Goal: Information Seeking & Learning: Learn about a topic

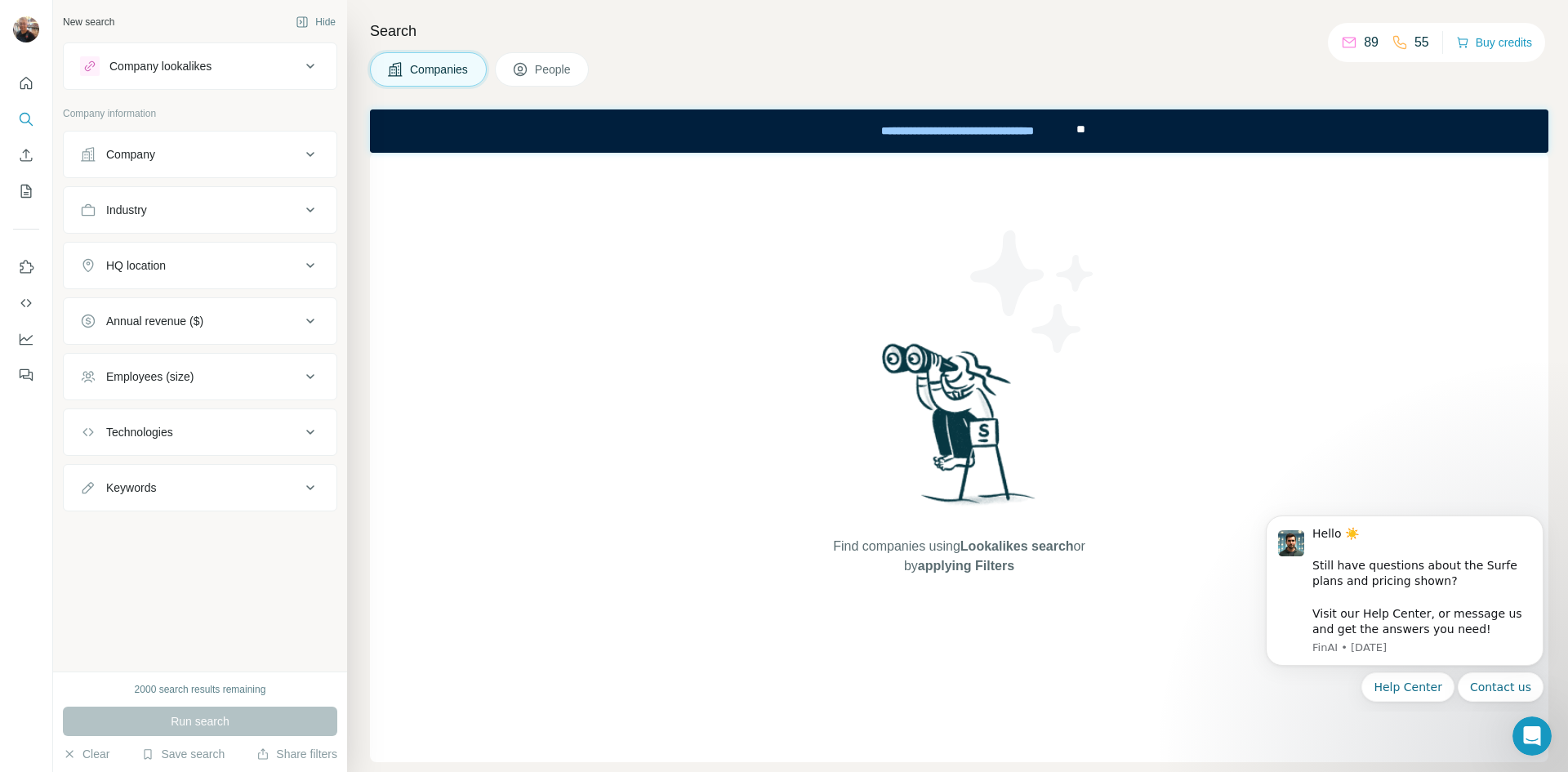
click at [120, 156] on div "Company" at bounding box center [130, 154] width 49 height 16
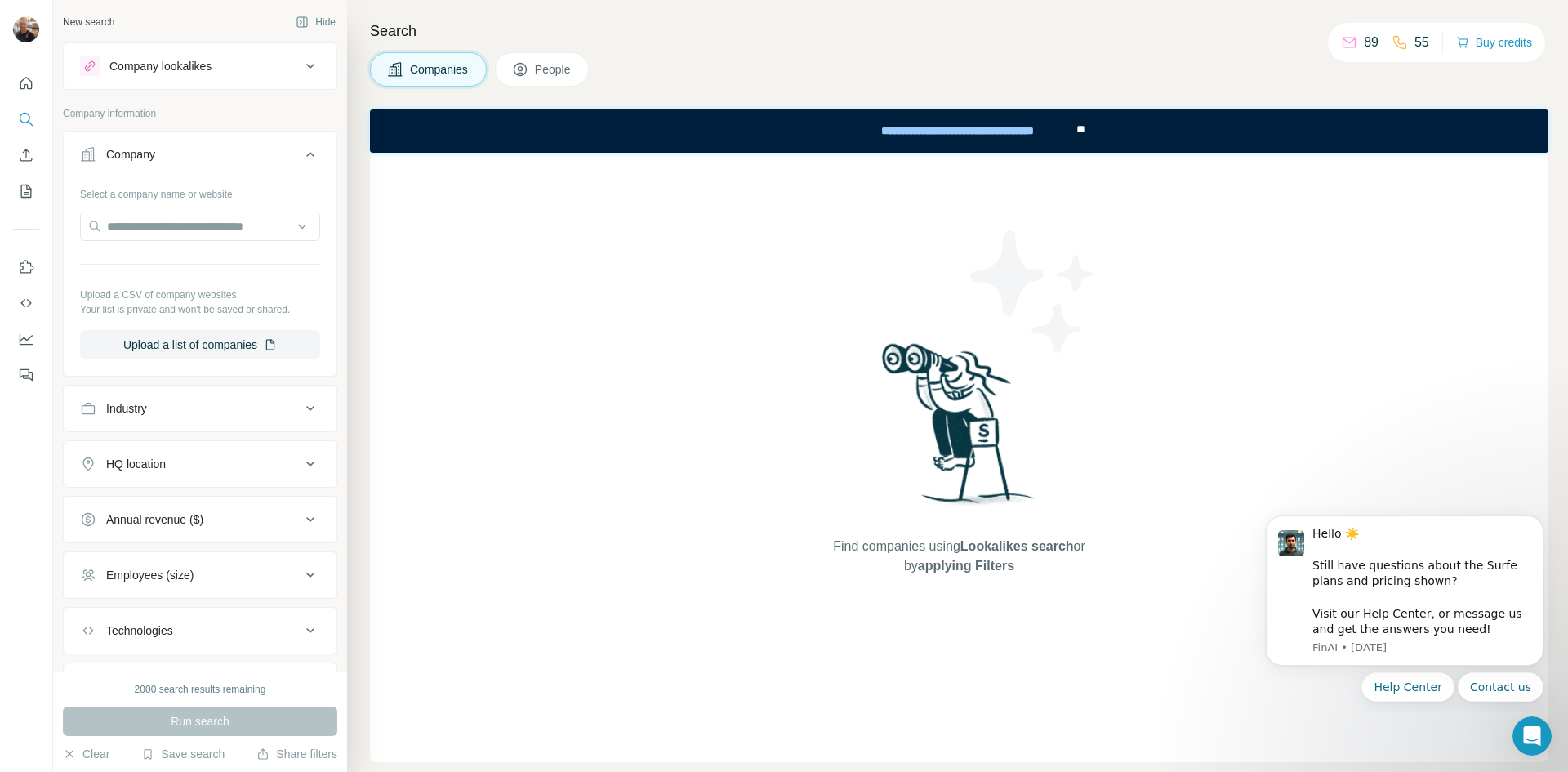
click at [170, 526] on div "Annual revenue ($)" at bounding box center [155, 519] width 97 height 16
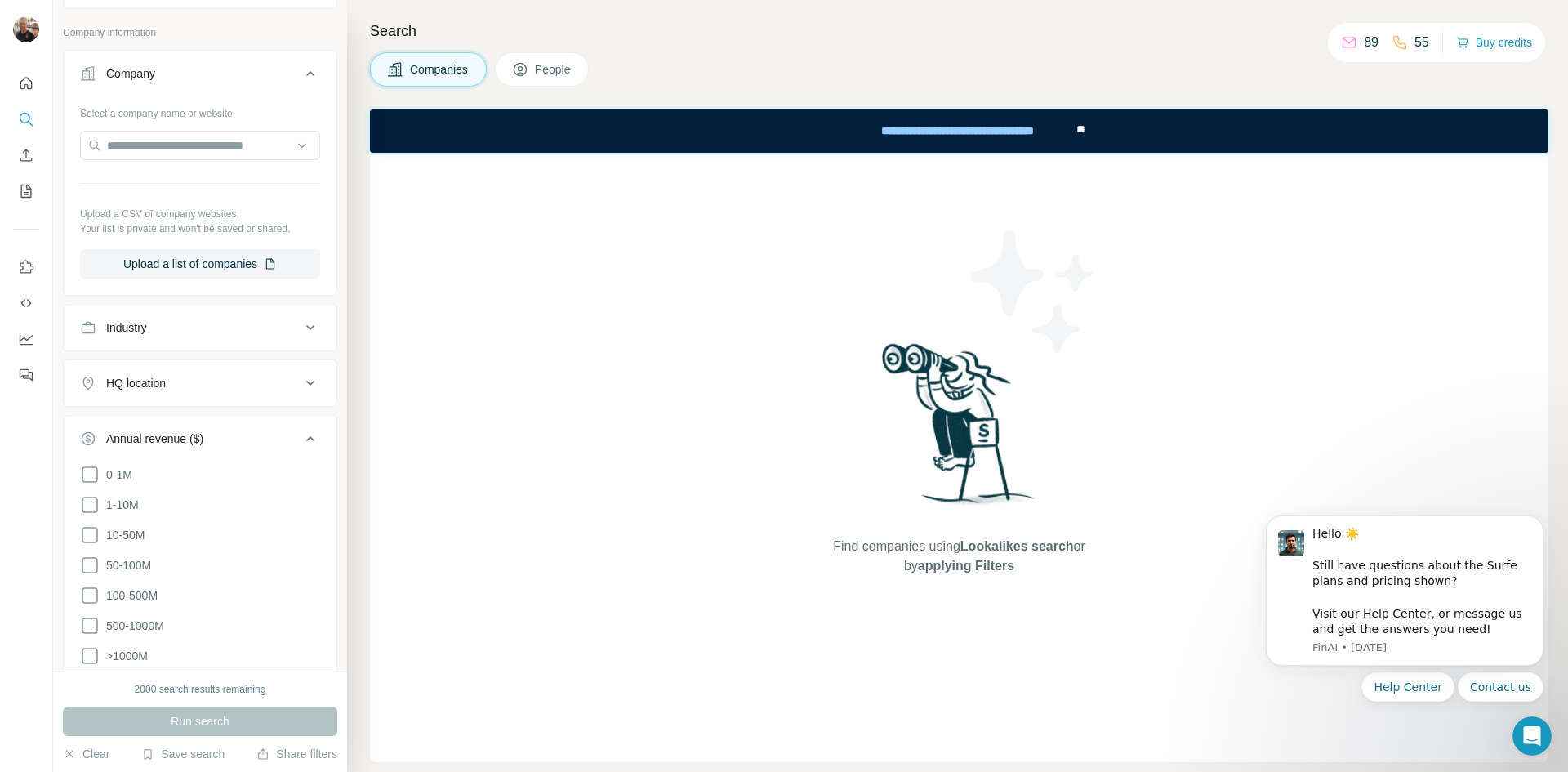
scroll to position [82, 0]
click at [89, 502] on icon at bounding box center [89, 504] width 20 height 20
click at [256, 713] on button "Run search" at bounding box center [200, 721] width 274 height 30
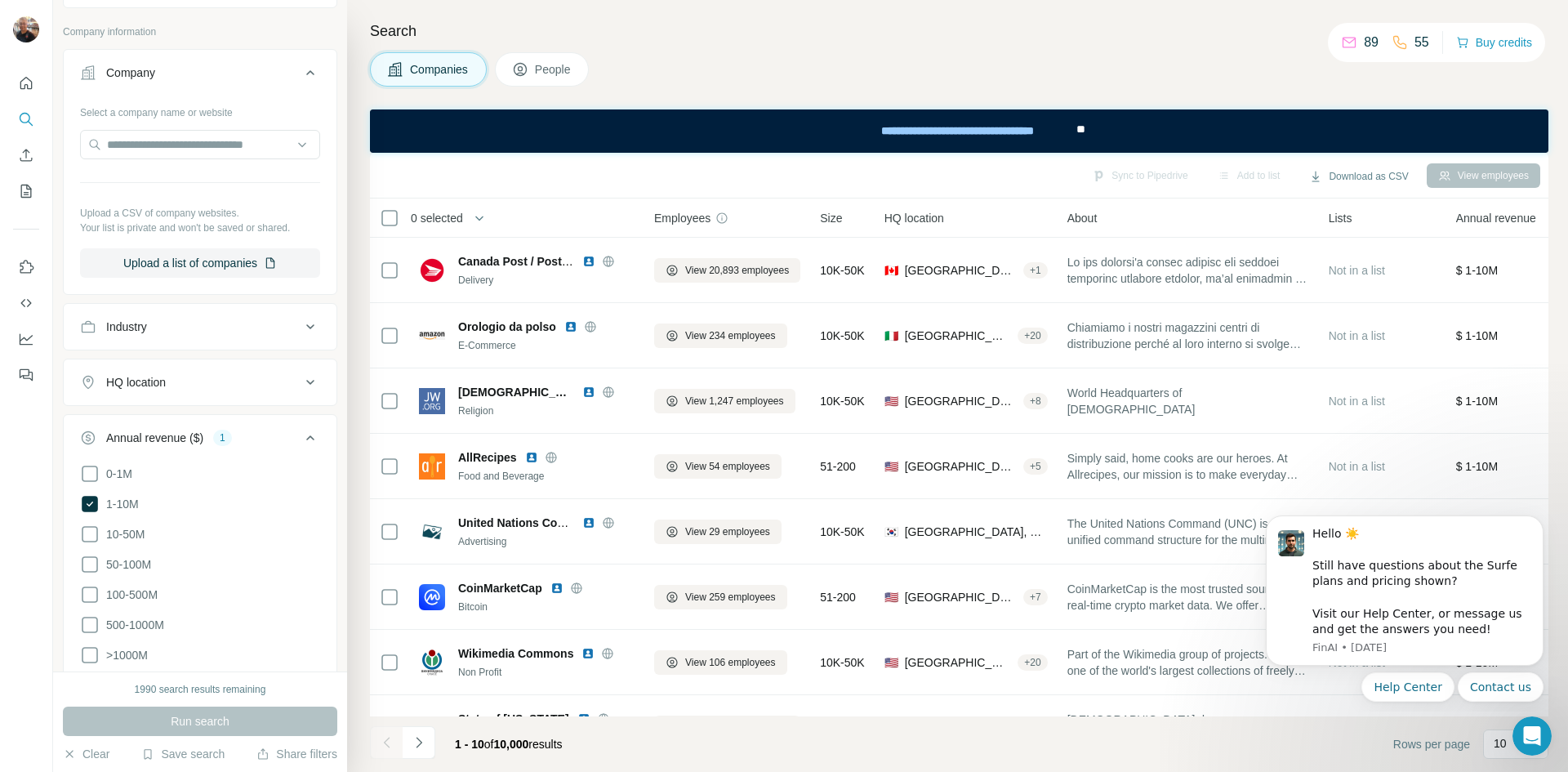
click at [143, 377] on div "HQ location" at bounding box center [136, 382] width 60 height 16
click at [148, 426] on input "text" at bounding box center [200, 423] width 240 height 30
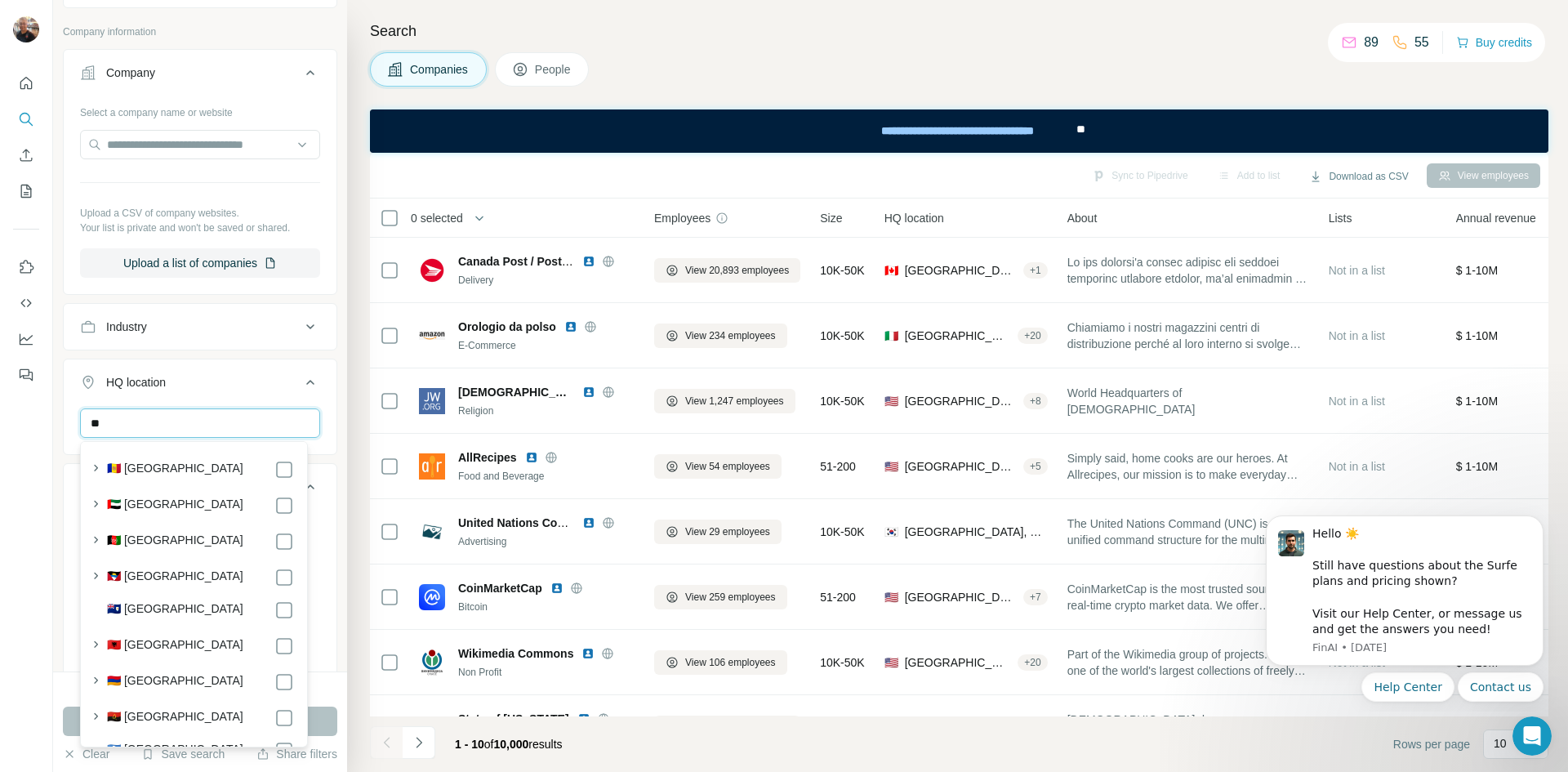
type input "*"
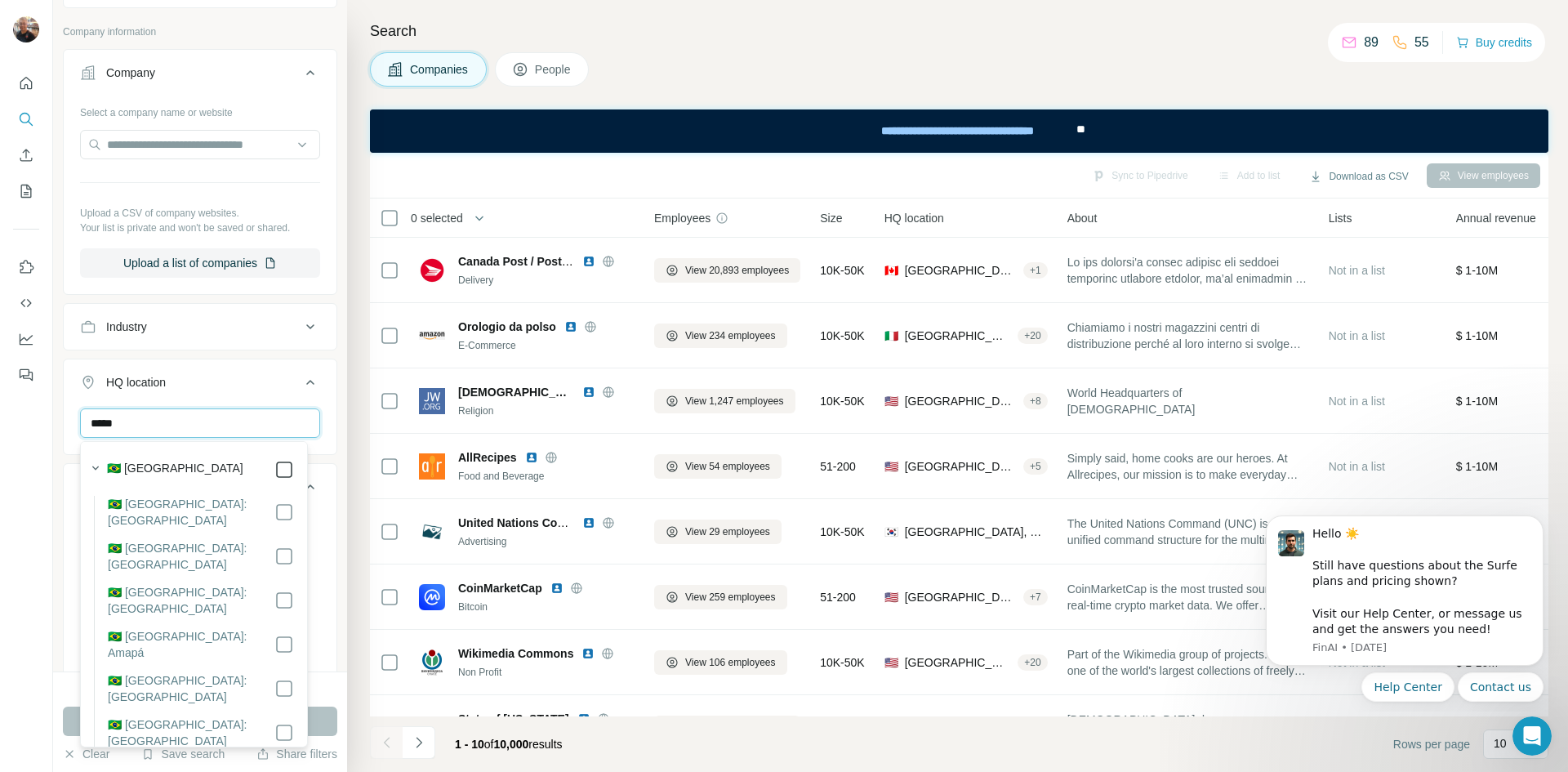
type input "*****"
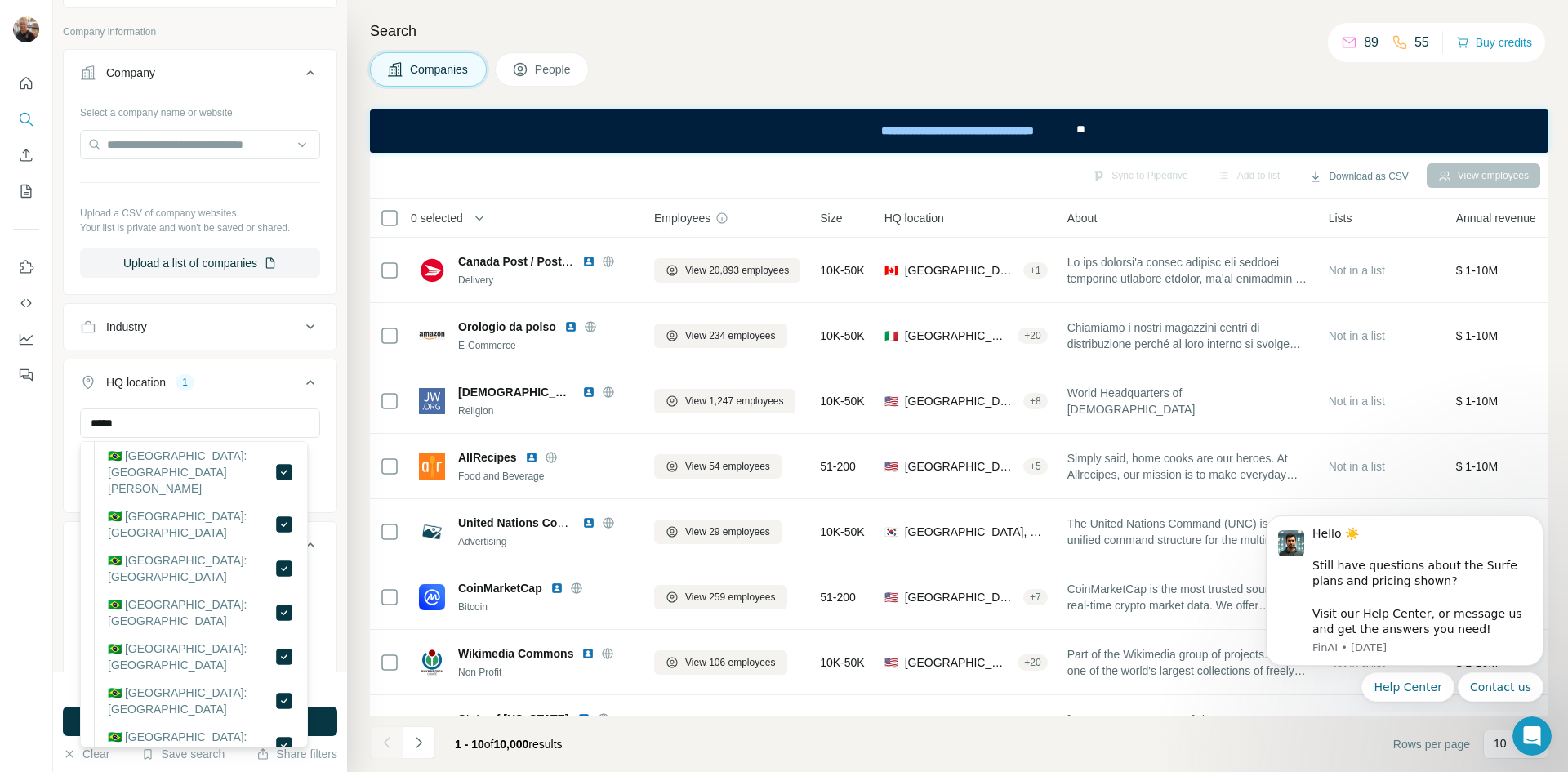
scroll to position [614, 0]
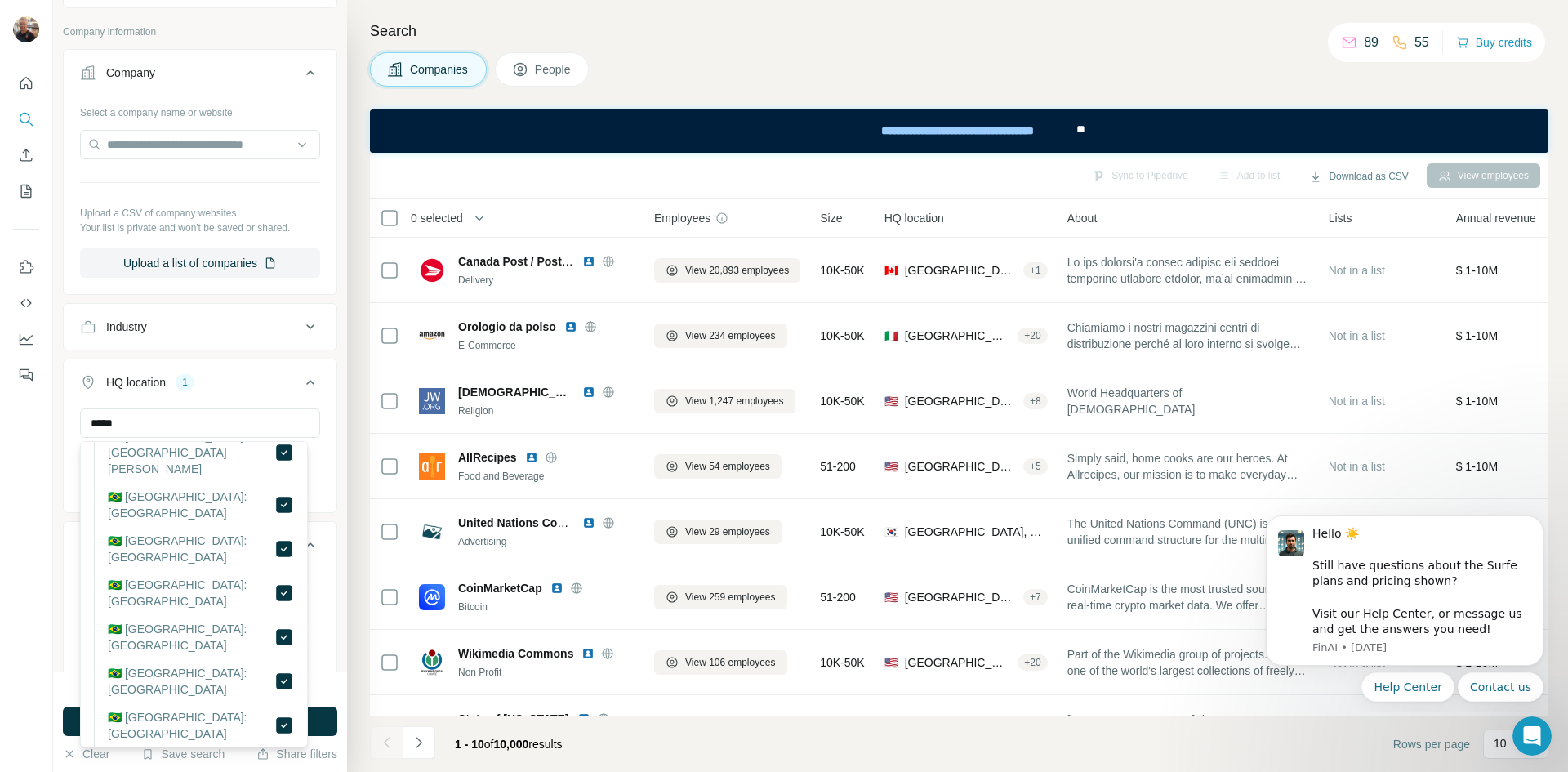
click at [252, 354] on ul "Company Select a company name or website Upload a CSV of company websites. Your…" at bounding box center [200, 514] width 274 height 932
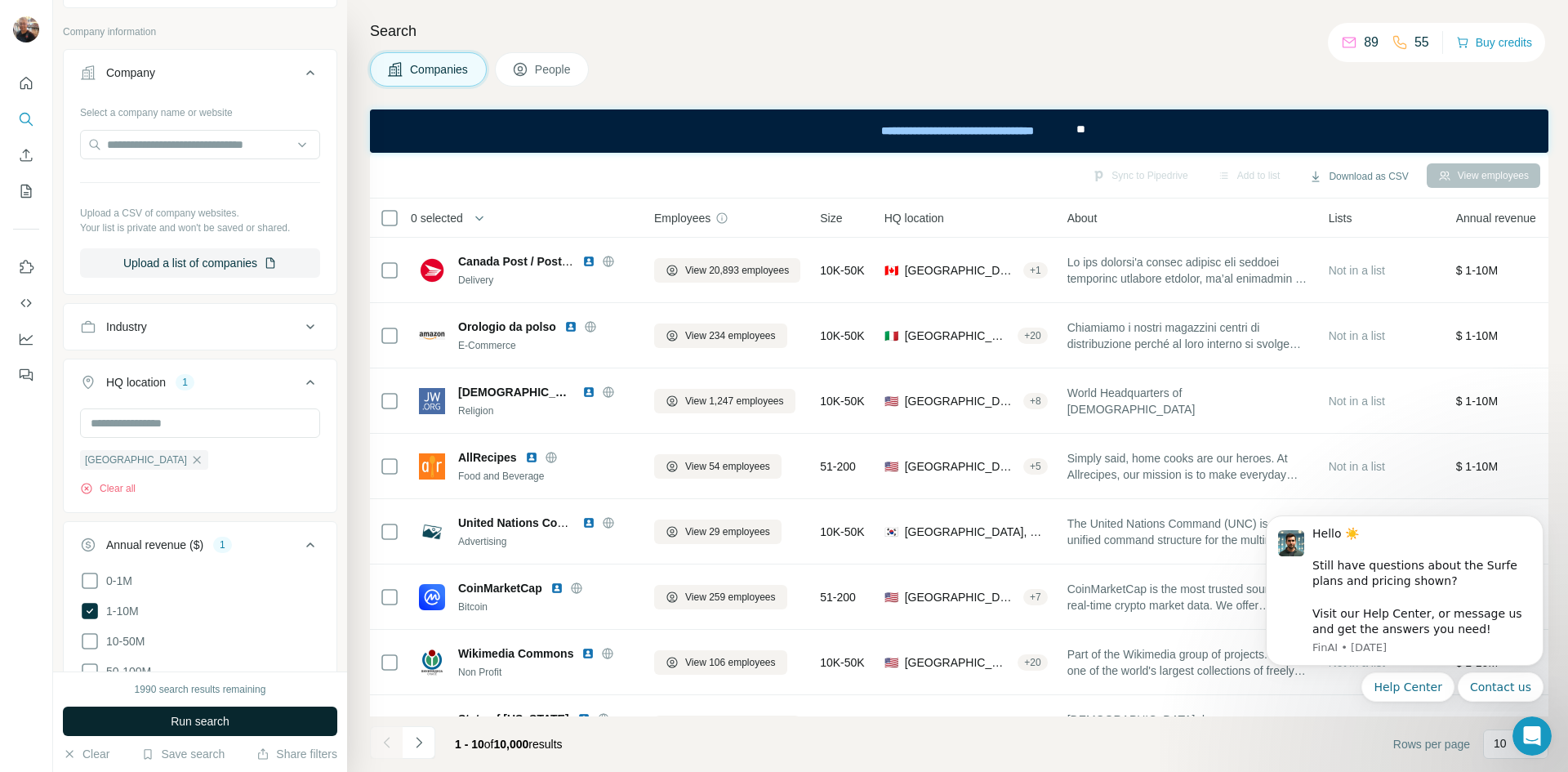
click at [216, 723] on span "Run search" at bounding box center [200, 721] width 59 height 16
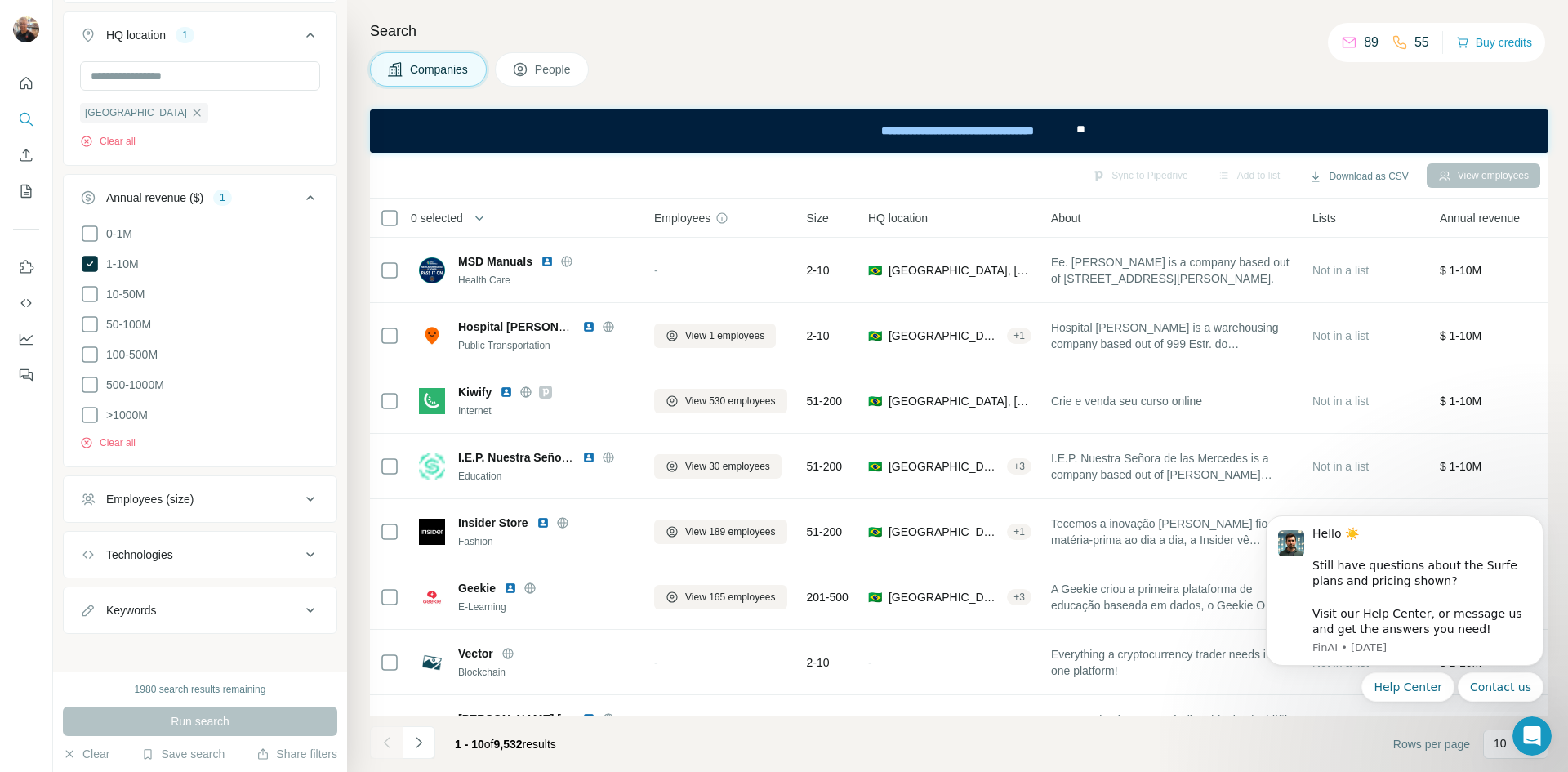
scroll to position [432, 0]
click at [204, 491] on div "Employees (size)" at bounding box center [190, 495] width 221 height 16
click at [127, 584] on span "11-50" at bounding box center [118, 592] width 36 height 16
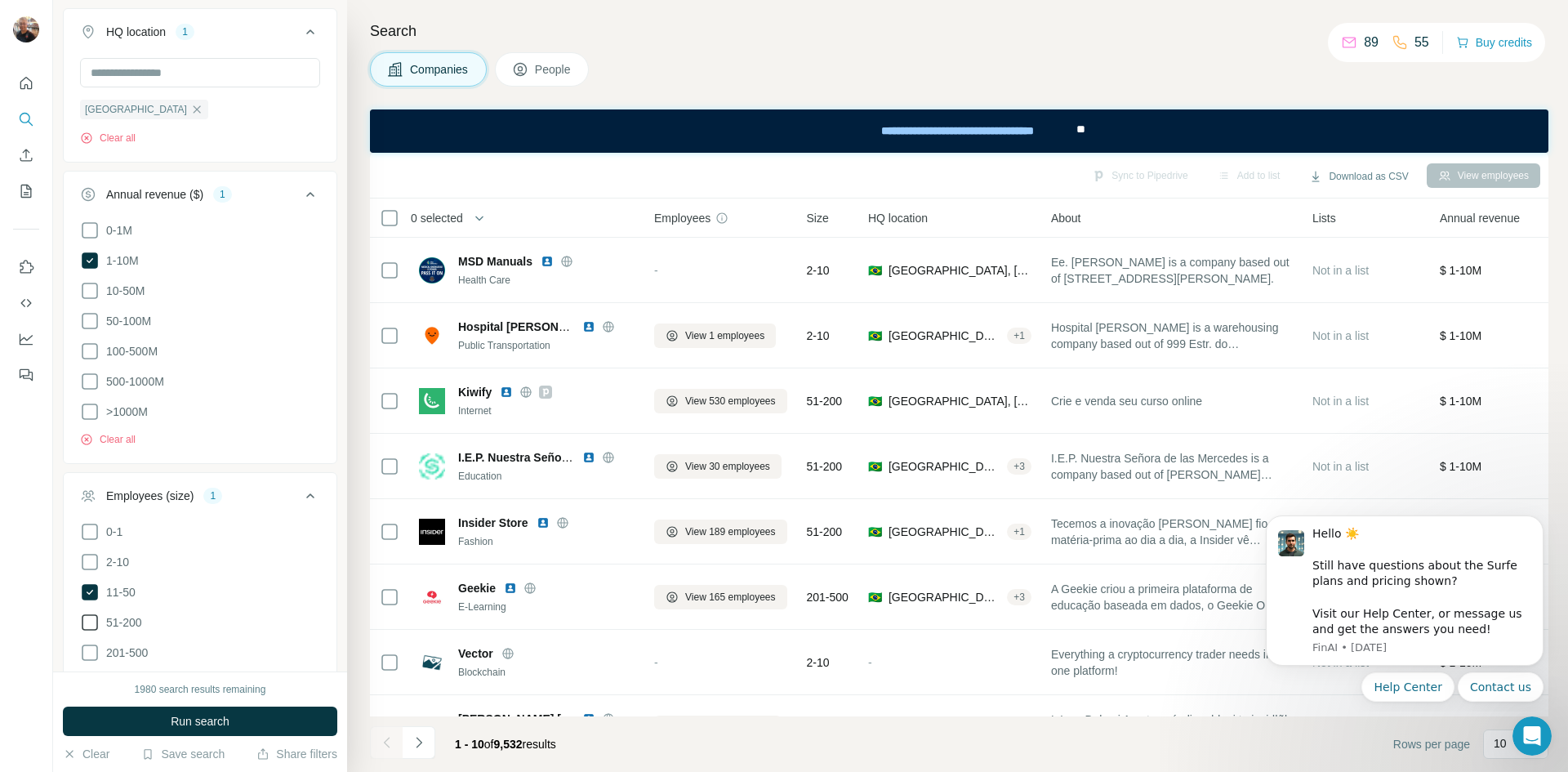
click at [86, 617] on icon at bounding box center [89, 623] width 20 height 20
click at [200, 714] on span "Run search" at bounding box center [200, 721] width 59 height 16
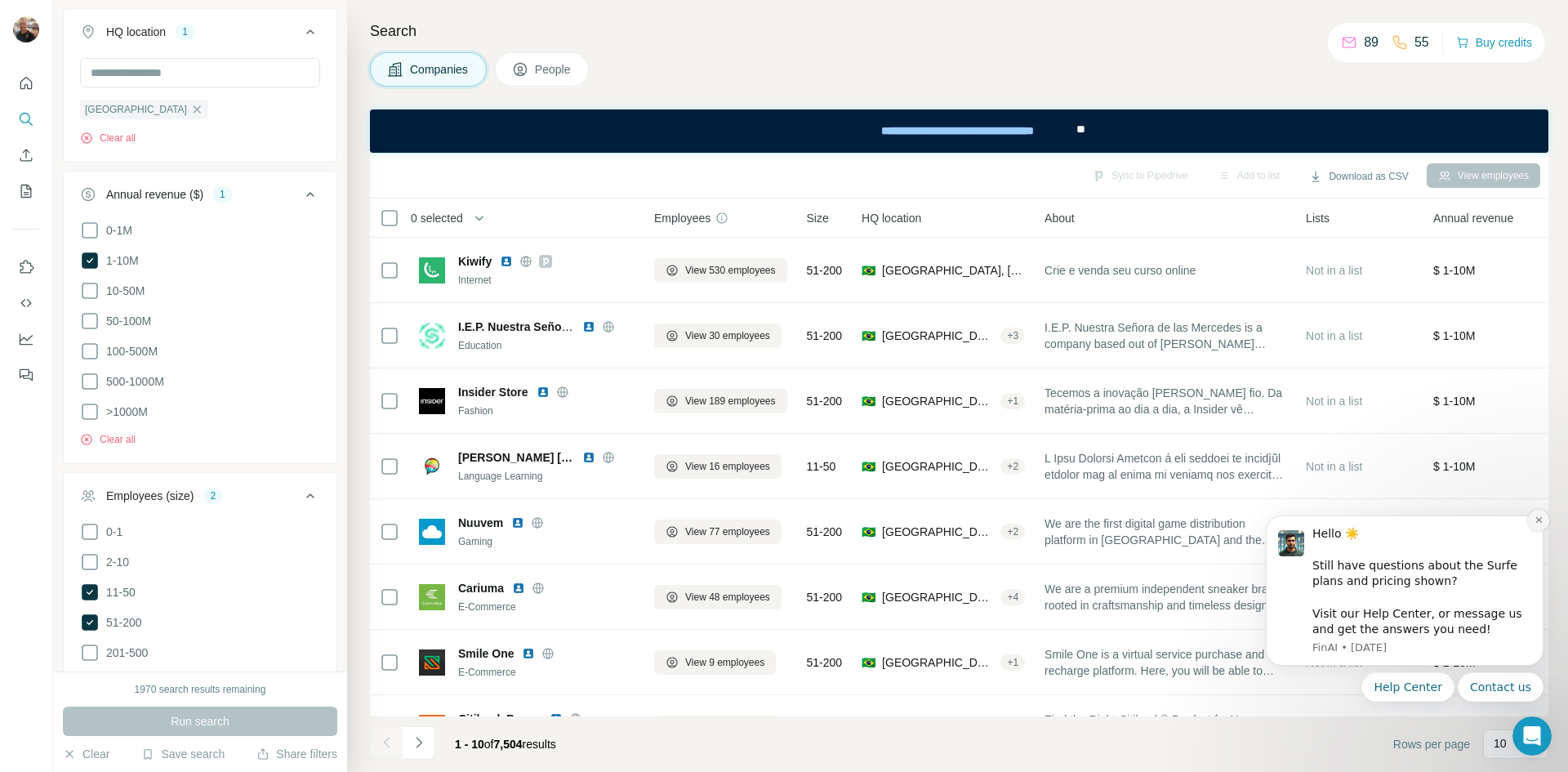
click at [1536, 518] on icon "Dismiss notification" at bounding box center [1539, 520] width 6 height 6
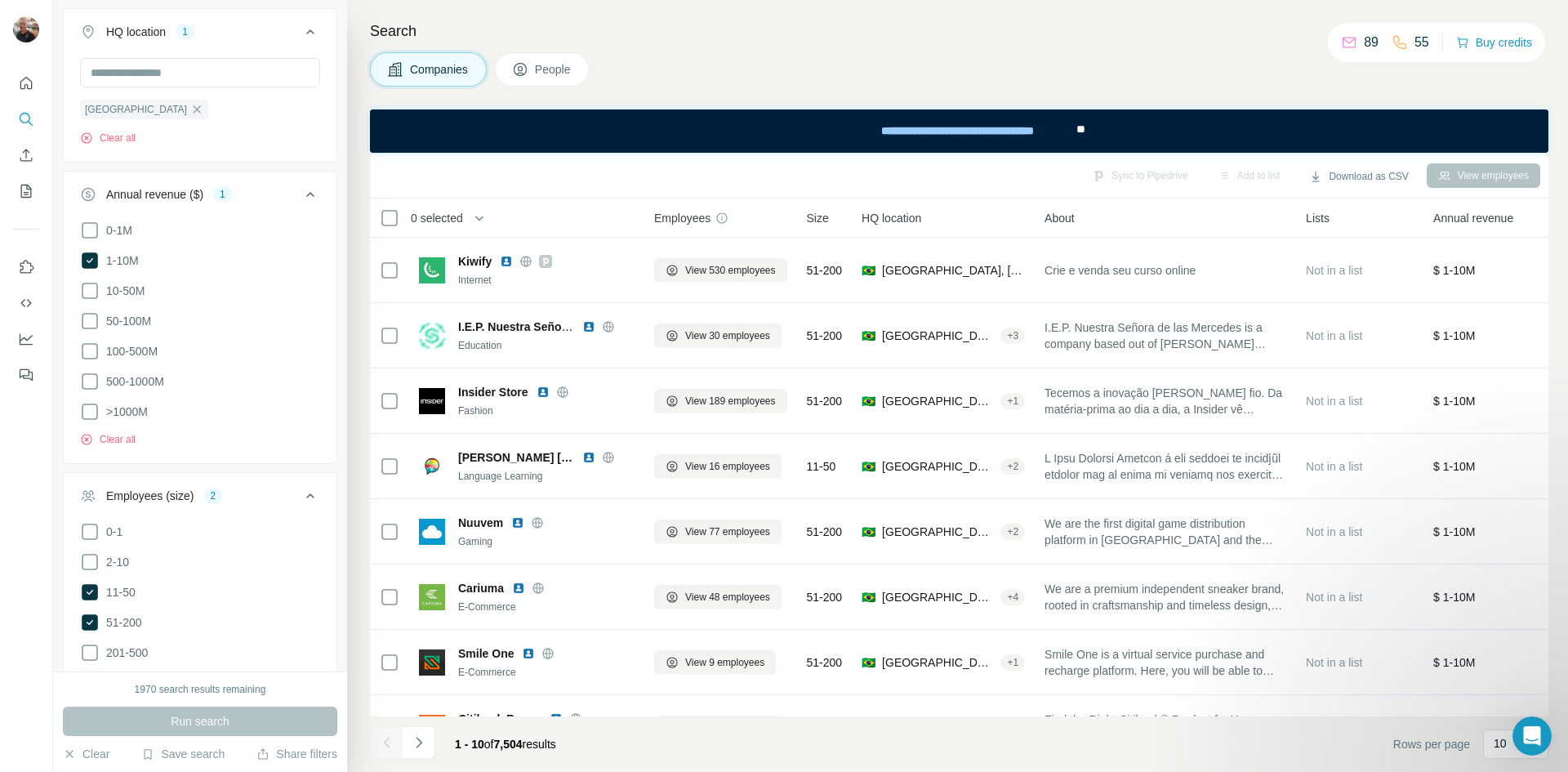
click at [819, 217] on span "Size" at bounding box center [817, 218] width 22 height 16
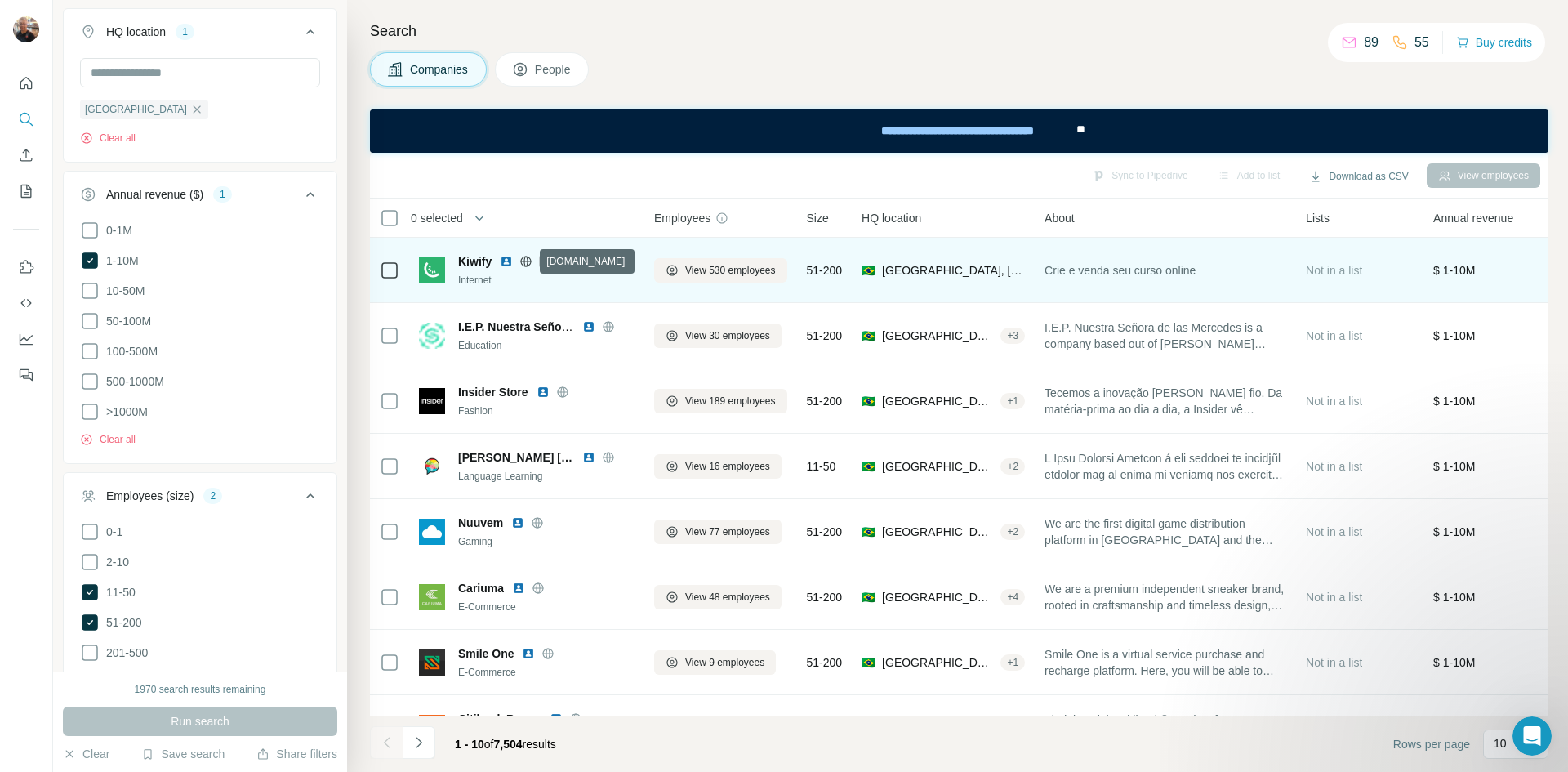
click at [527, 260] on icon at bounding box center [526, 262] width 13 height 13
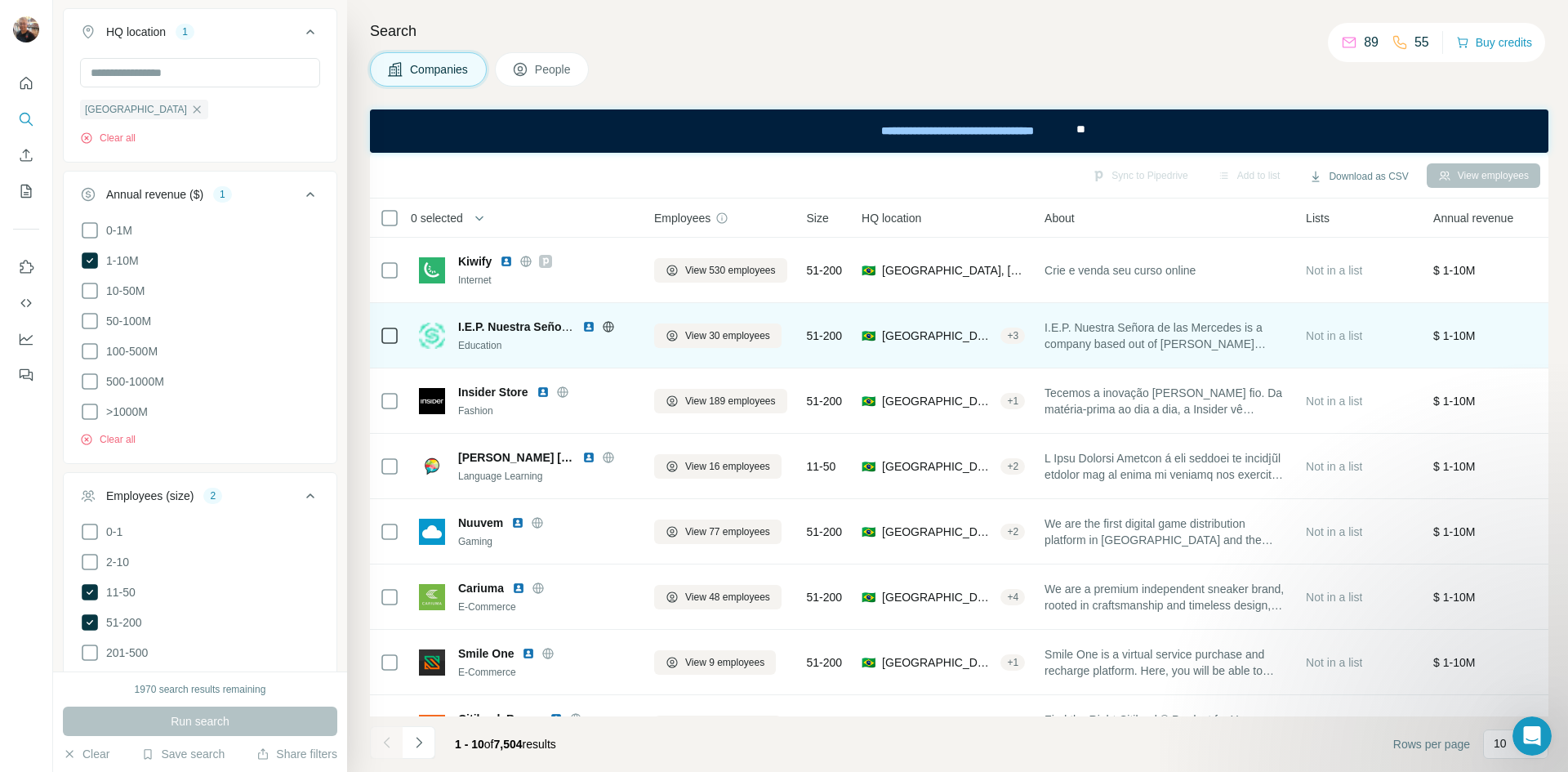
click at [605, 327] on icon at bounding box center [609, 327] width 13 height 13
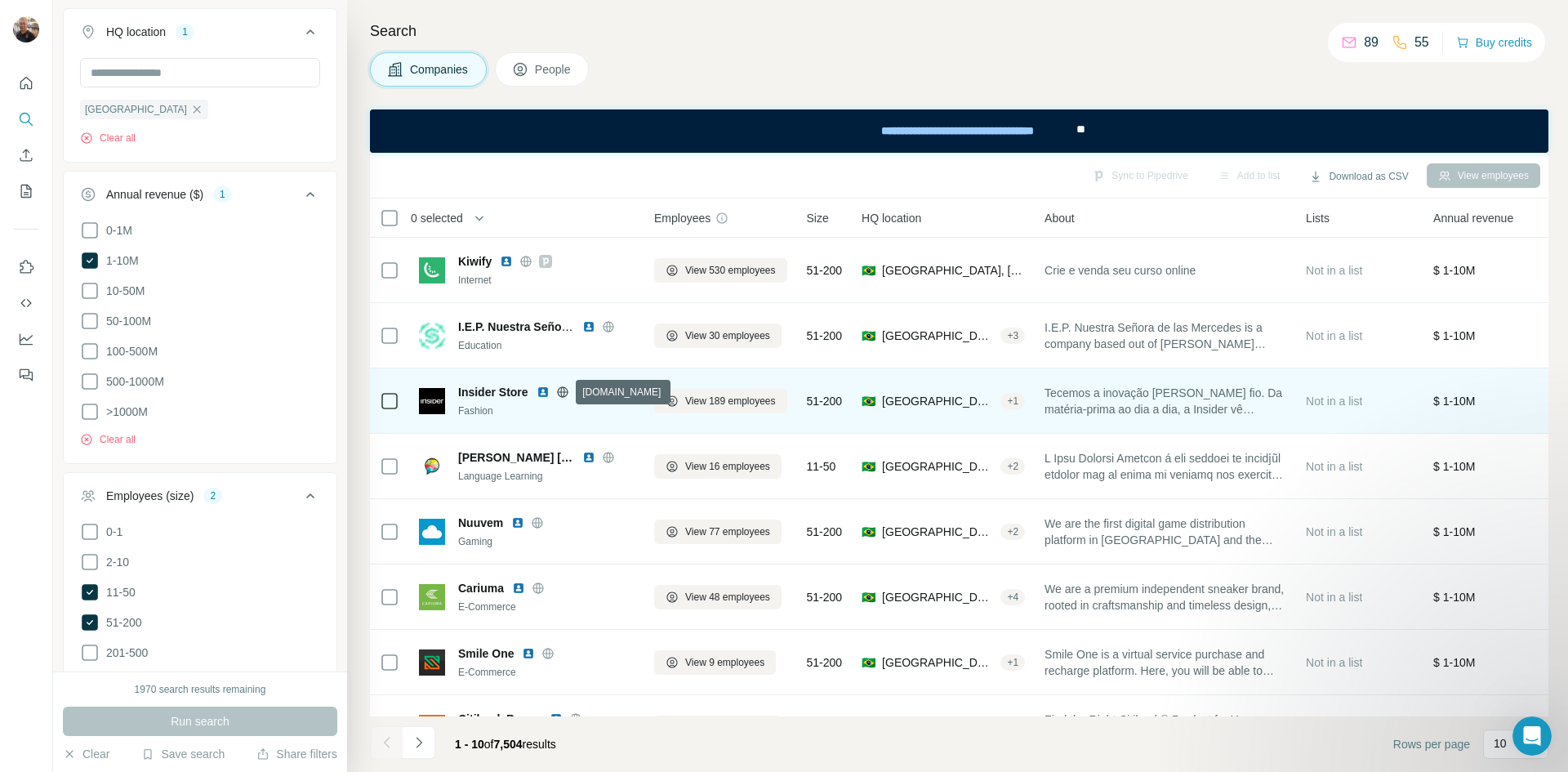
click at [563, 390] on icon at bounding box center [562, 392] width 13 height 13
click at [563, 394] on icon at bounding box center [562, 392] width 13 height 13
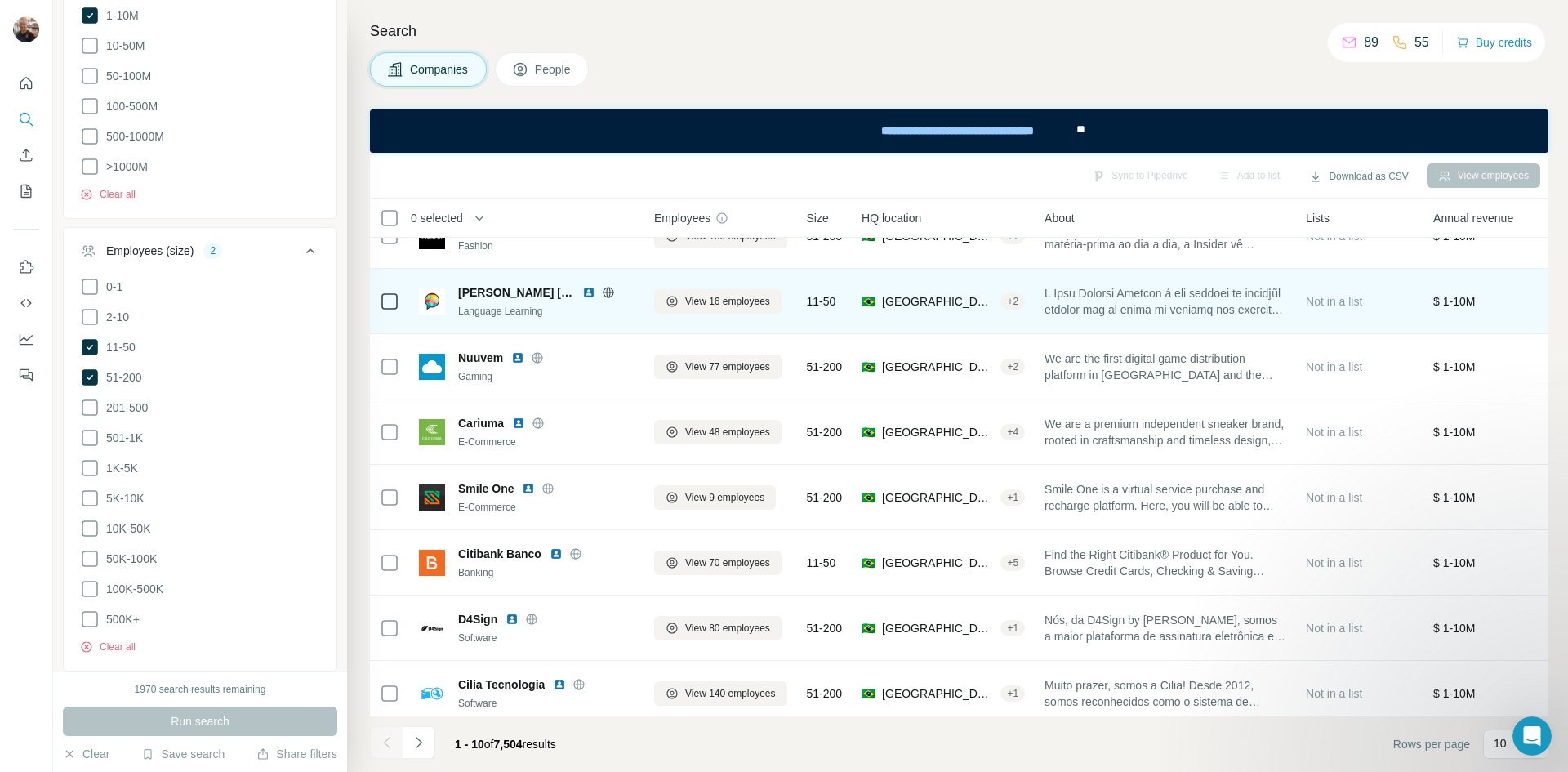
scroll to position [183, 0]
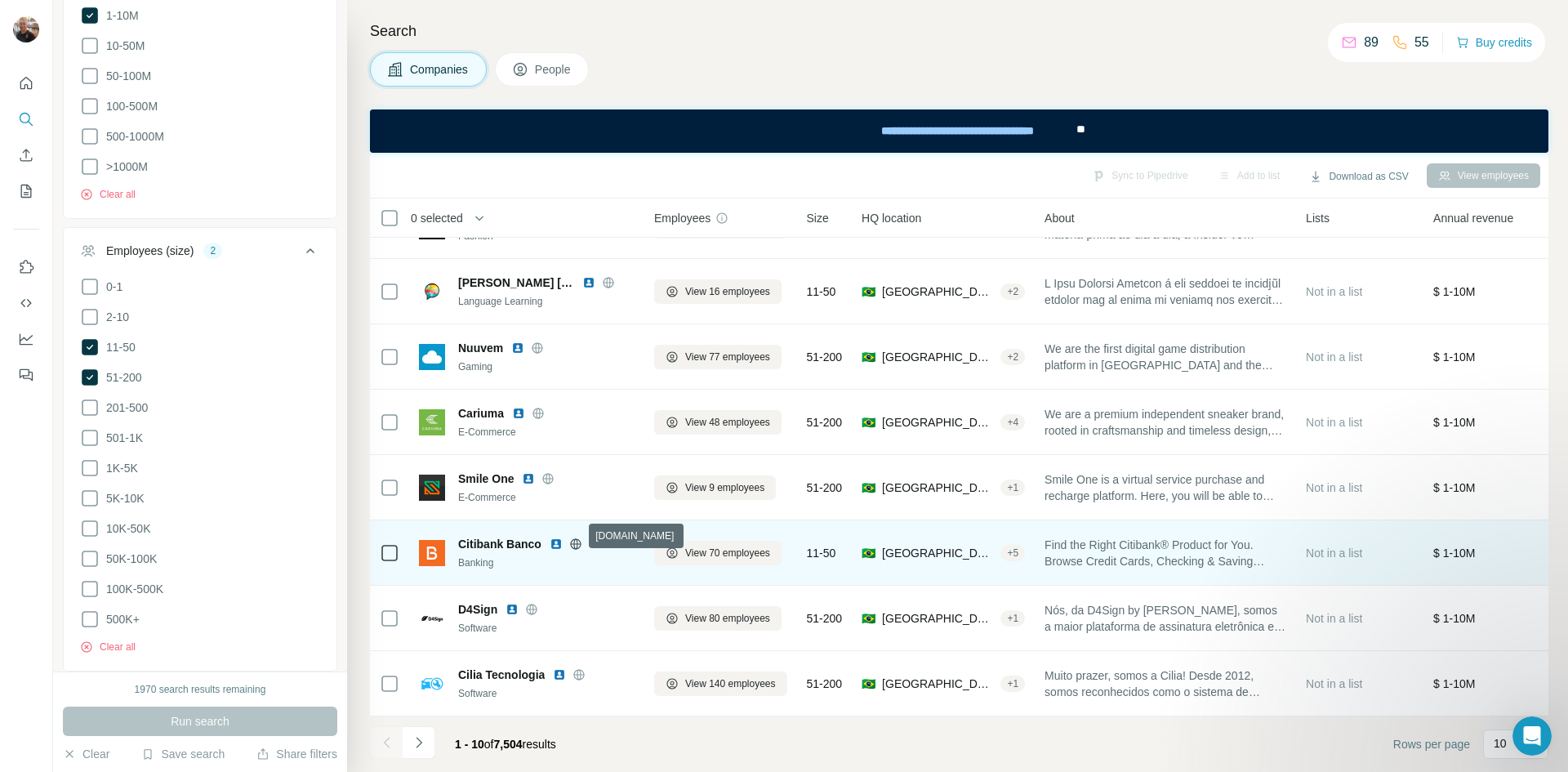
click at [573, 538] on icon at bounding box center [576, 544] width 13 height 13
click at [559, 538] on img at bounding box center [557, 544] width 13 height 13
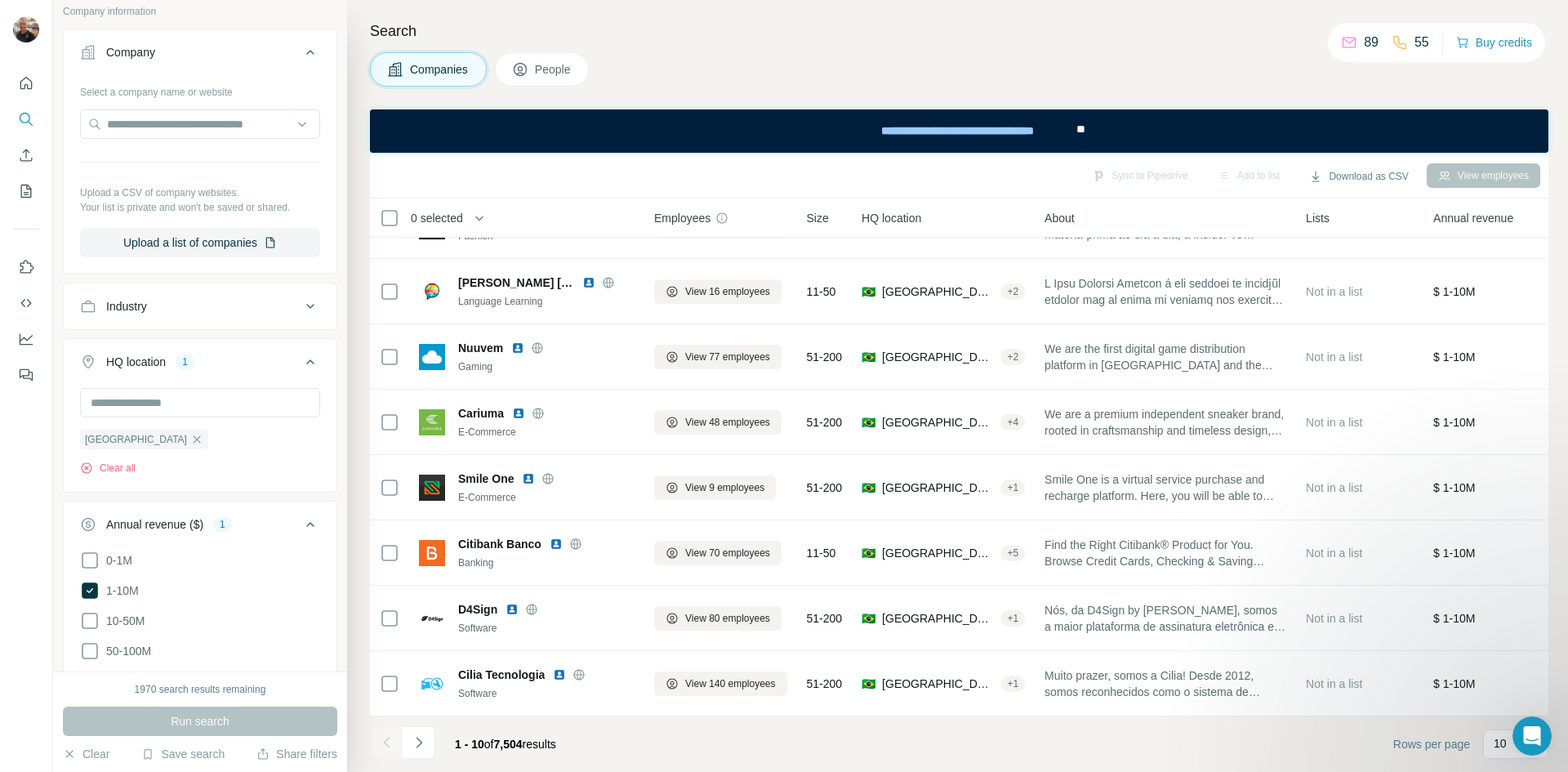
scroll to position [0, 0]
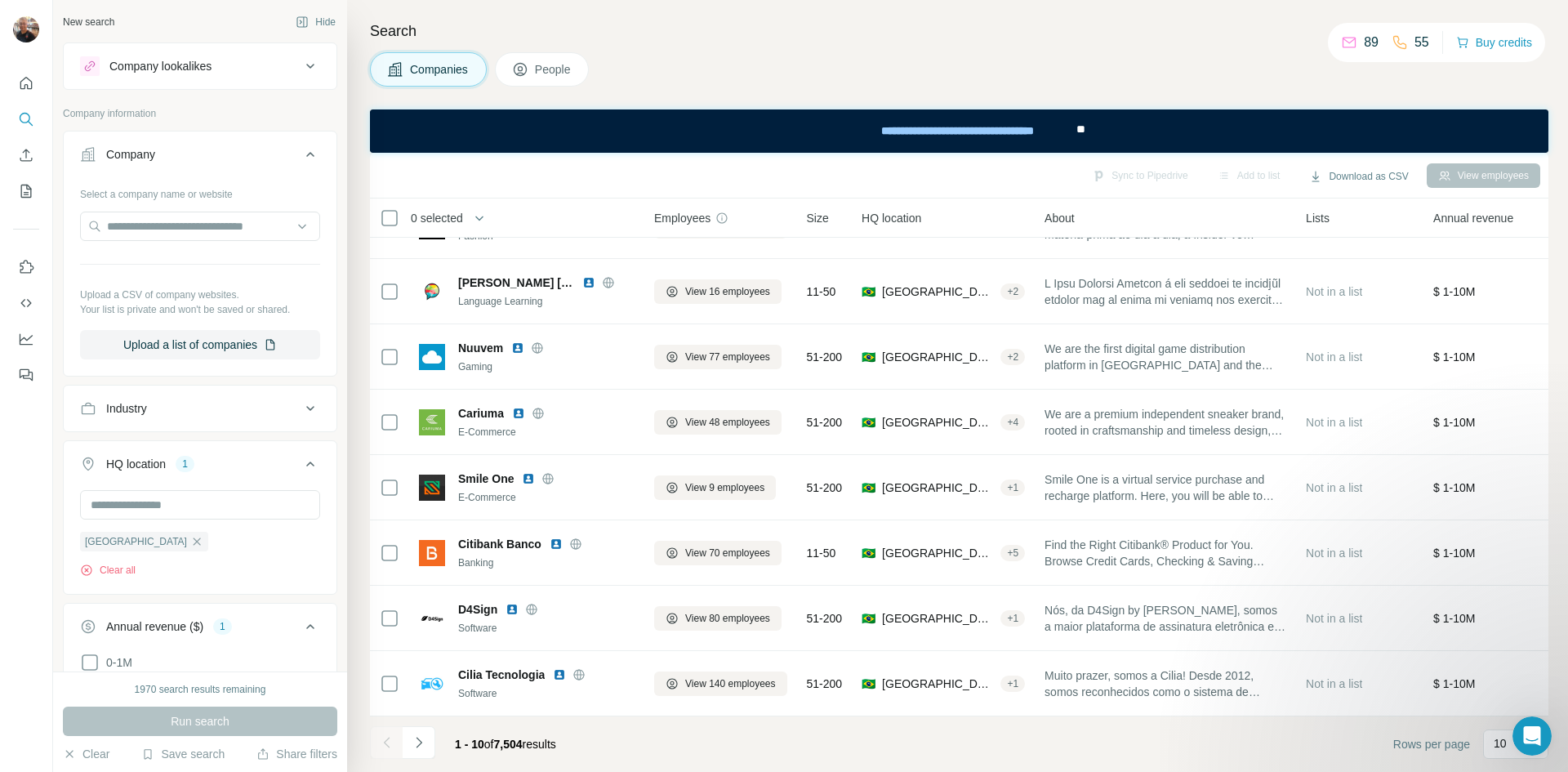
click at [201, 410] on div "Industry" at bounding box center [190, 408] width 221 height 16
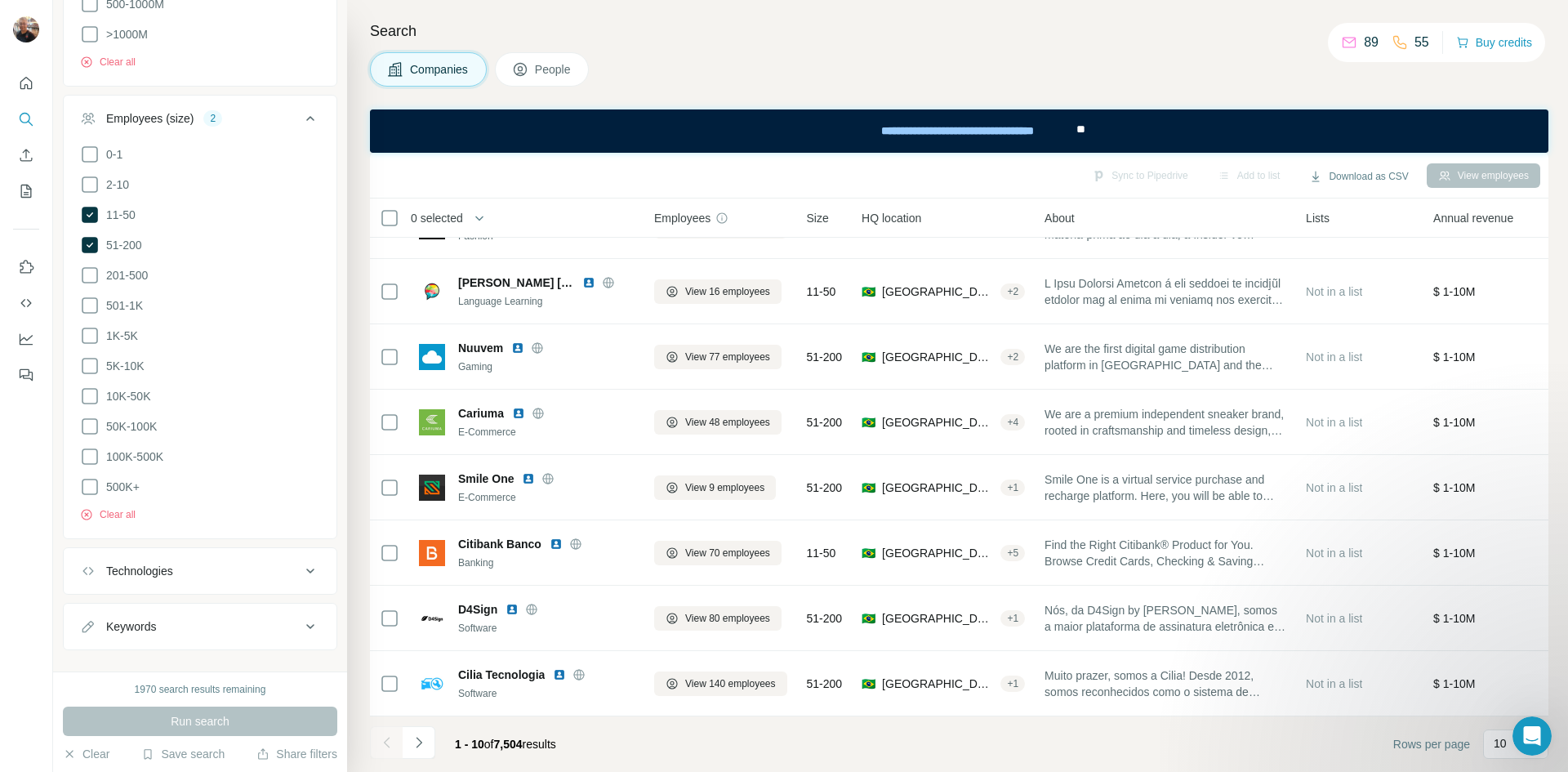
scroll to position [868, 0]
click at [226, 609] on div "Keywords" at bounding box center [190, 616] width 221 height 16
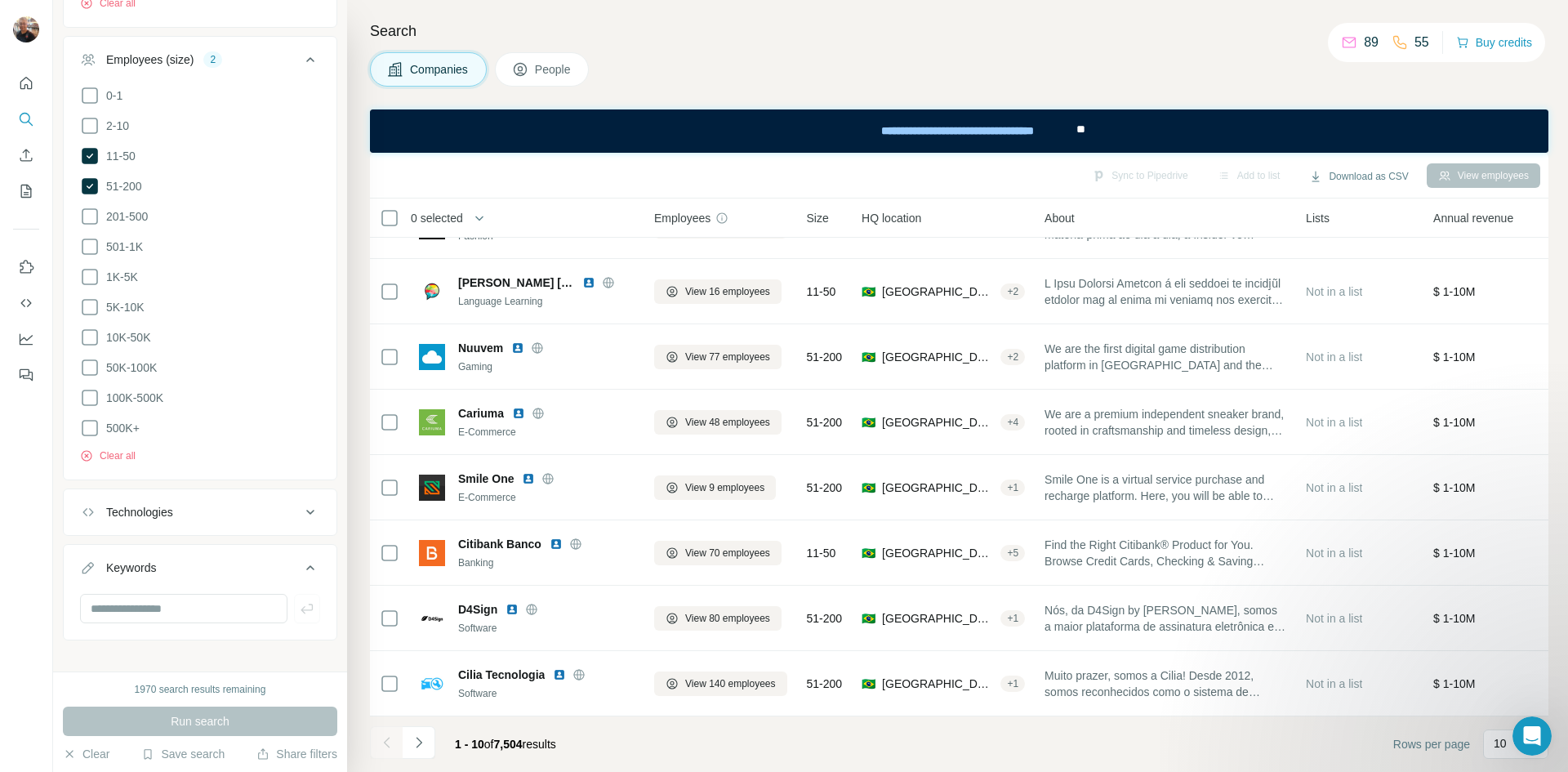
click at [220, 505] on div "Technologies" at bounding box center [190, 512] width 221 height 16
click at [139, 542] on input "text" at bounding box center [200, 553] width 240 height 30
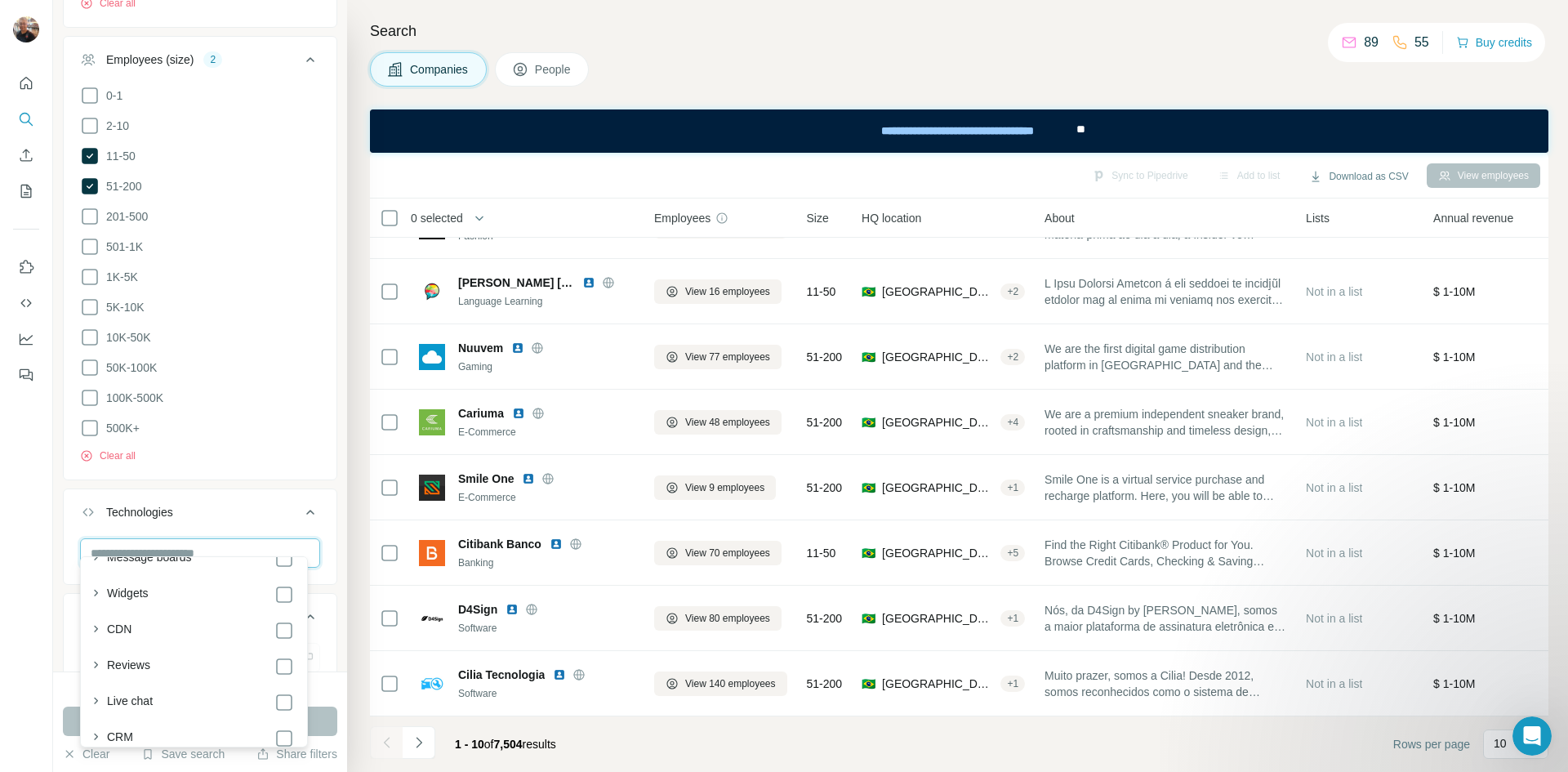
scroll to position [899, 0]
click at [93, 655] on icon "button" at bounding box center [95, 655] width 16 height 16
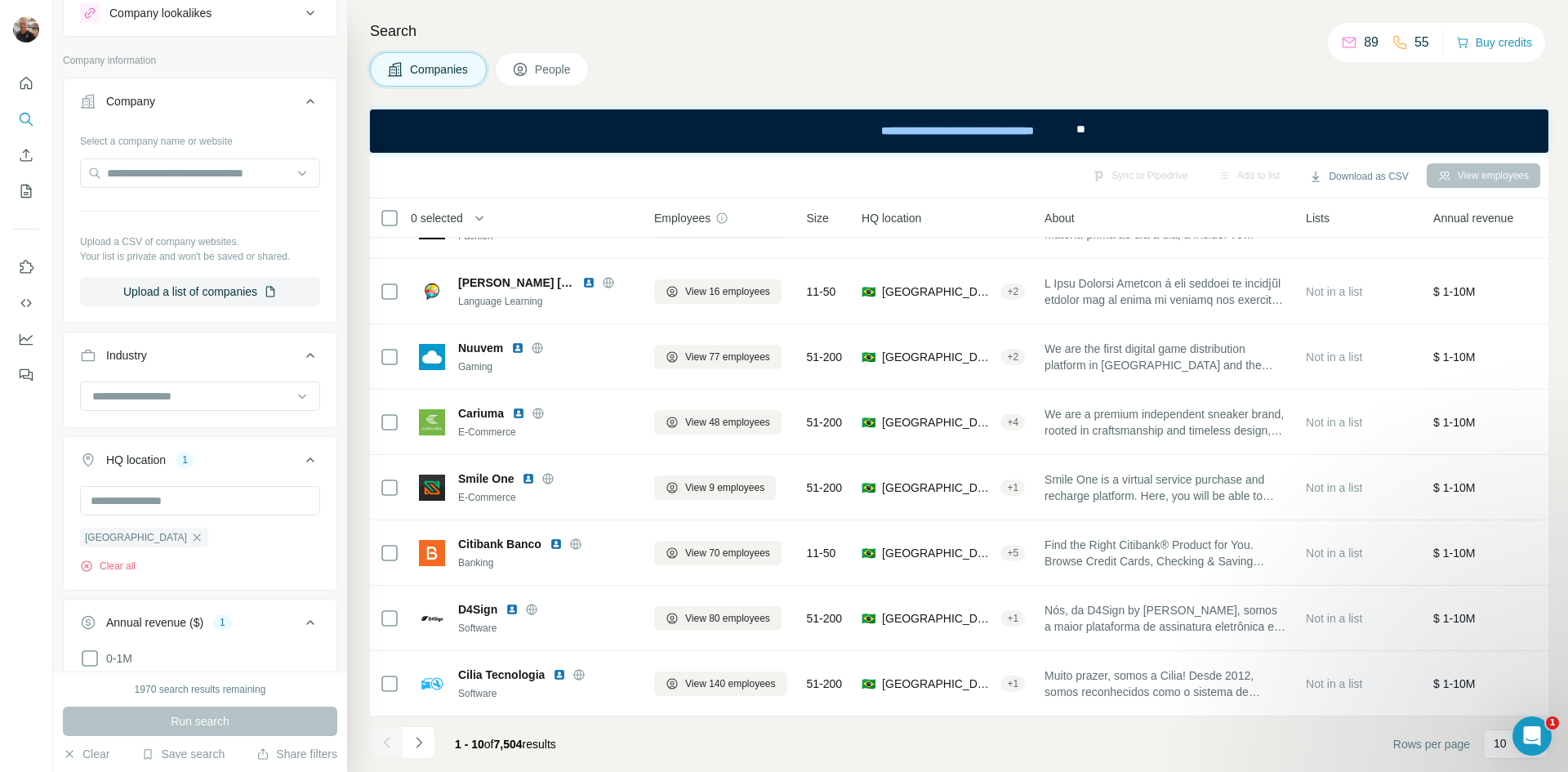
scroll to position [82, 0]
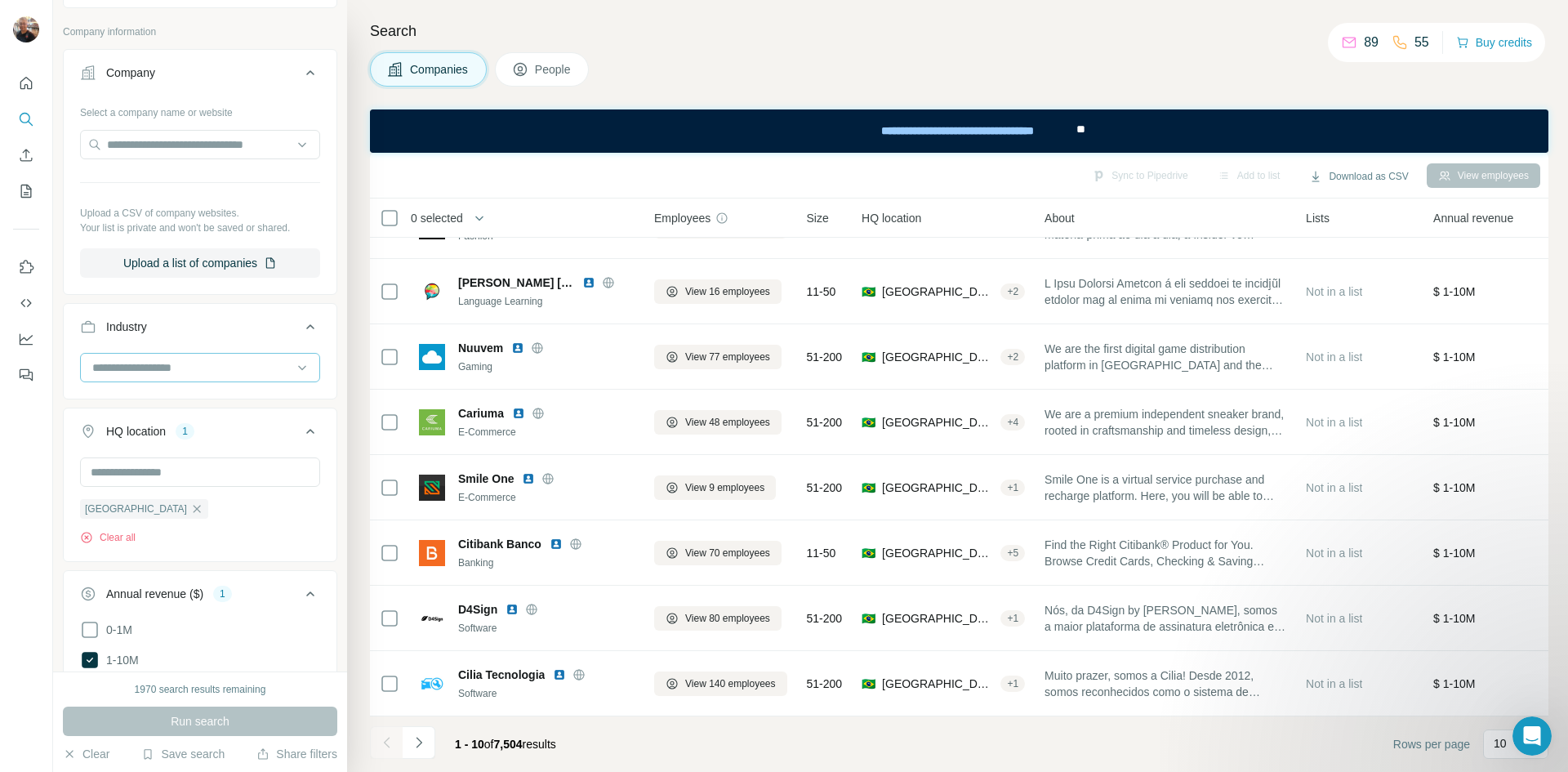
click at [209, 369] on input at bounding box center [191, 367] width 202 height 18
click at [131, 404] on p "3D Printing" at bounding box center [122, 404] width 56 height 16
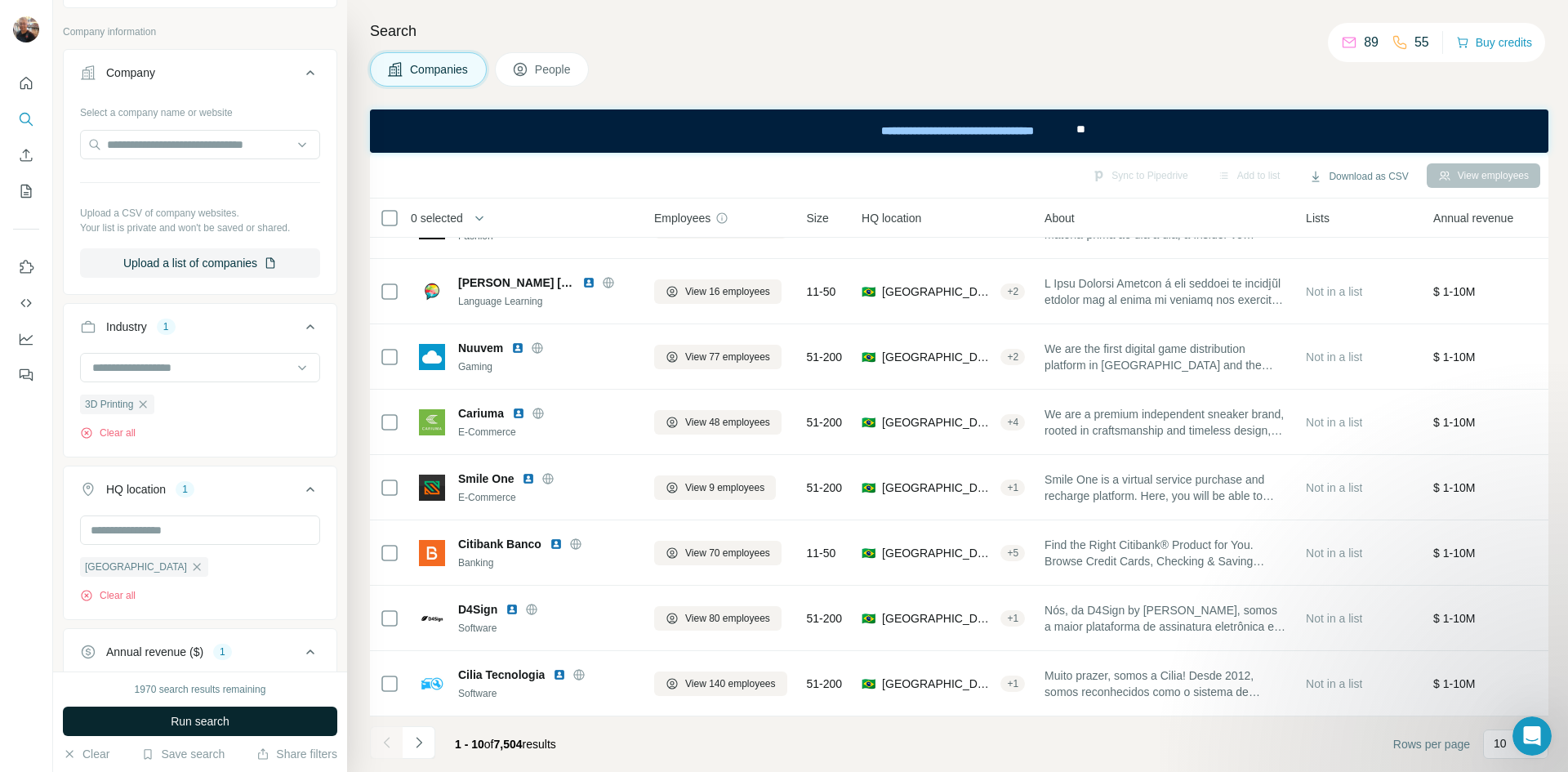
click at [211, 718] on span "Run search" at bounding box center [200, 721] width 59 height 16
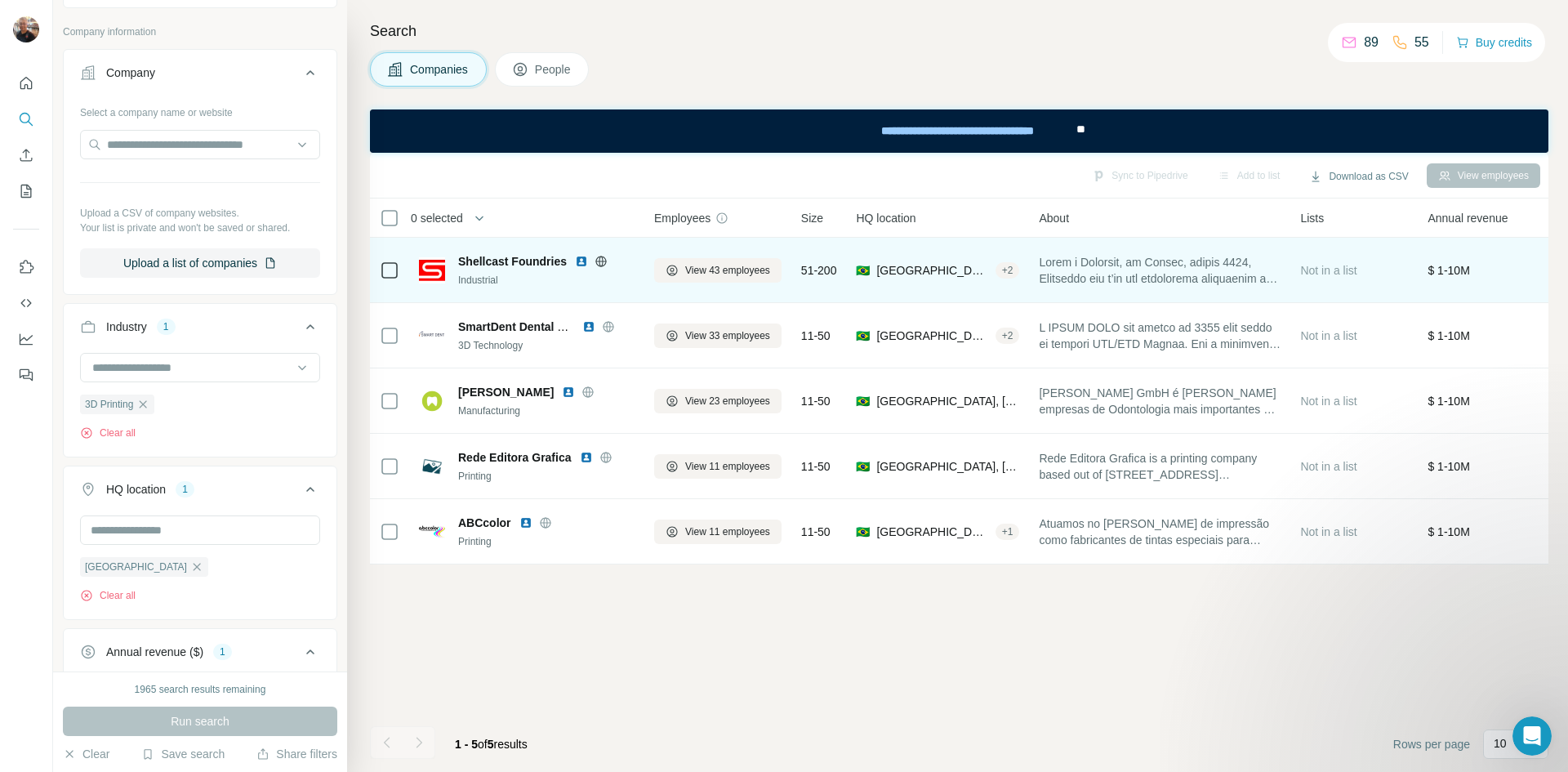
click at [601, 262] on icon at bounding box center [601, 262] width 13 height 13
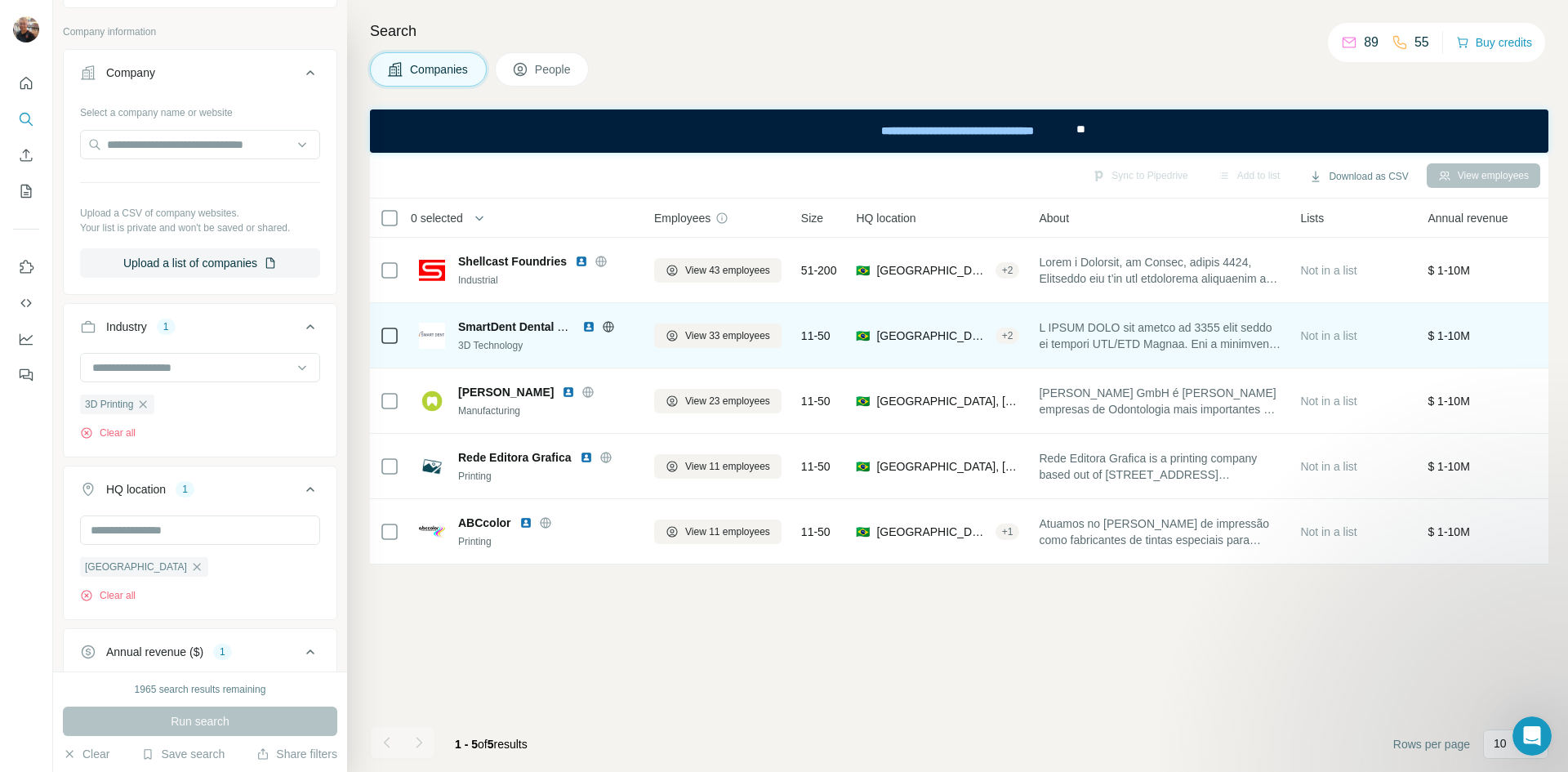
click at [617, 324] on div at bounding box center [608, 327] width 52 height 13
click at [610, 324] on icon at bounding box center [608, 326] width 4 height 10
click at [591, 327] on img at bounding box center [589, 327] width 13 height 13
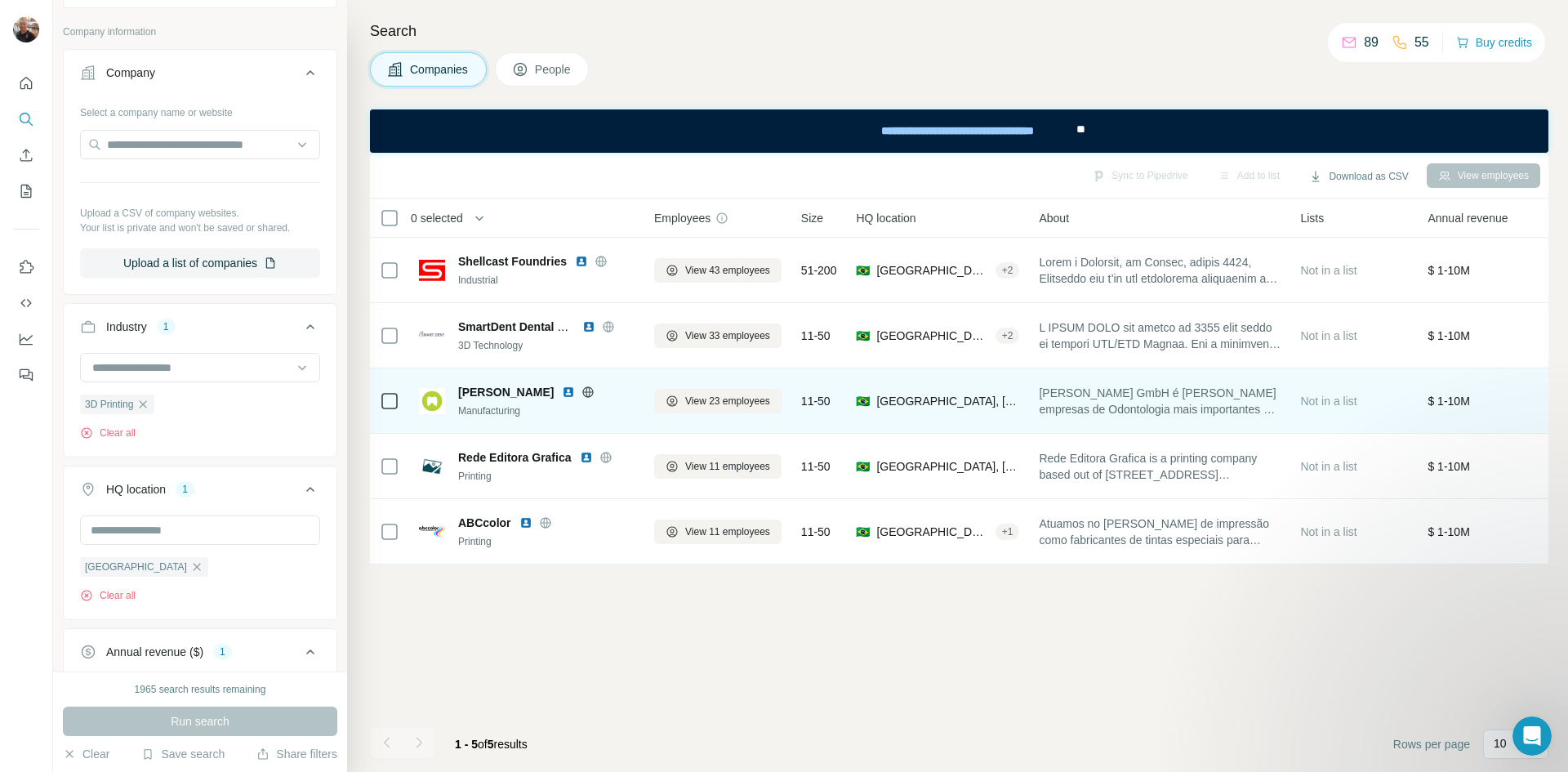
click at [561, 390] on div at bounding box center [587, 392] width 52 height 13
click at [581, 395] on icon at bounding box center [588, 392] width 13 height 13
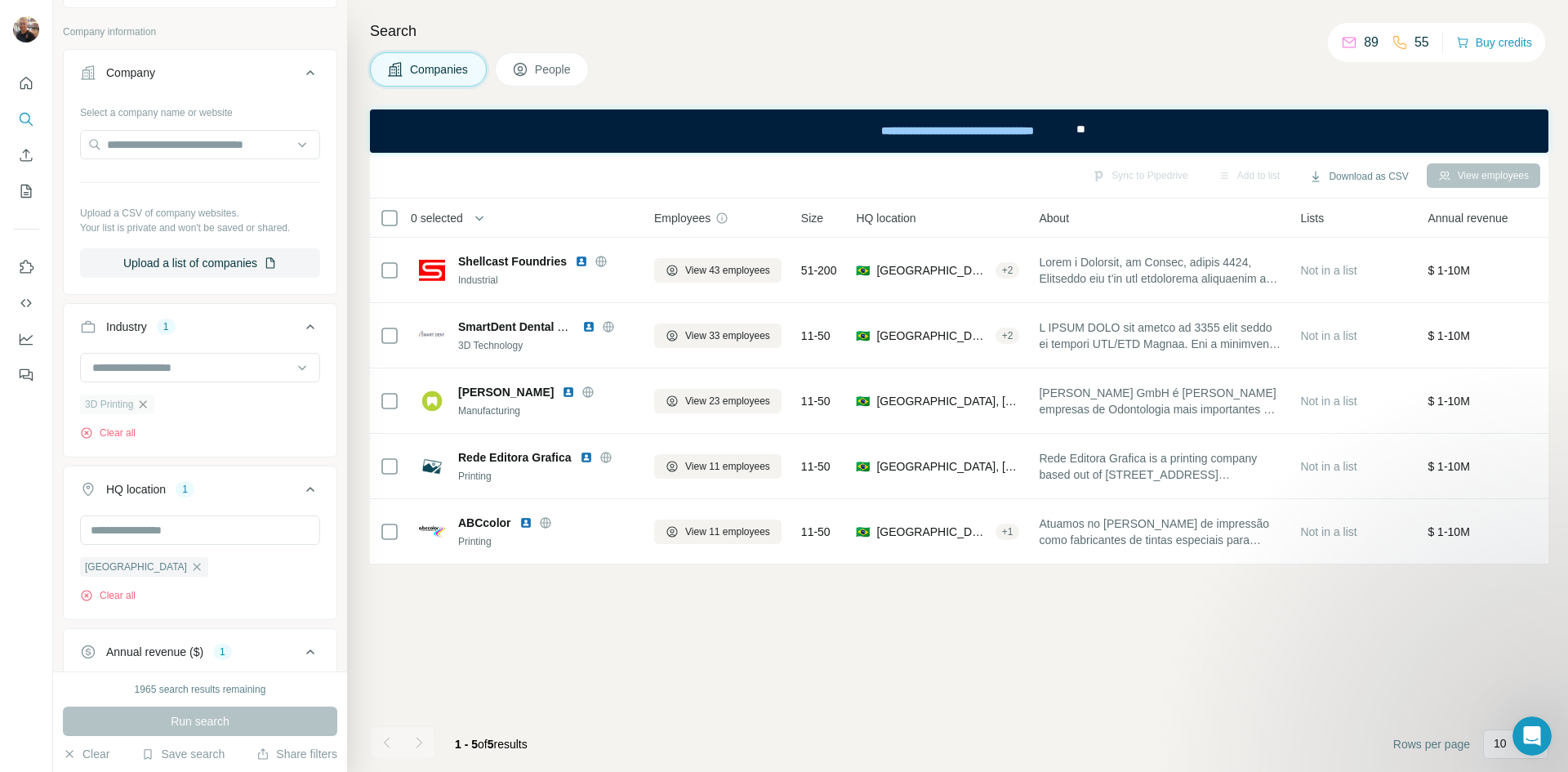
click at [149, 406] on icon "button" at bounding box center [143, 405] width 13 height 13
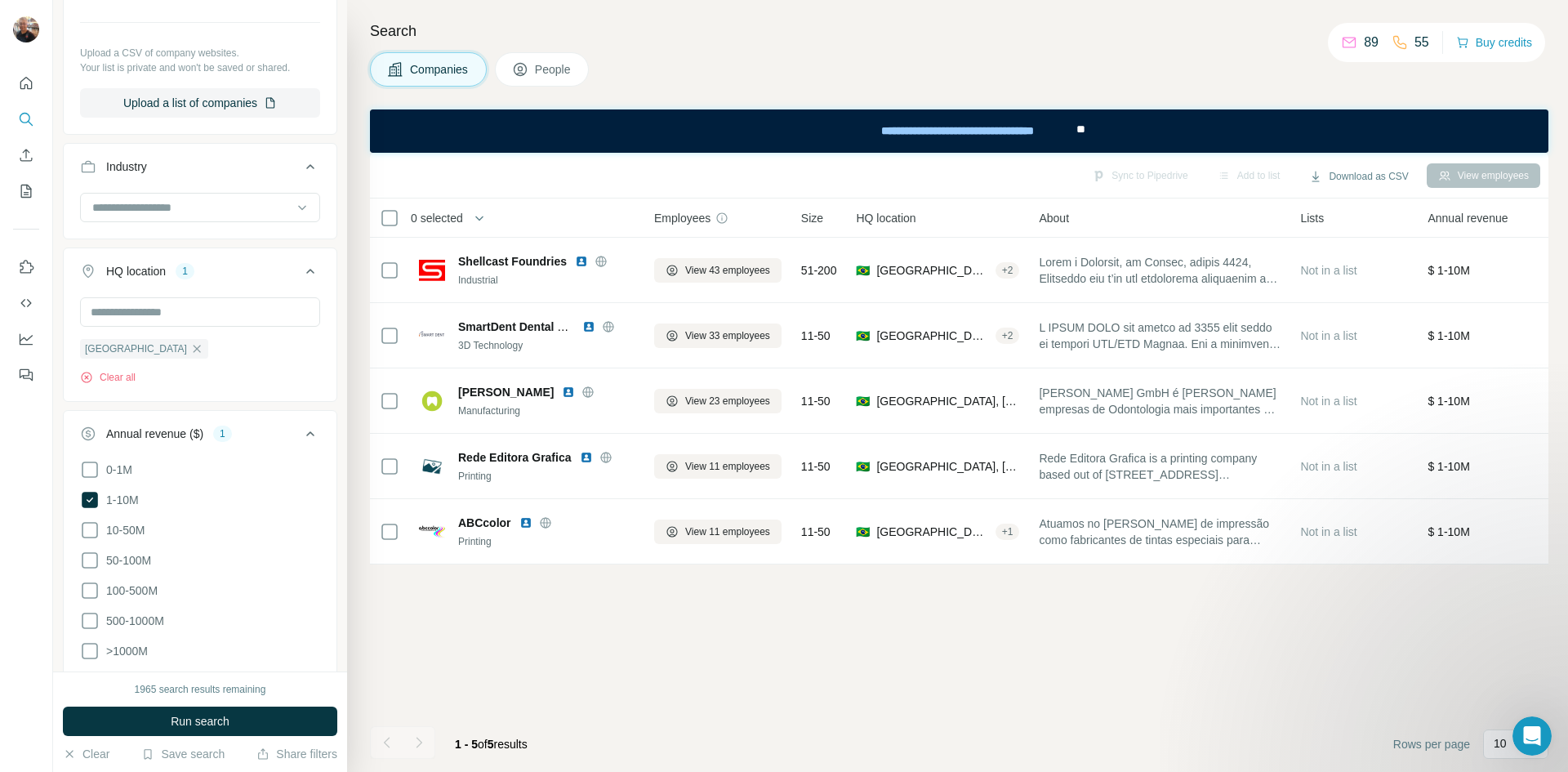
scroll to position [245, 0]
click at [96, 527] on icon at bounding box center [89, 526] width 20 height 20
click at [91, 503] on icon at bounding box center [89, 496] width 16 height 16
click at [176, 195] on input at bounding box center [191, 204] width 202 height 18
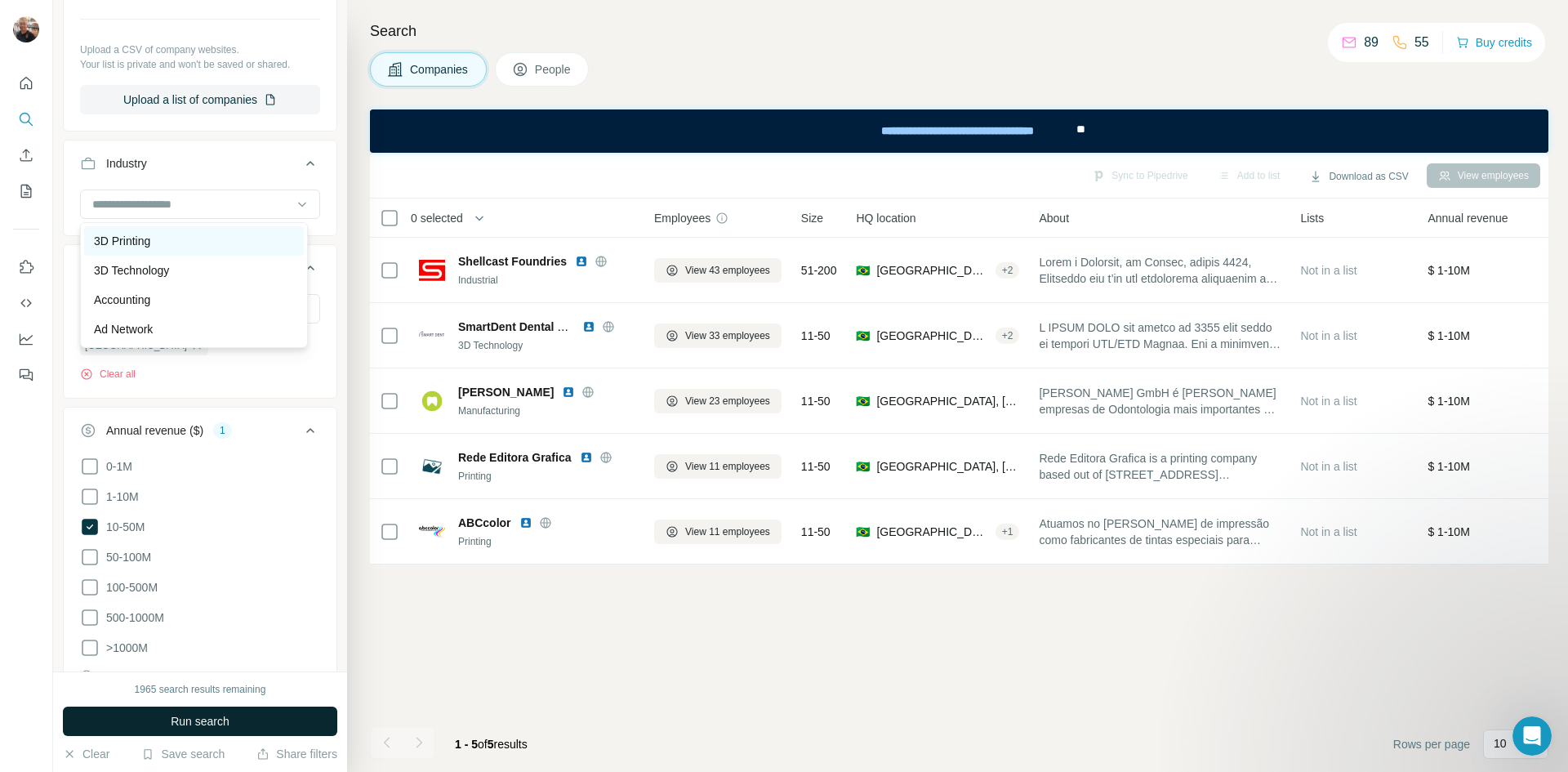
click at [147, 239] on p "3D Printing" at bounding box center [122, 241] width 56 height 16
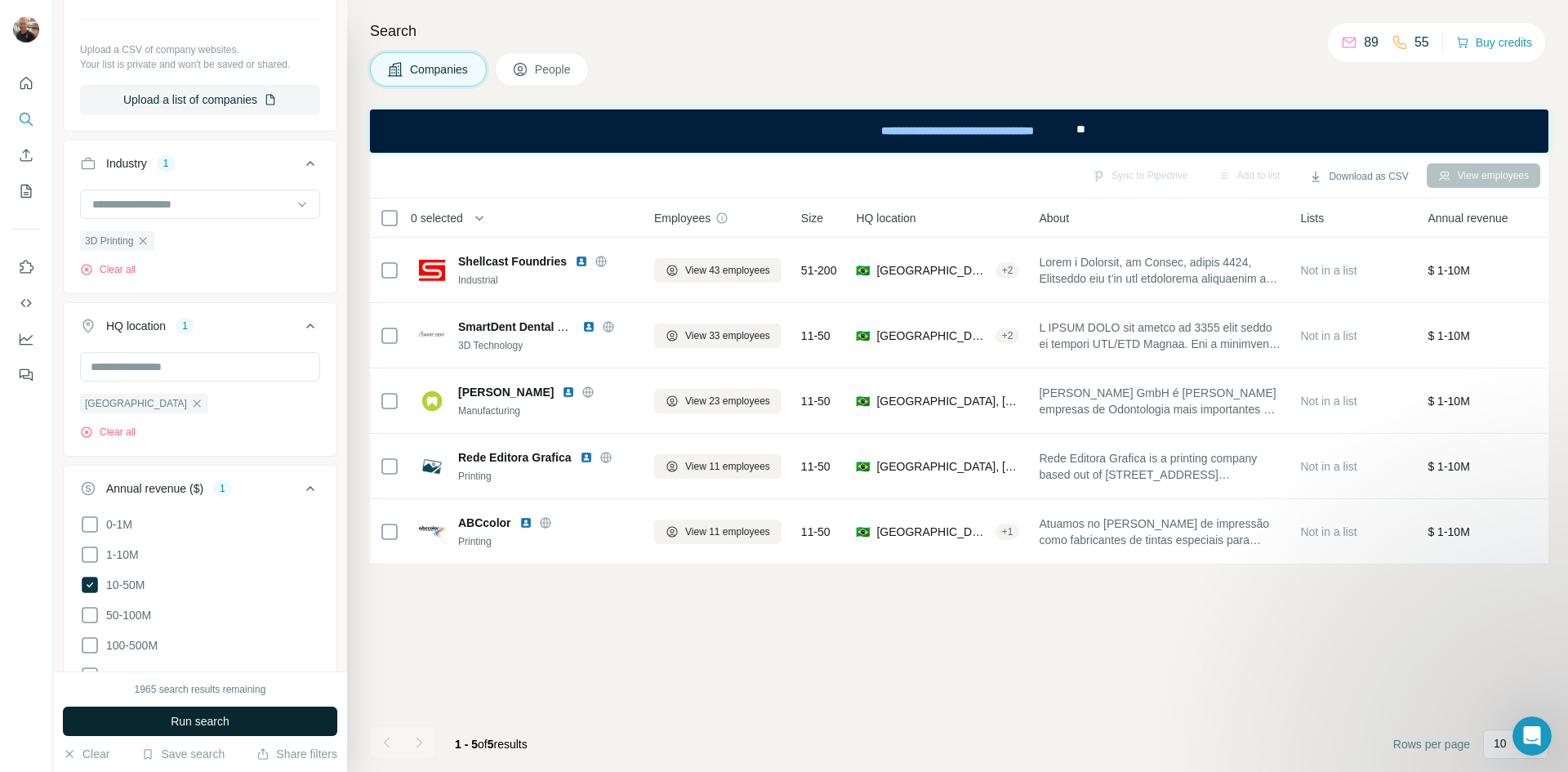
click at [207, 721] on span "Run search" at bounding box center [200, 721] width 59 height 16
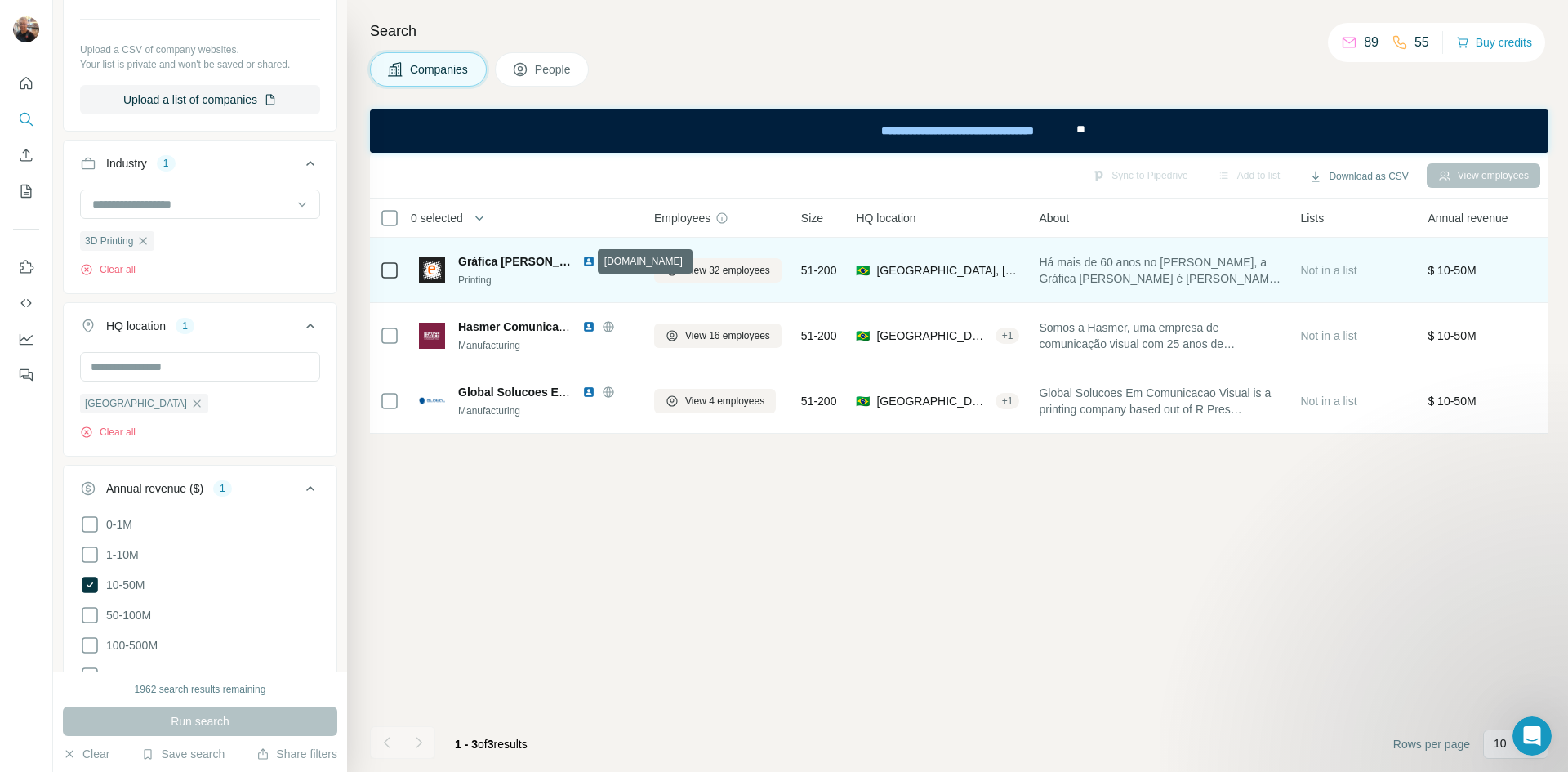
click at [606, 266] on icon at bounding box center [608, 261] width 4 height 10
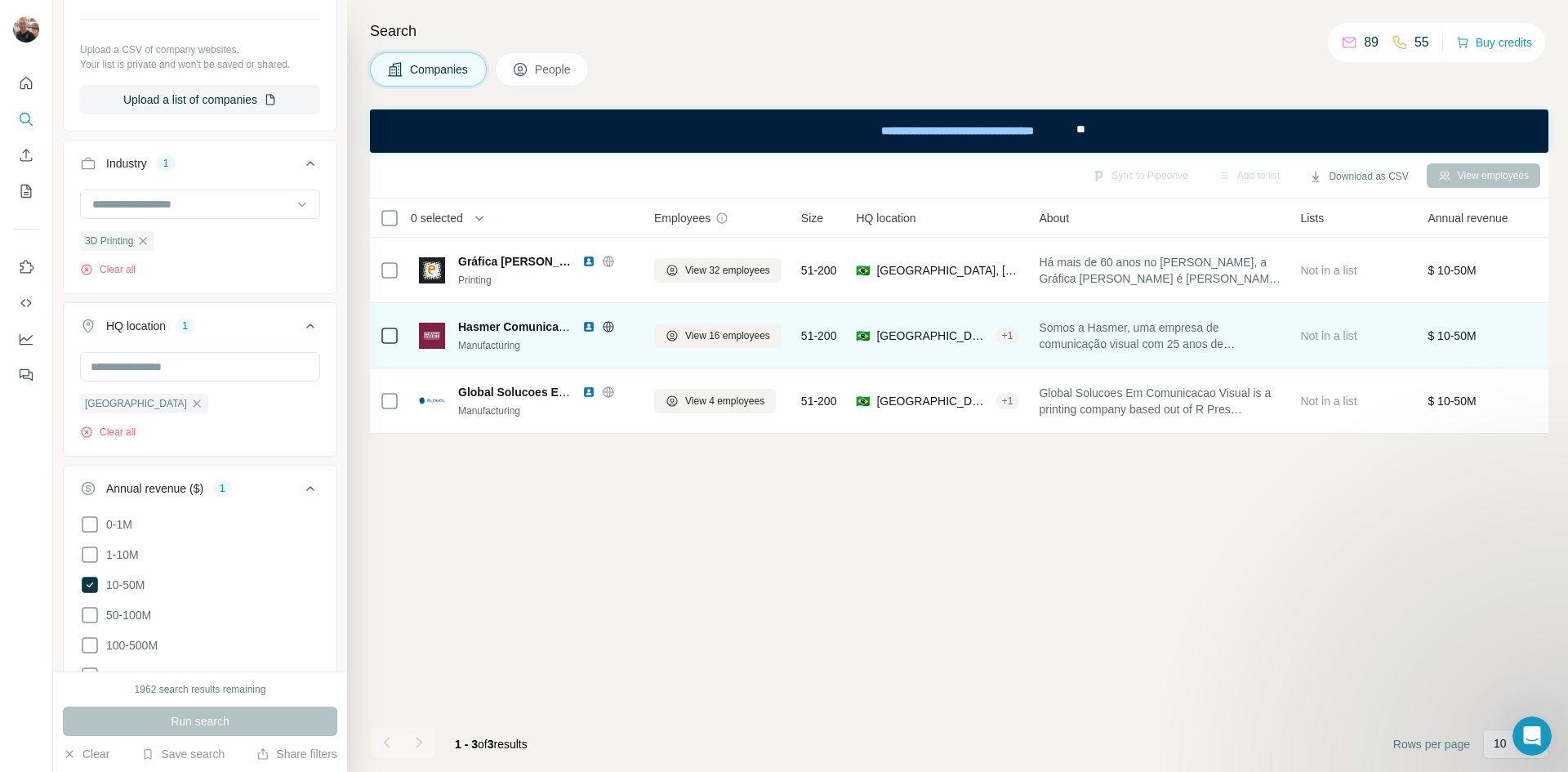
click at [608, 321] on icon at bounding box center [609, 327] width 13 height 13
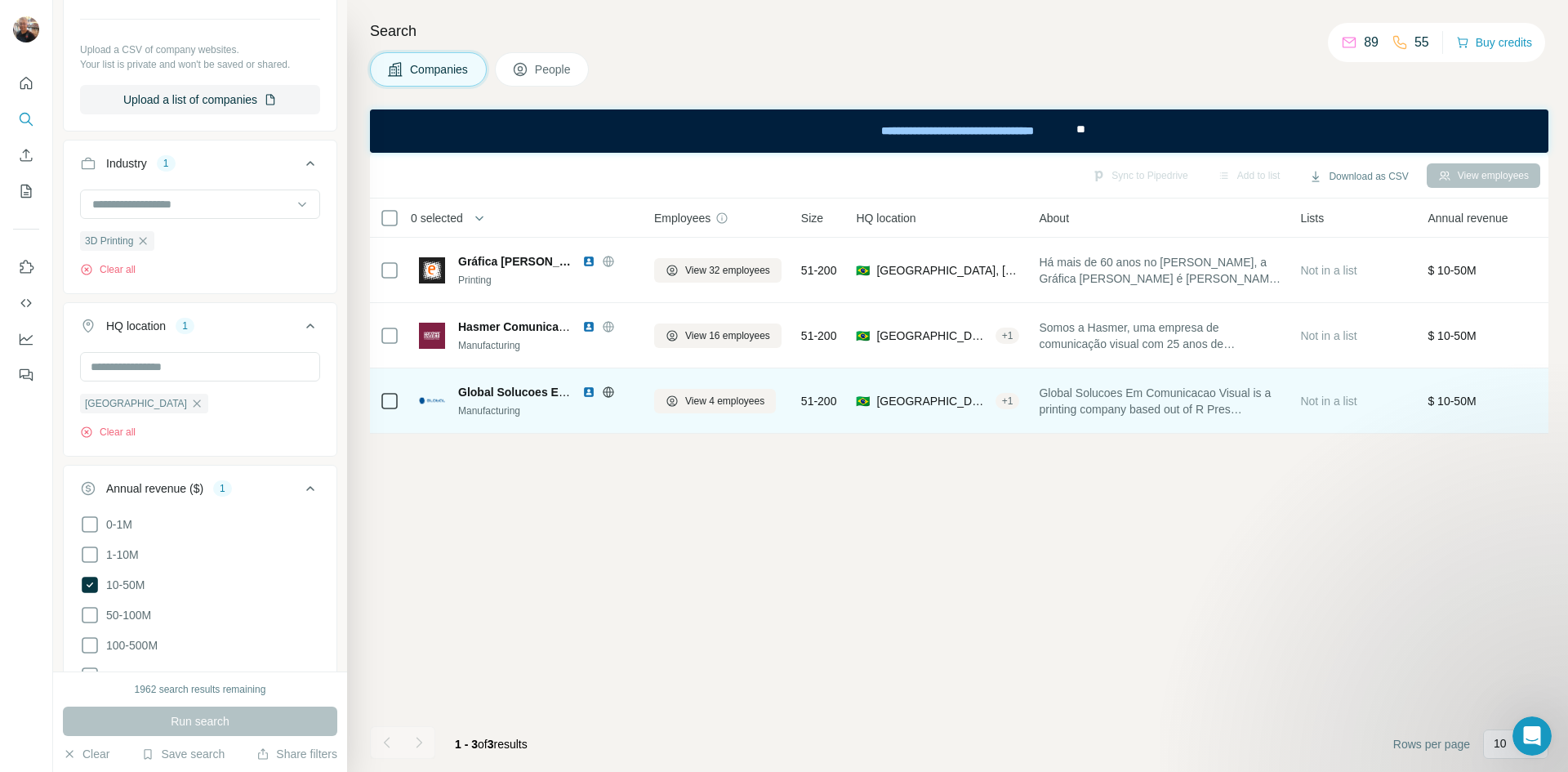
click at [610, 392] on icon at bounding box center [608, 391] width 4 height 10
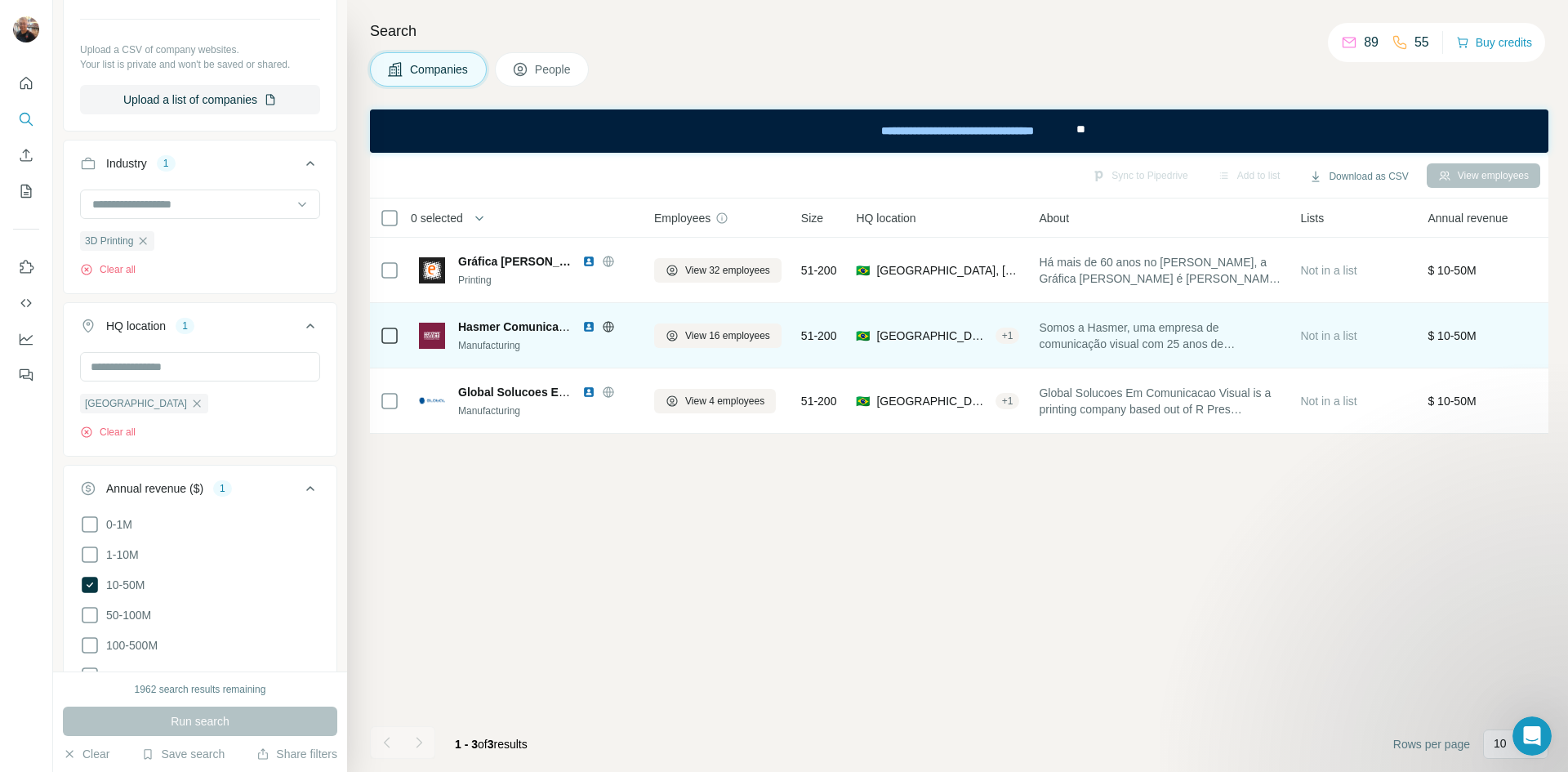
click at [585, 329] on img at bounding box center [589, 327] width 13 height 13
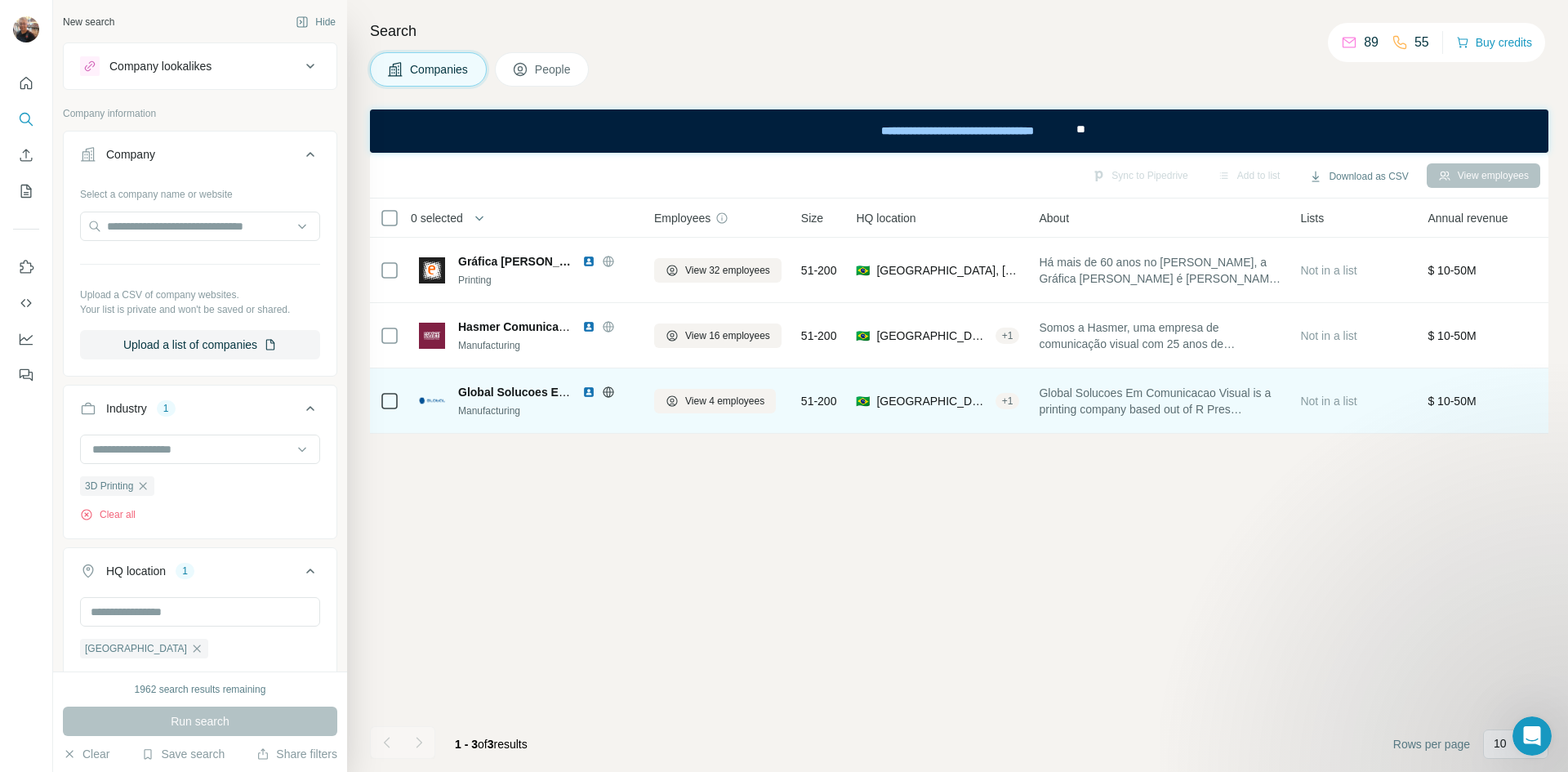
click at [587, 398] on img at bounding box center [589, 392] width 13 height 13
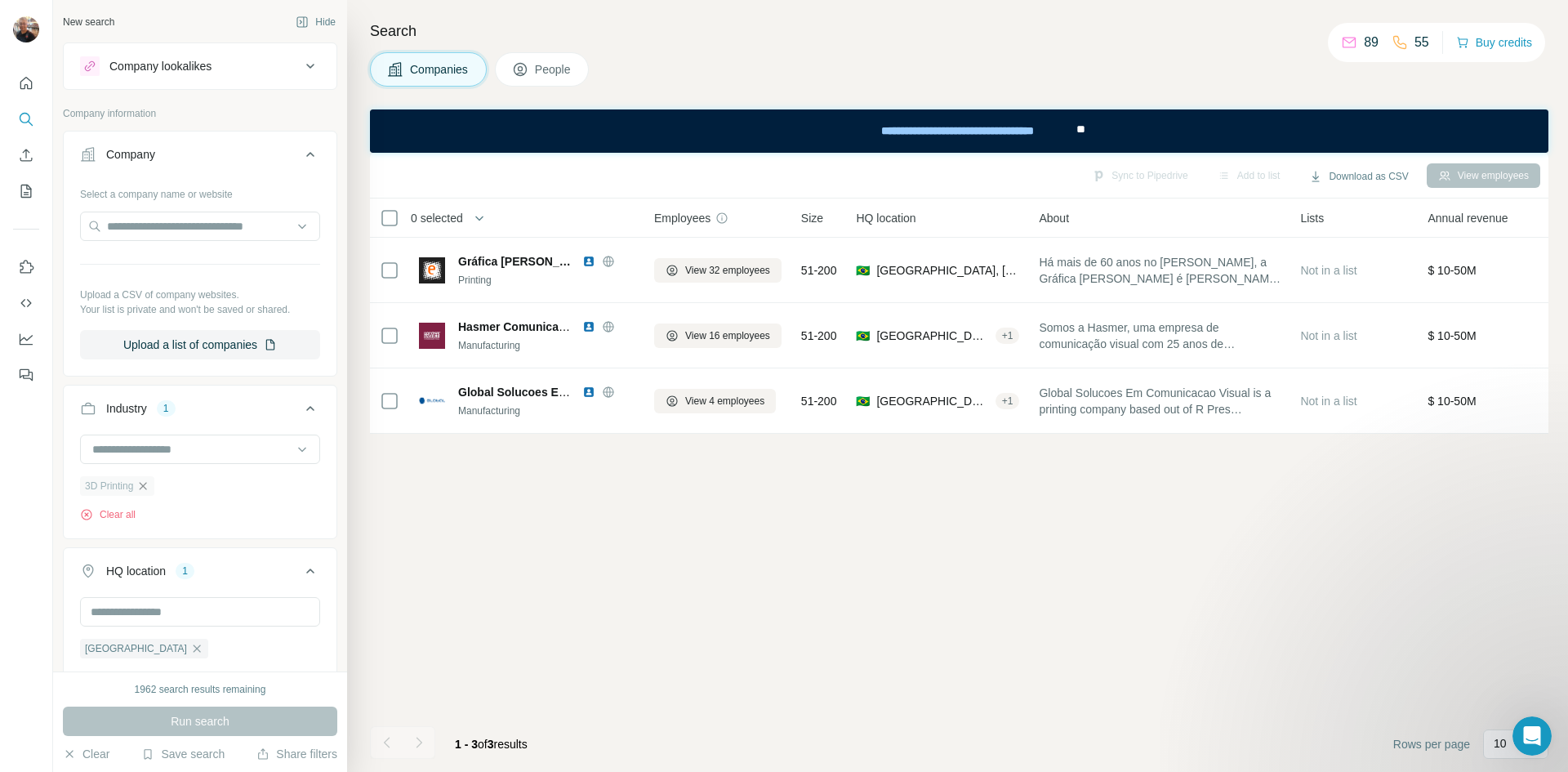
click at [149, 486] on icon "button" at bounding box center [143, 486] width 13 height 13
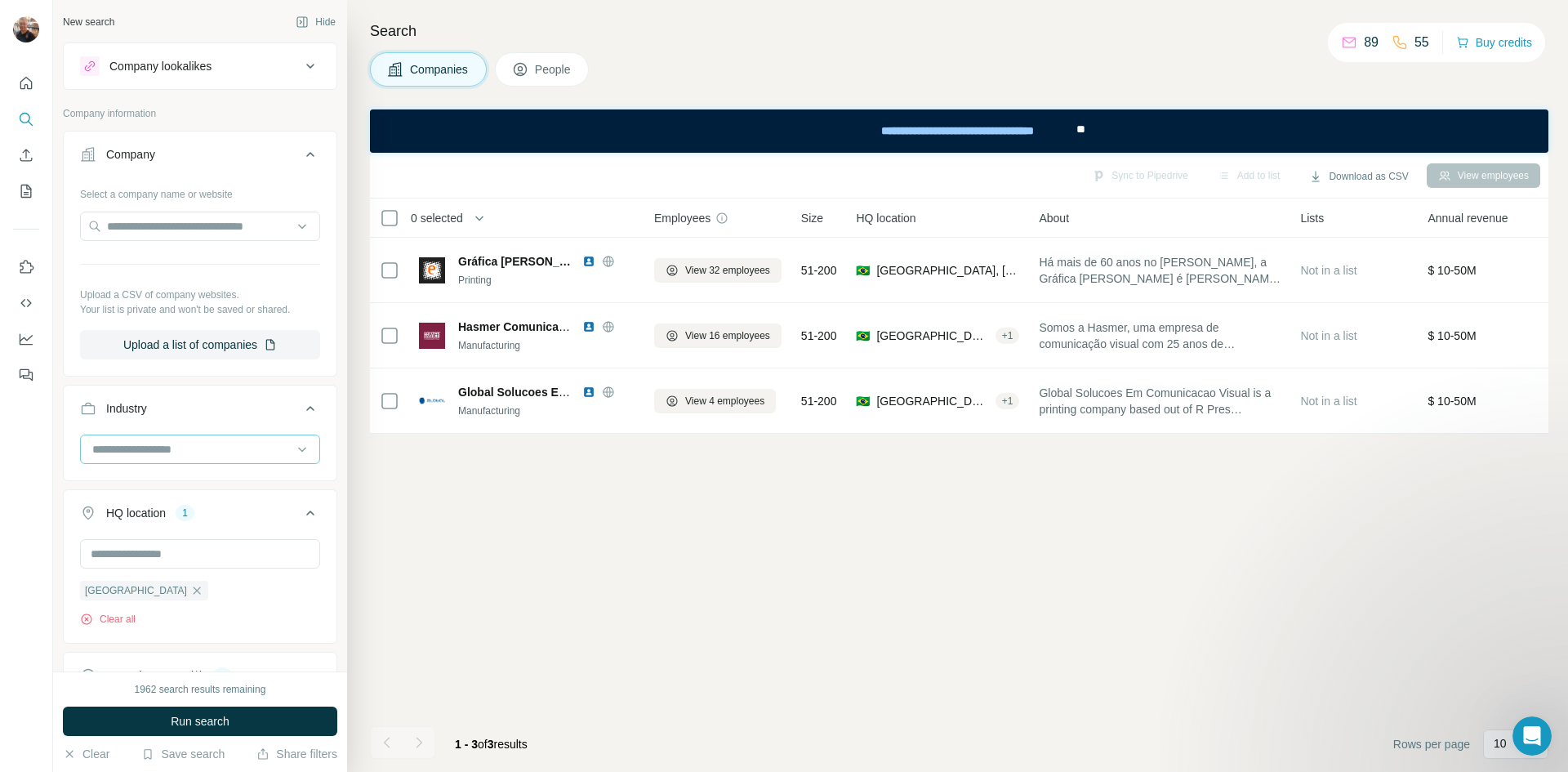
click at [167, 451] on input at bounding box center [191, 449] width 202 height 18
click at [190, 545] on p "Advanced Materials" at bounding box center [145, 551] width 101 height 16
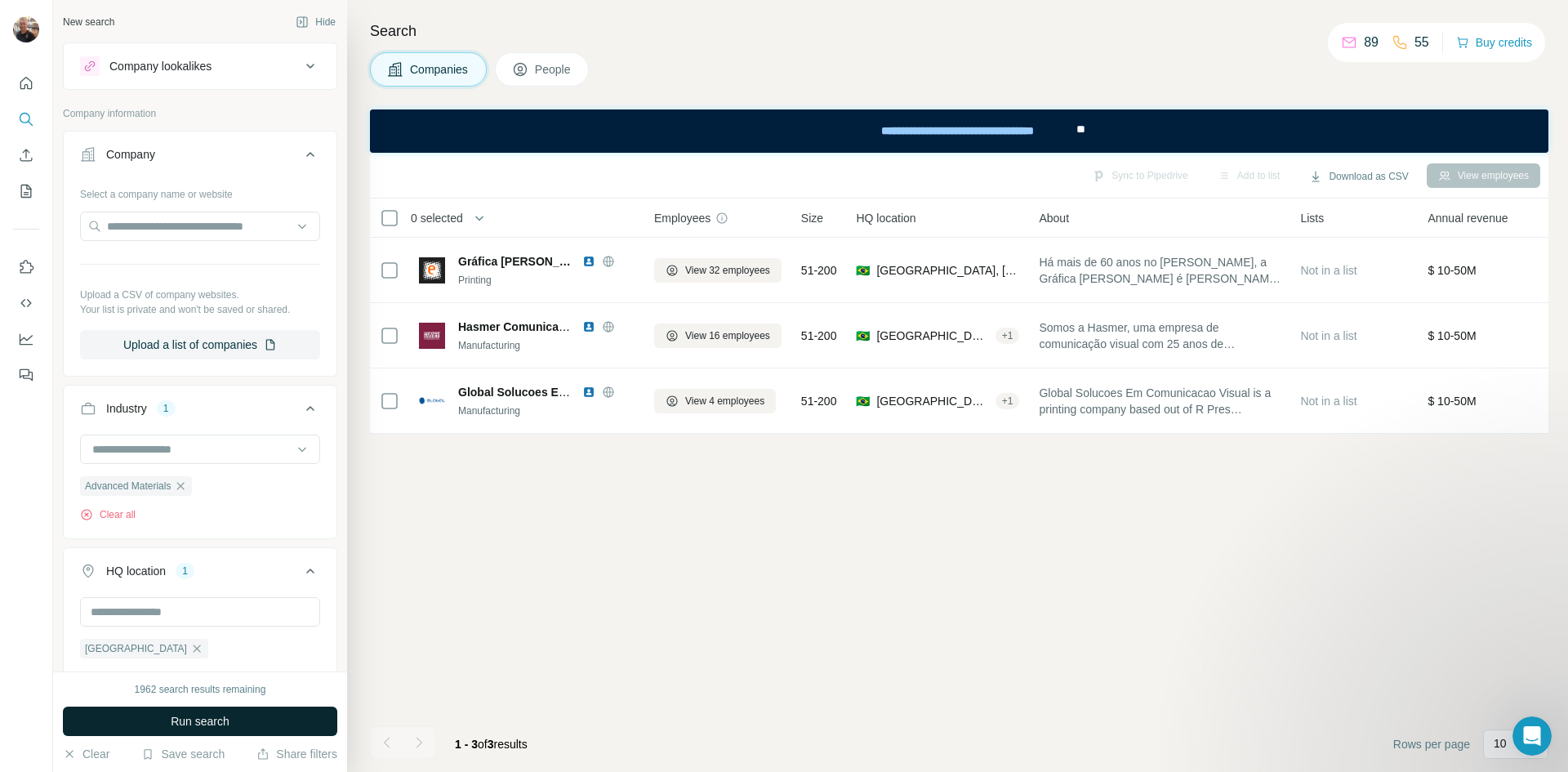
click at [244, 717] on button "Run search" at bounding box center [200, 721] width 274 height 30
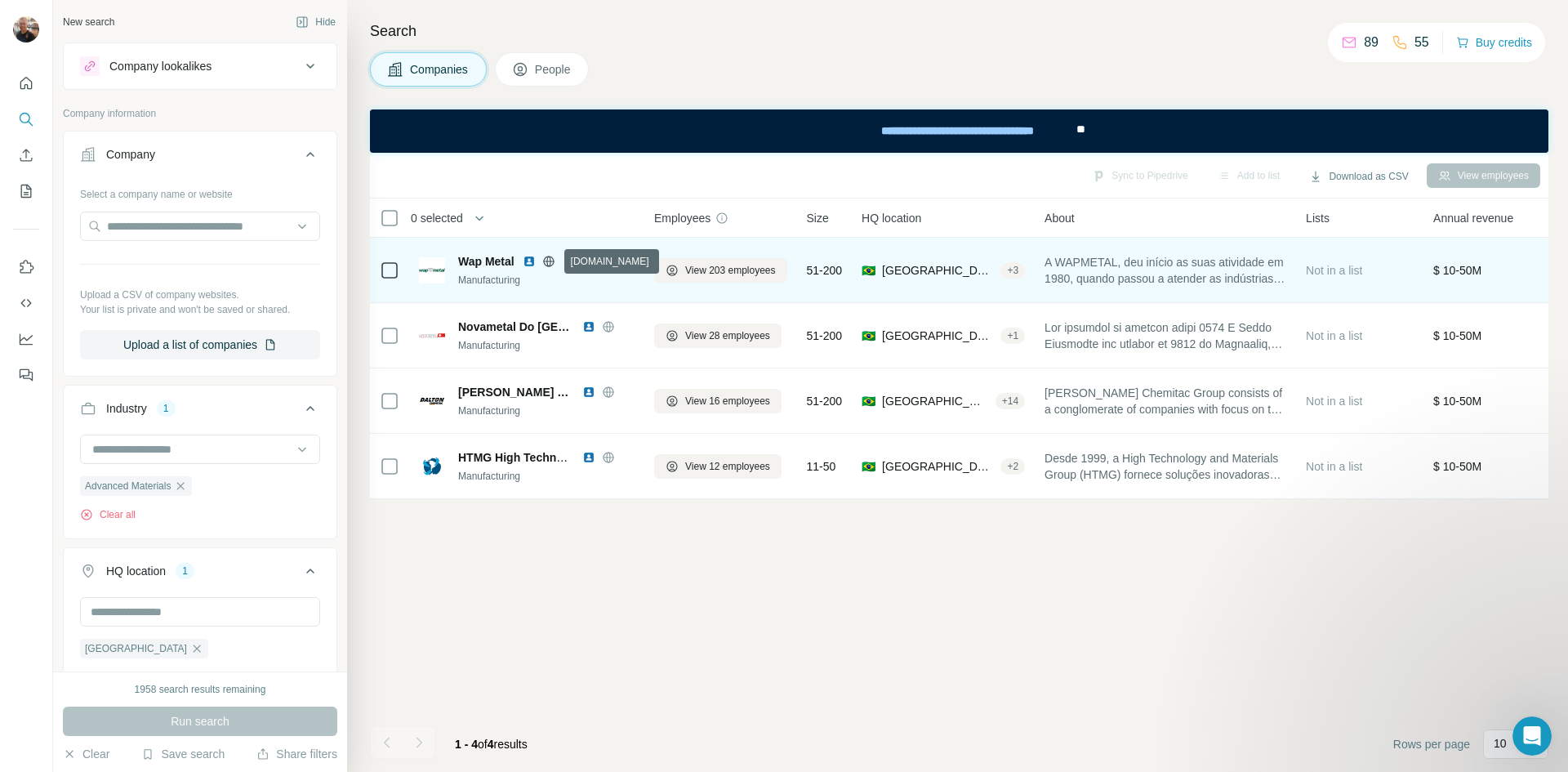
click at [550, 260] on icon at bounding box center [549, 262] width 13 height 13
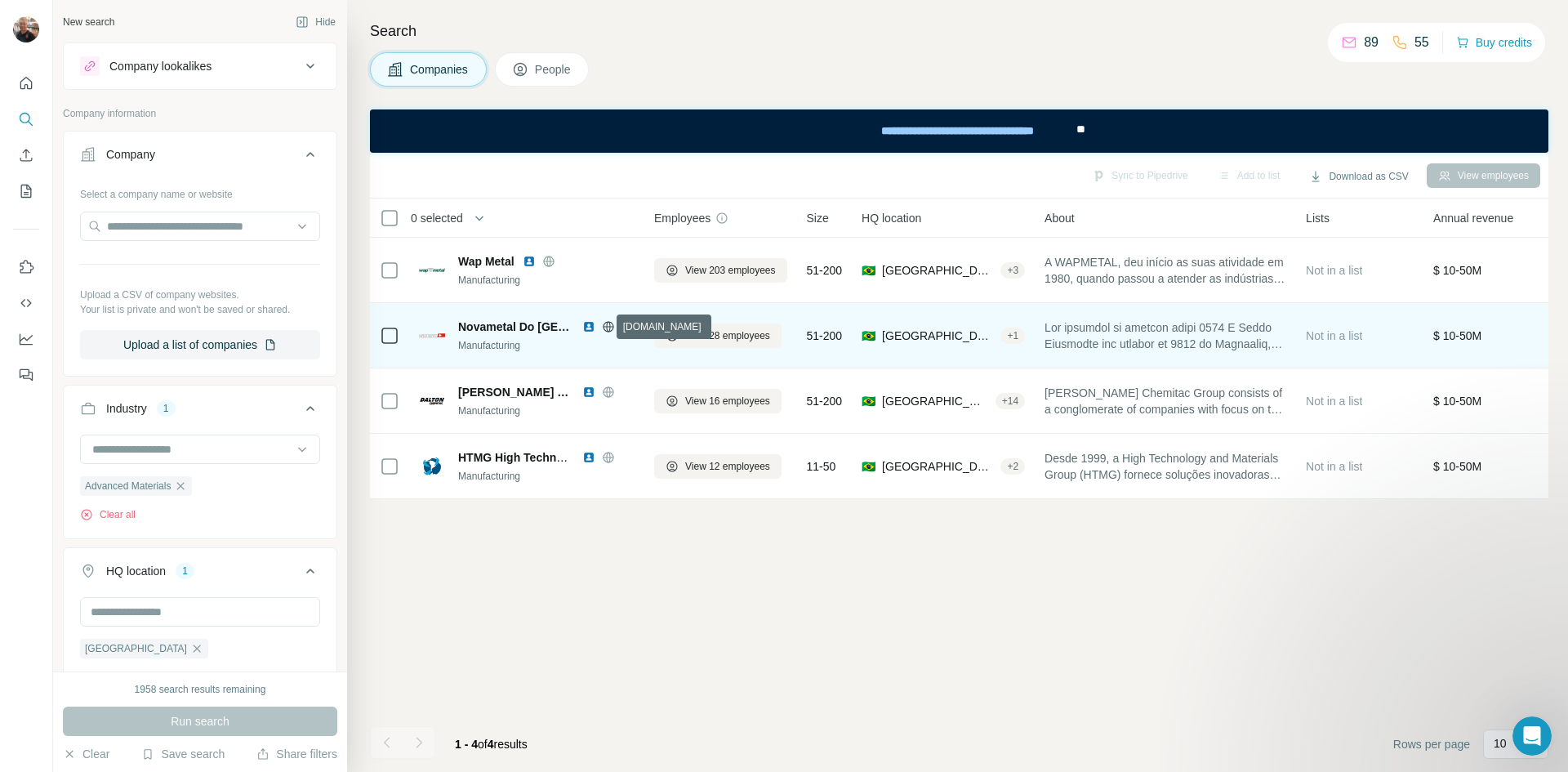
click at [602, 327] on icon at bounding box center [607, 326] width 10 height 1
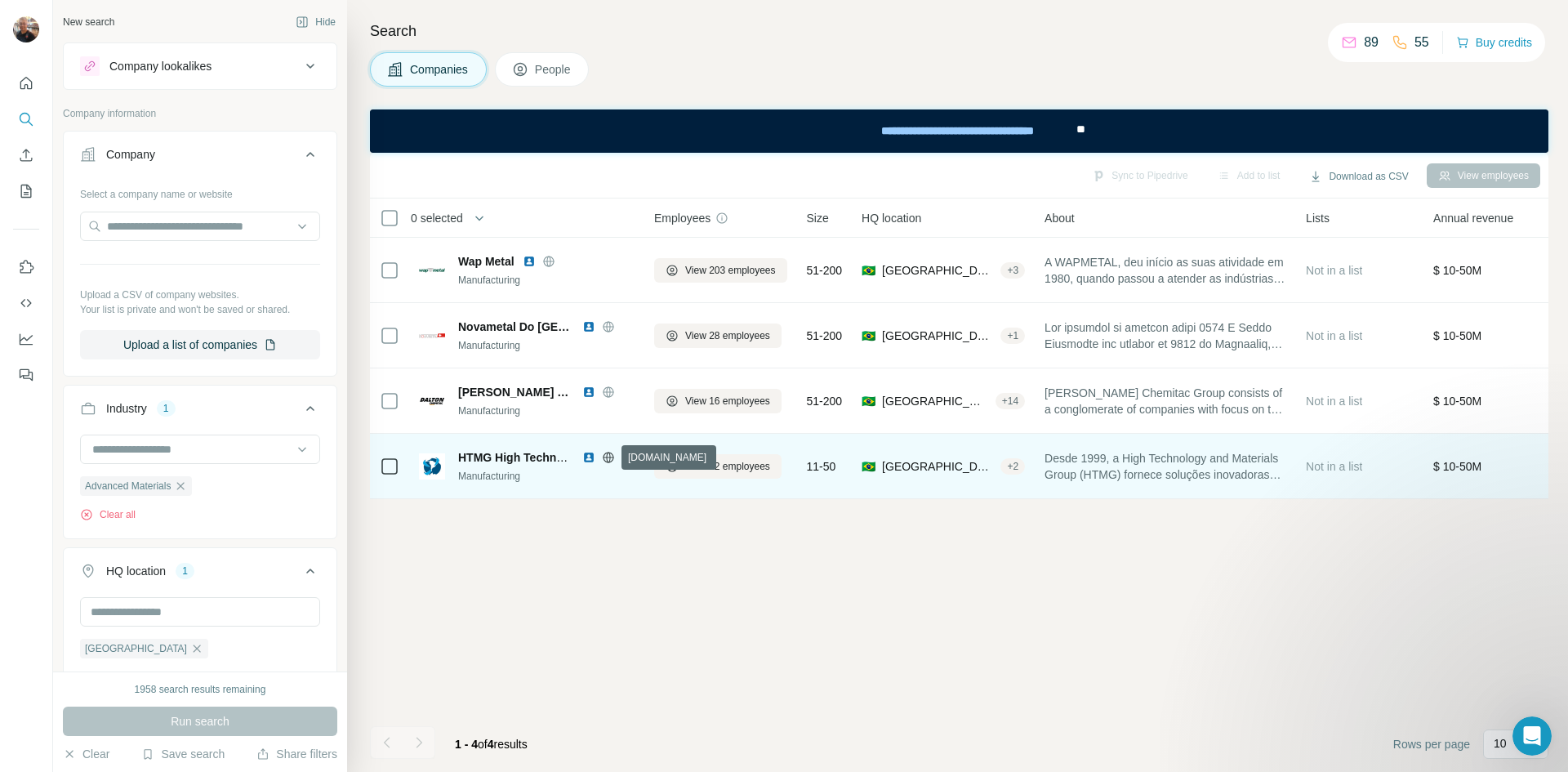
click at [606, 459] on icon at bounding box center [609, 458] width 13 height 13
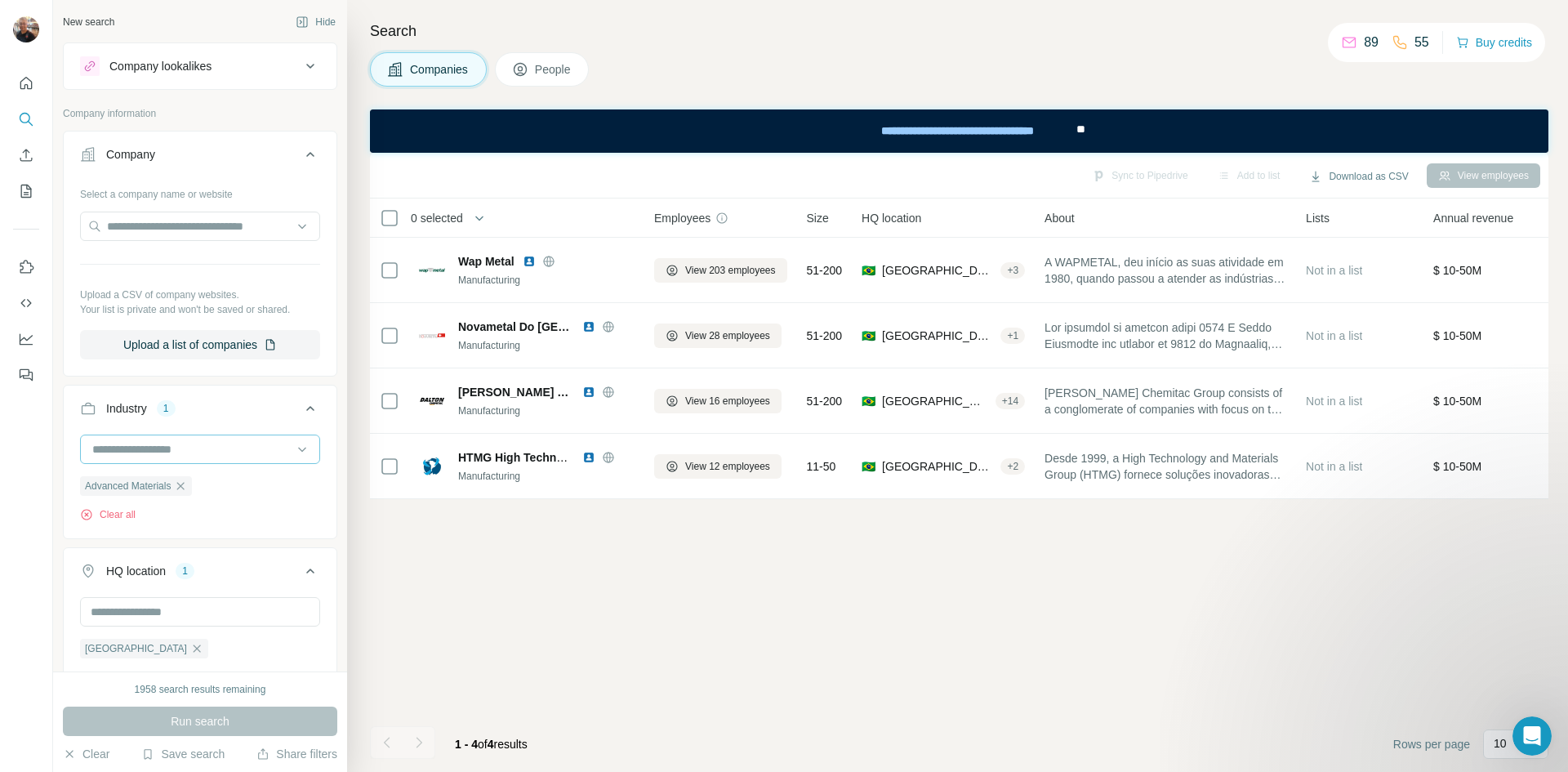
click at [194, 451] on input at bounding box center [191, 449] width 202 height 18
click at [392, 564] on div "Sync to Pipedrive Add to list Download as CSV View employees 0 selected Compani…" at bounding box center [959, 462] width 1178 height 620
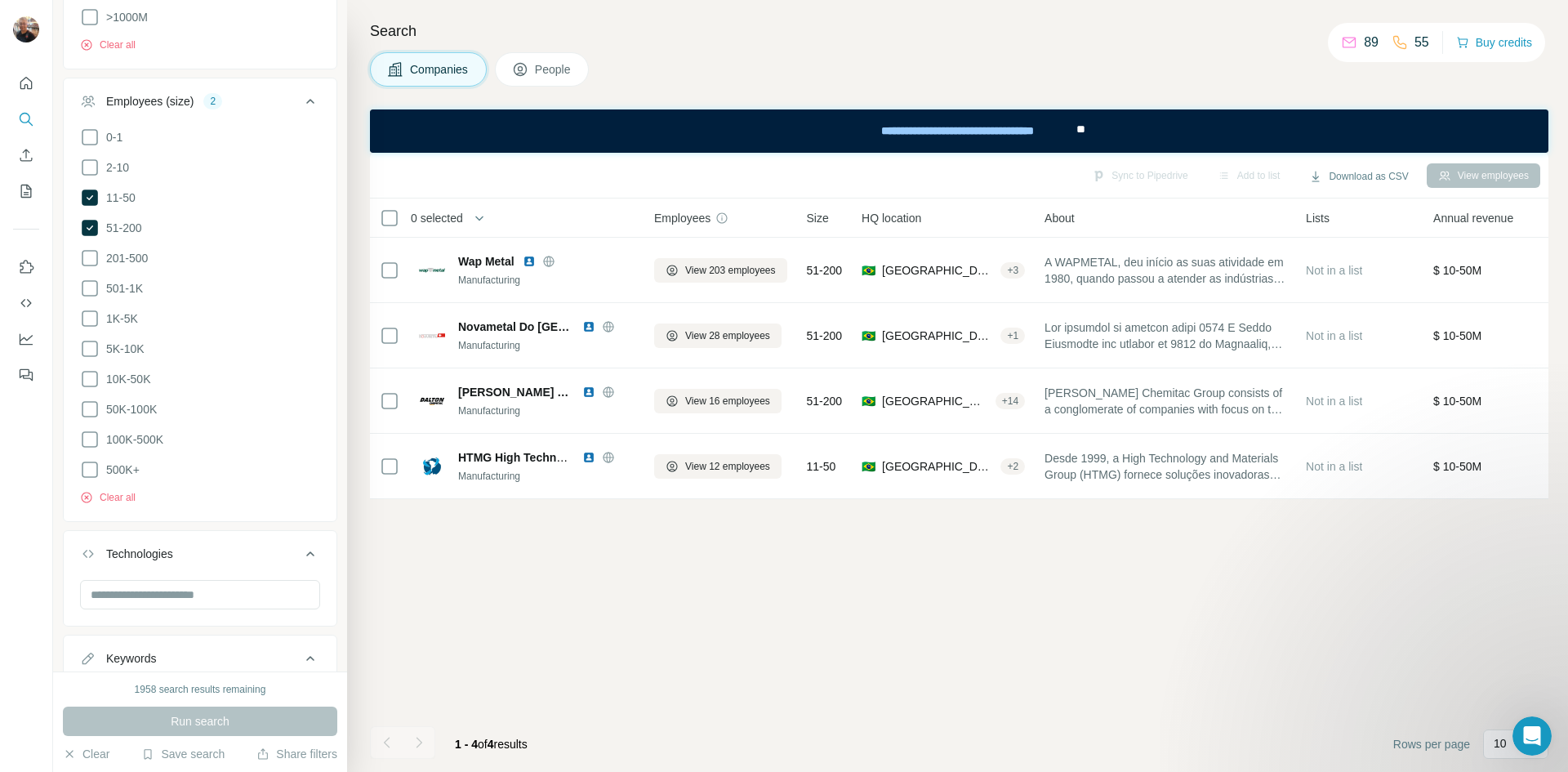
scroll to position [1025, 0]
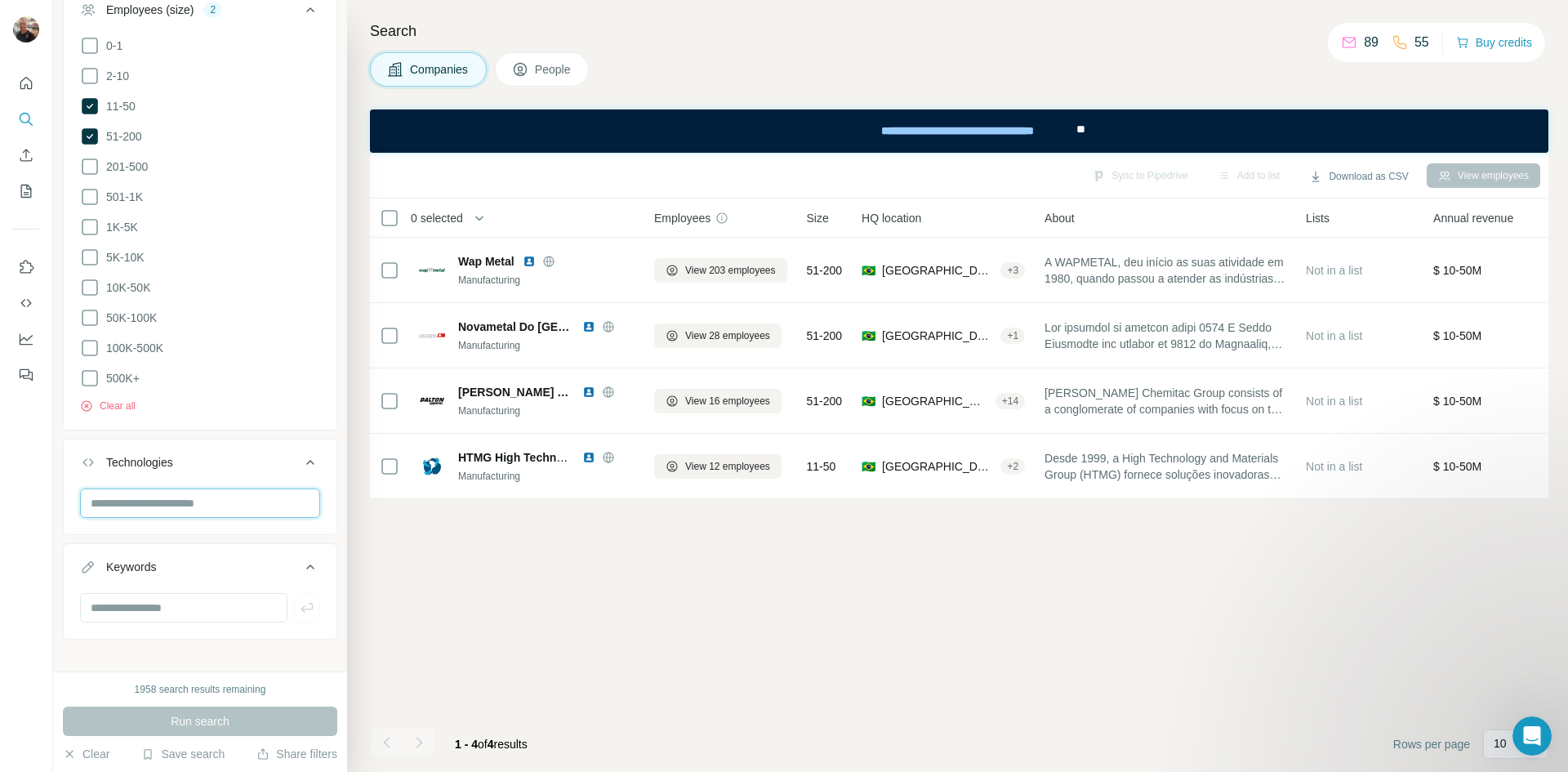
click at [213, 493] on input "text" at bounding box center [200, 503] width 240 height 30
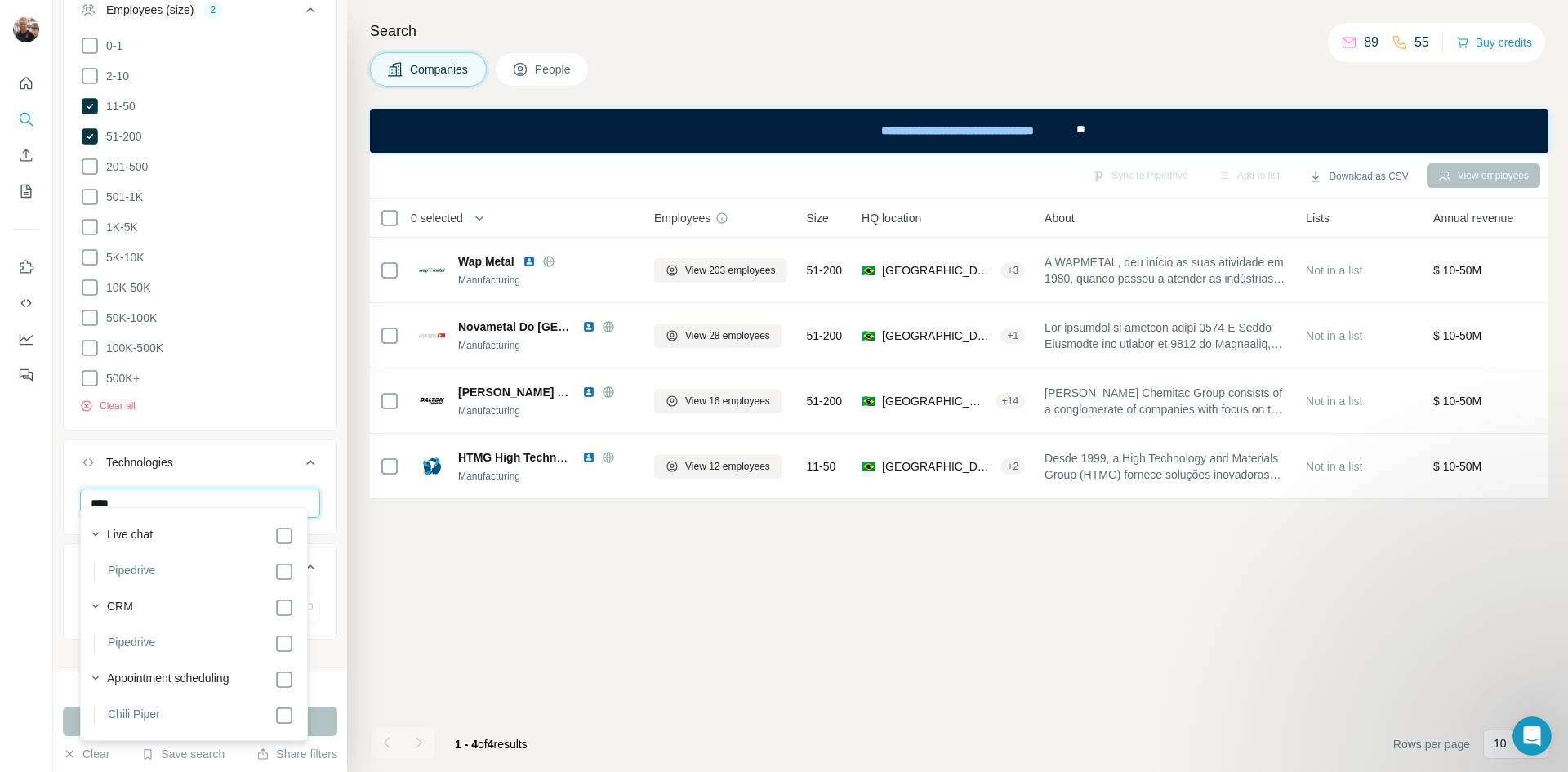
scroll to position [0, 0]
type input "****"
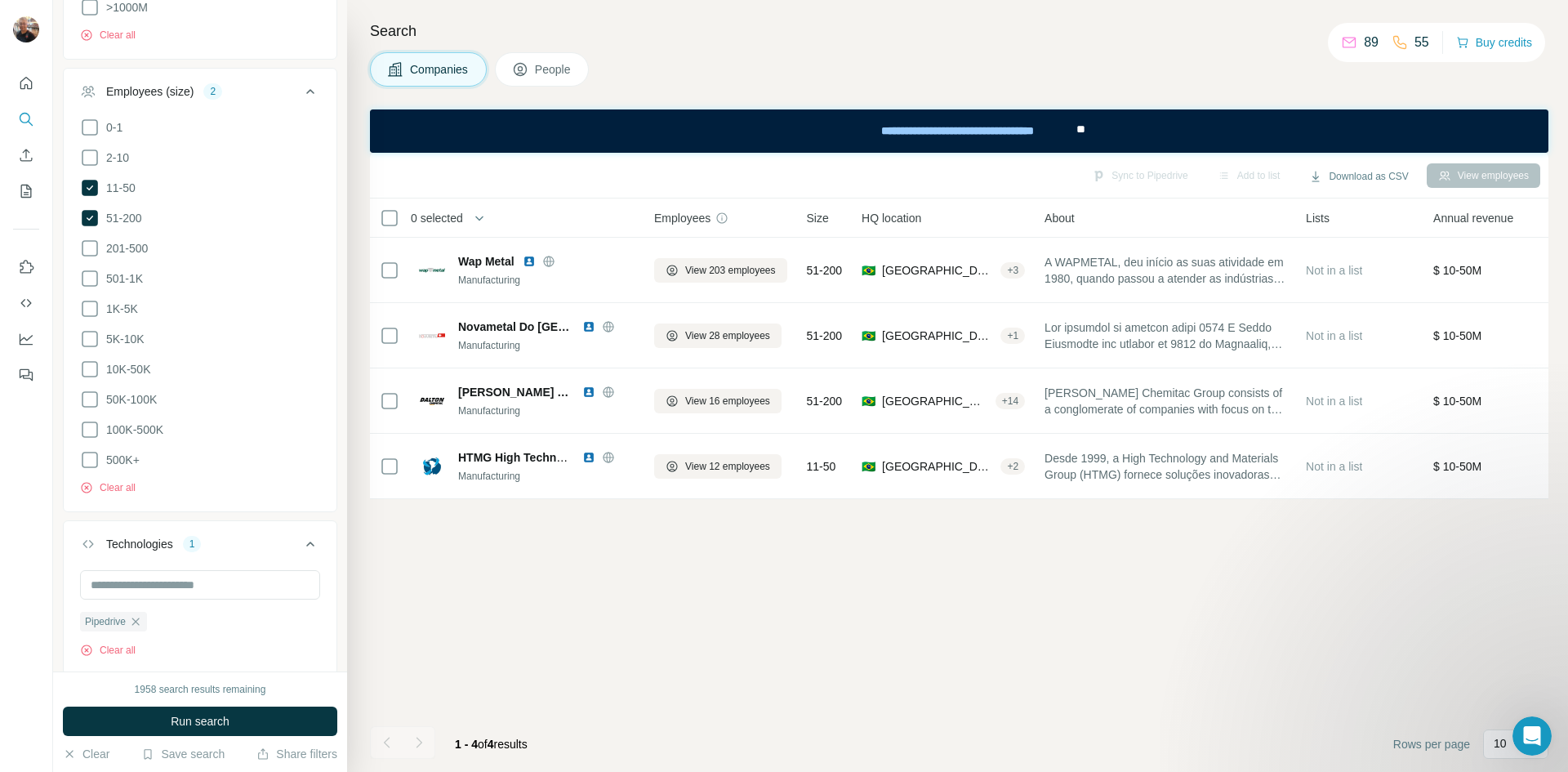
scroll to position [1084, 0]
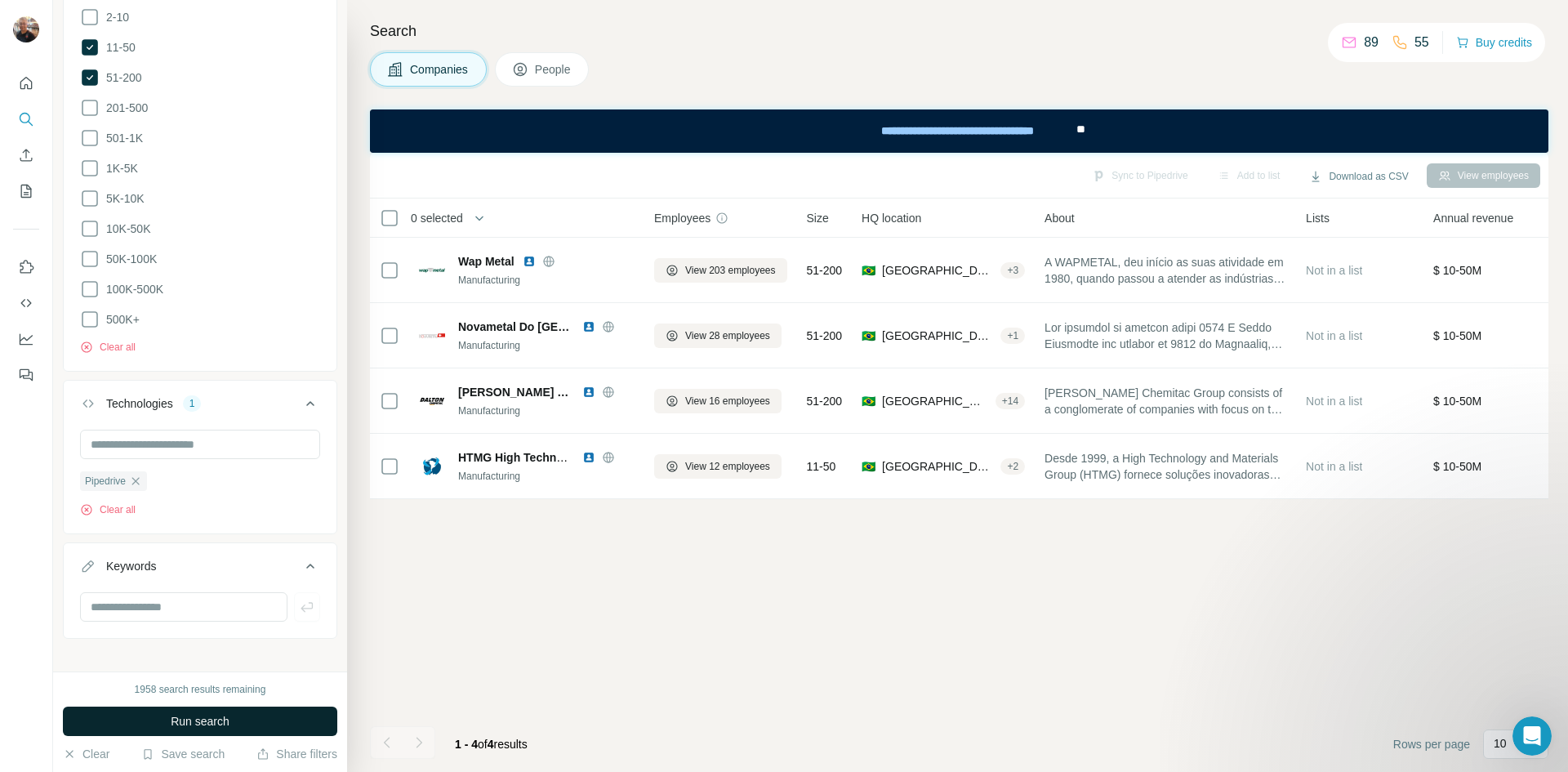
click at [203, 720] on span "Run search" at bounding box center [200, 721] width 59 height 16
click at [88, 39] on icon at bounding box center [89, 47] width 16 height 16
click at [193, 718] on span "Run search" at bounding box center [200, 721] width 59 height 16
click at [141, 475] on icon "button" at bounding box center [136, 482] width 13 height 13
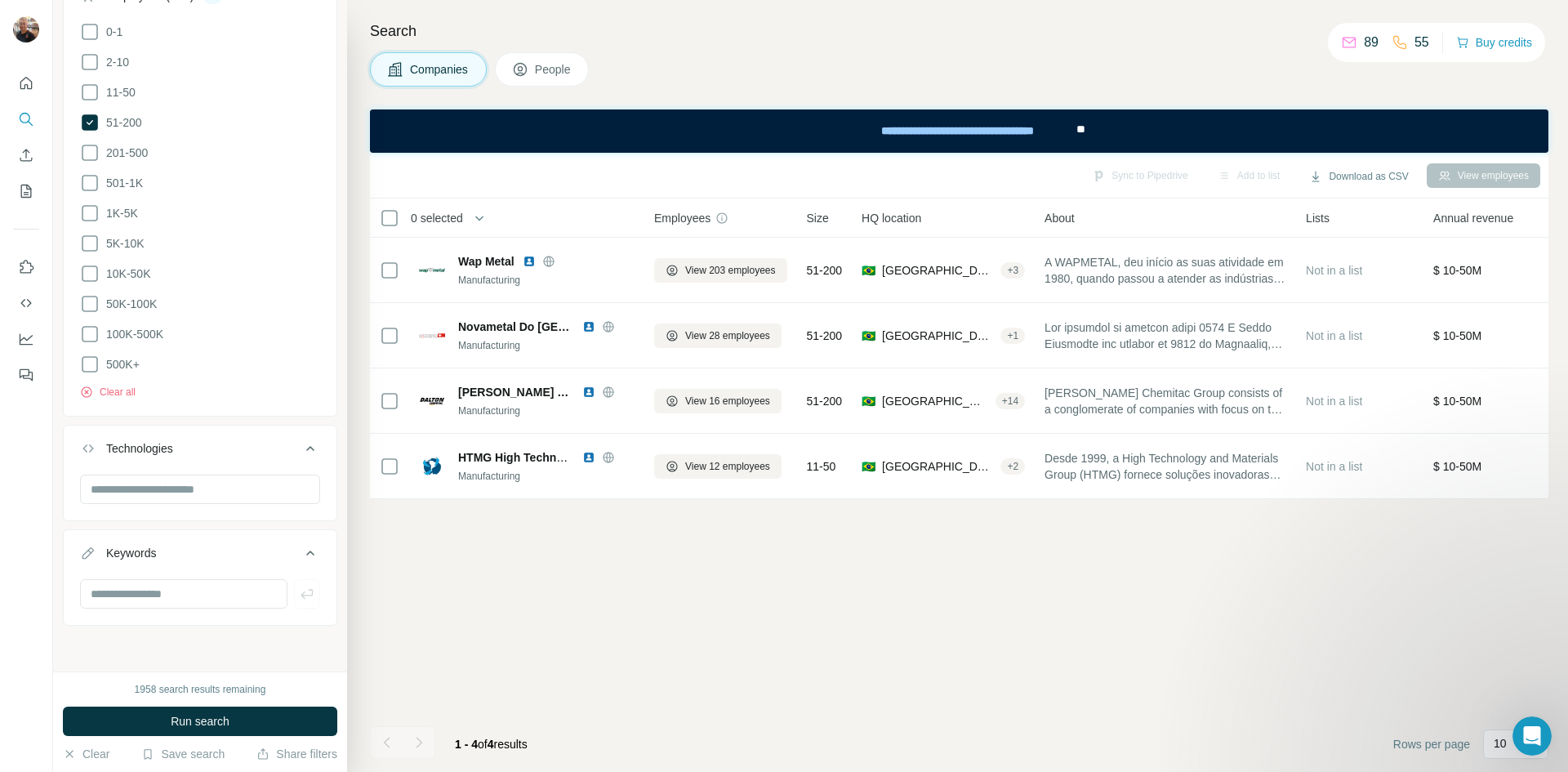
scroll to position [1025, 0]
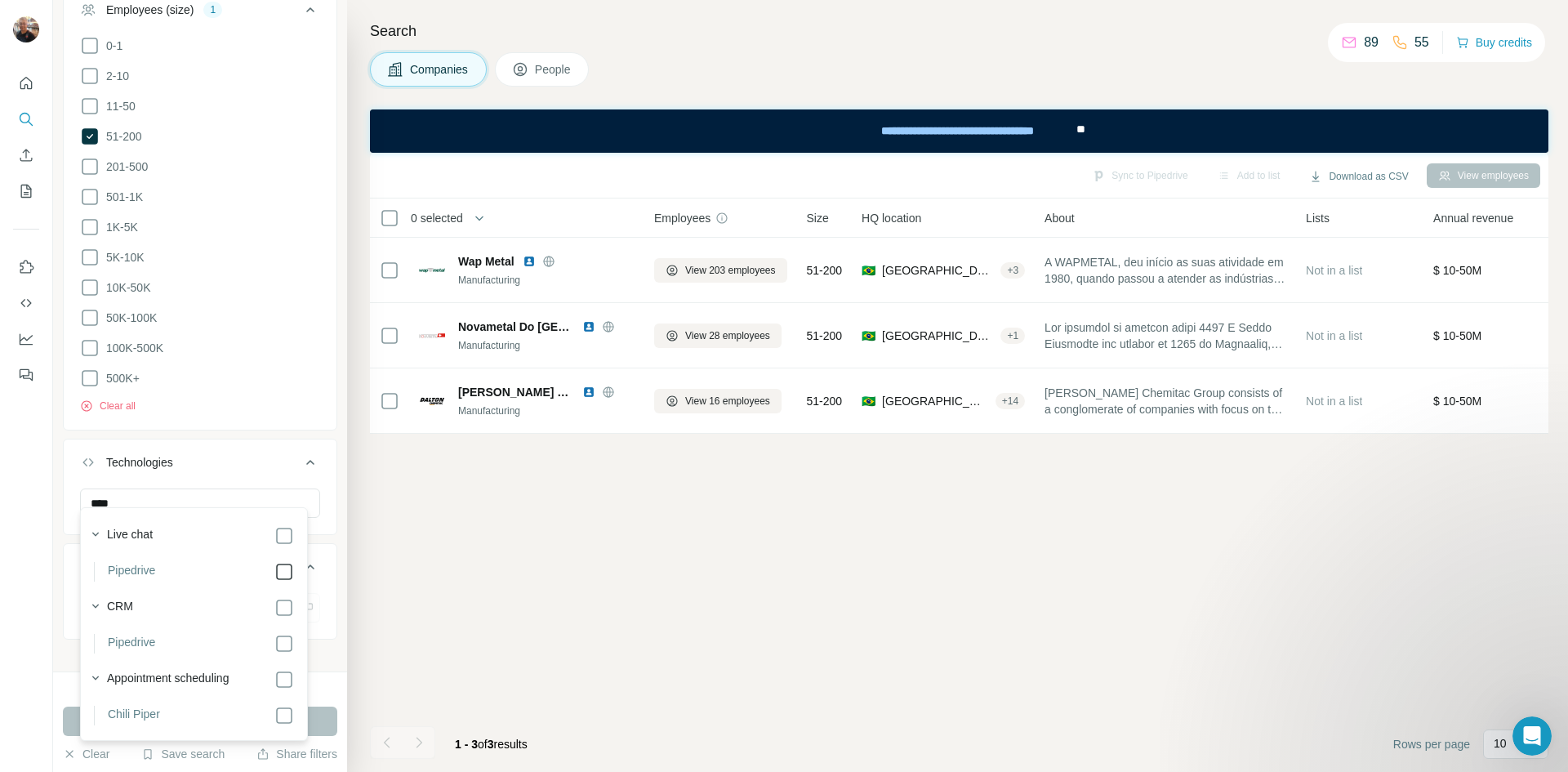
type input "****"
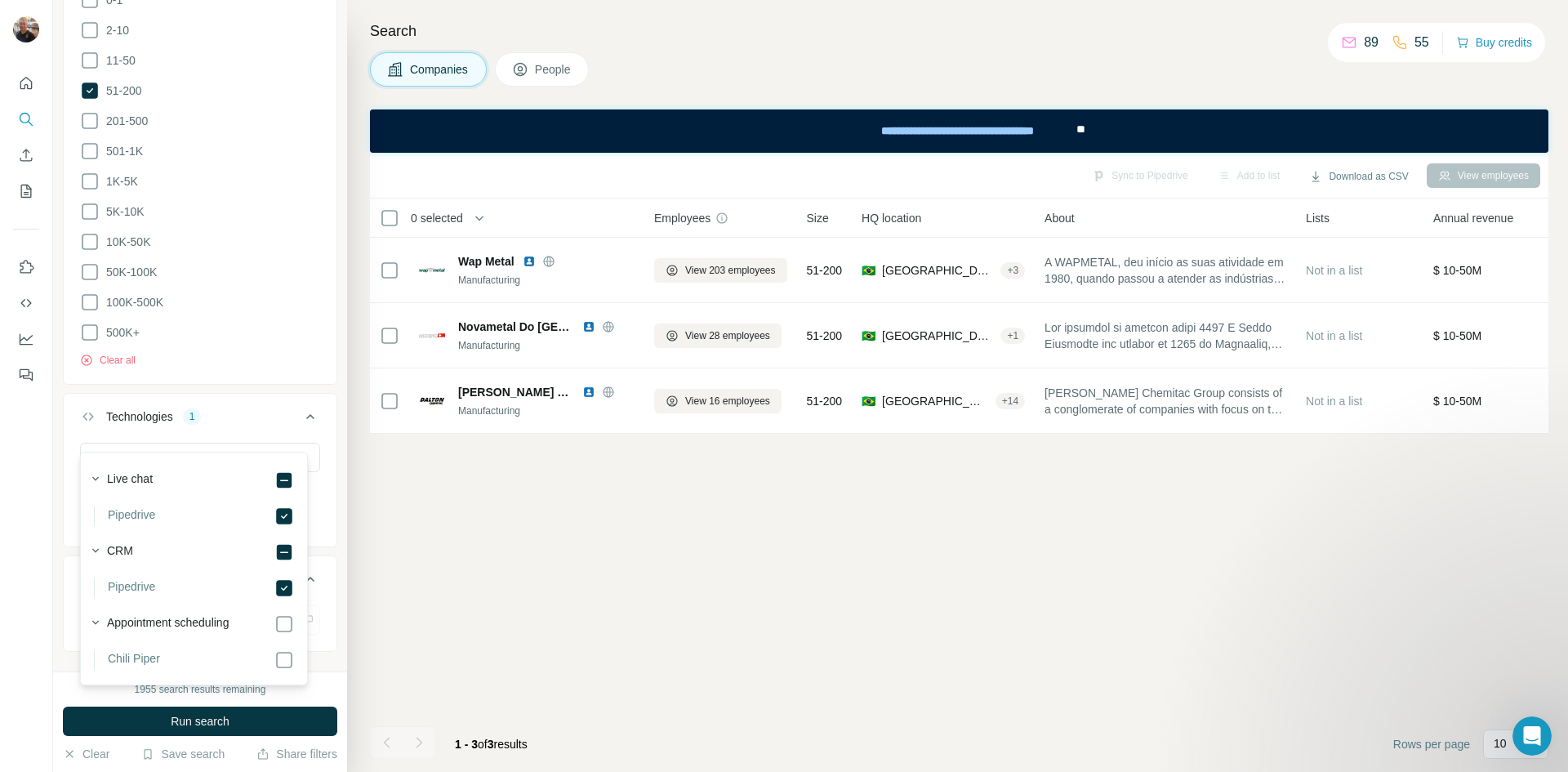
scroll to position [1084, 0]
click at [323, 640] on div "New search Hide Company lookalikes Company information Company Select a company…" at bounding box center [200, 335] width 294 height 671
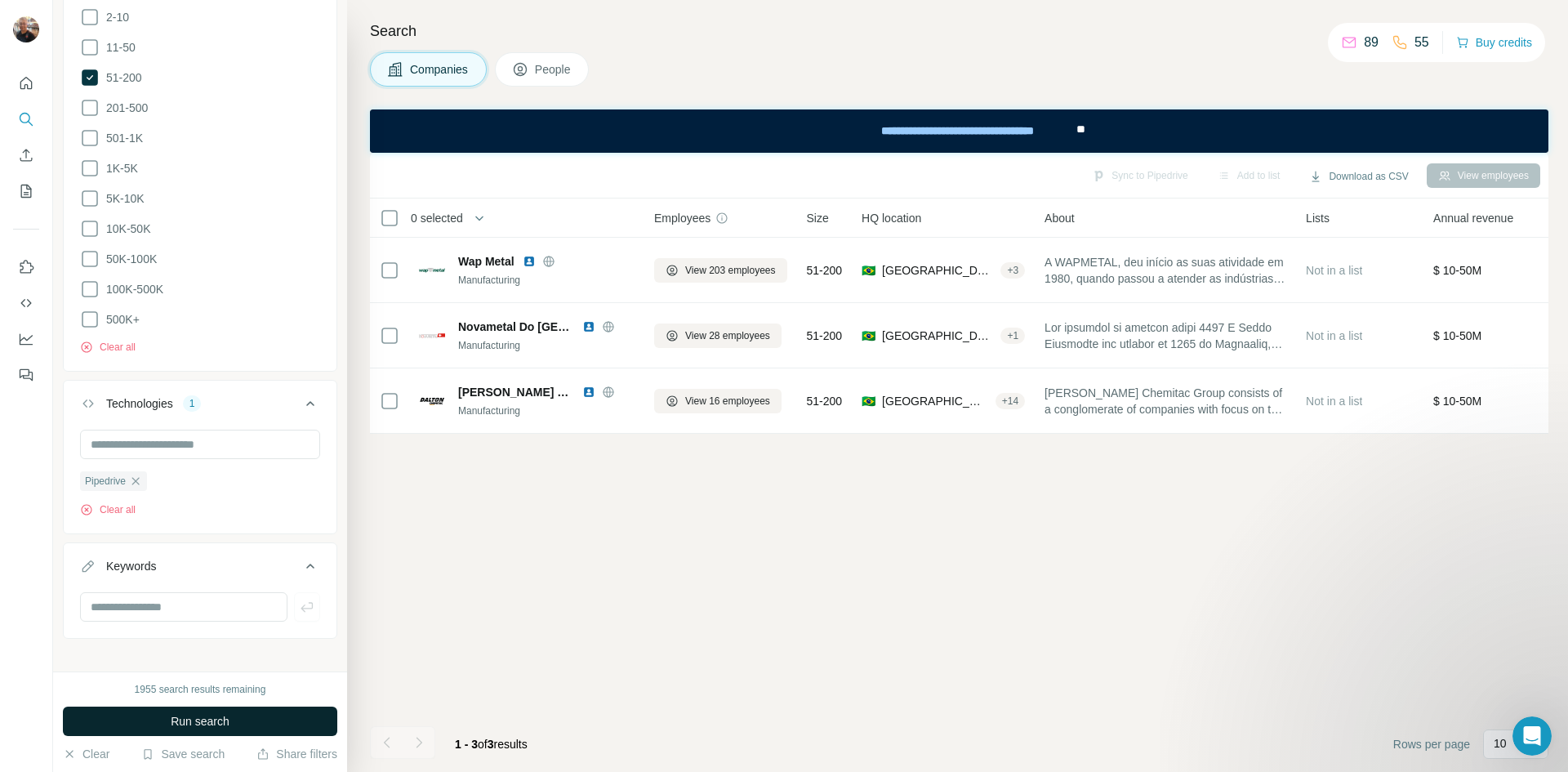
click at [201, 719] on span "Run search" at bounding box center [200, 721] width 59 height 16
click at [188, 729] on div "Run search" at bounding box center [200, 721] width 274 height 30
click at [120, 503] on button "Clear all" at bounding box center [108, 509] width 55 height 14
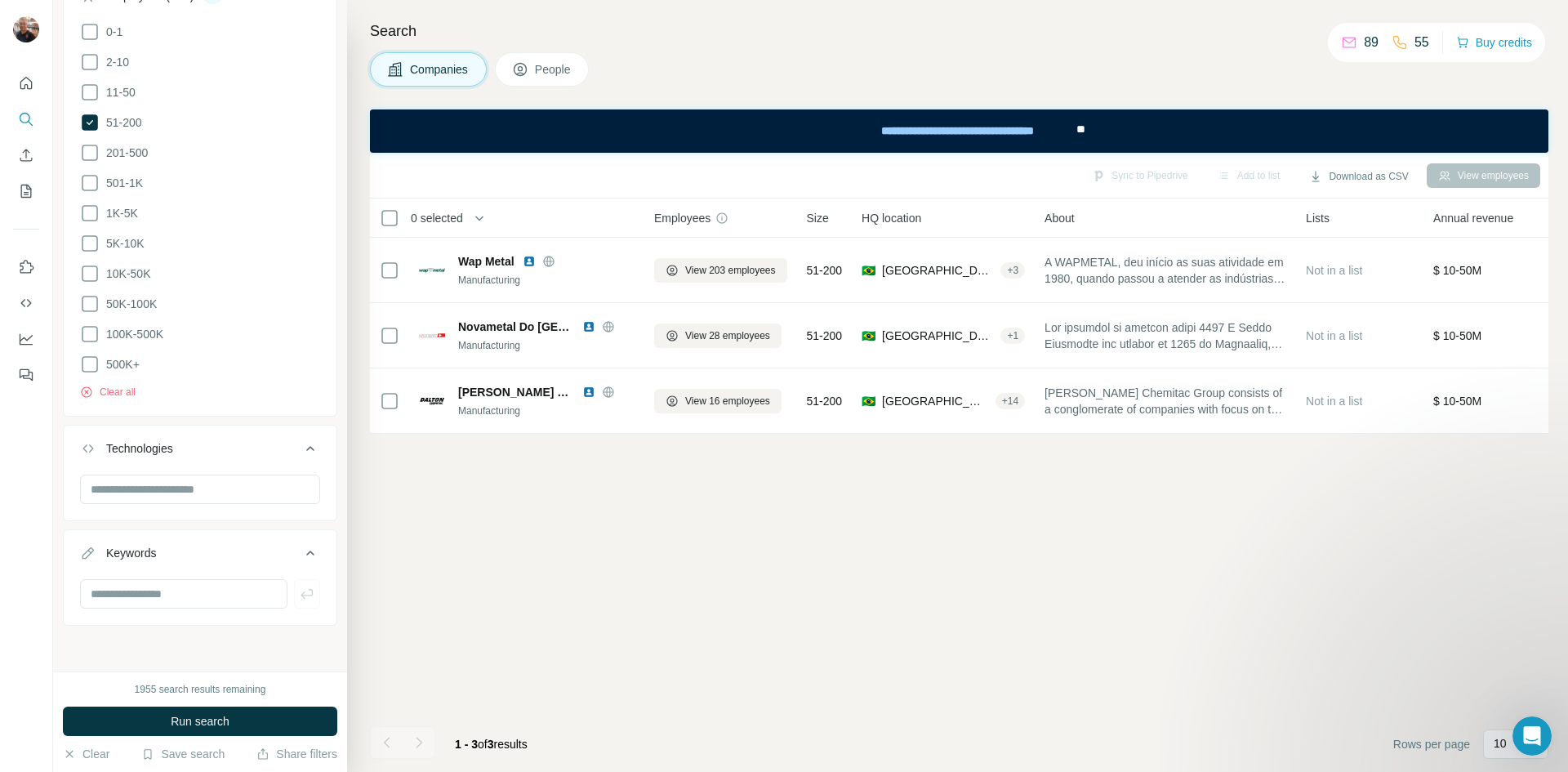
scroll to position [1025, 0]
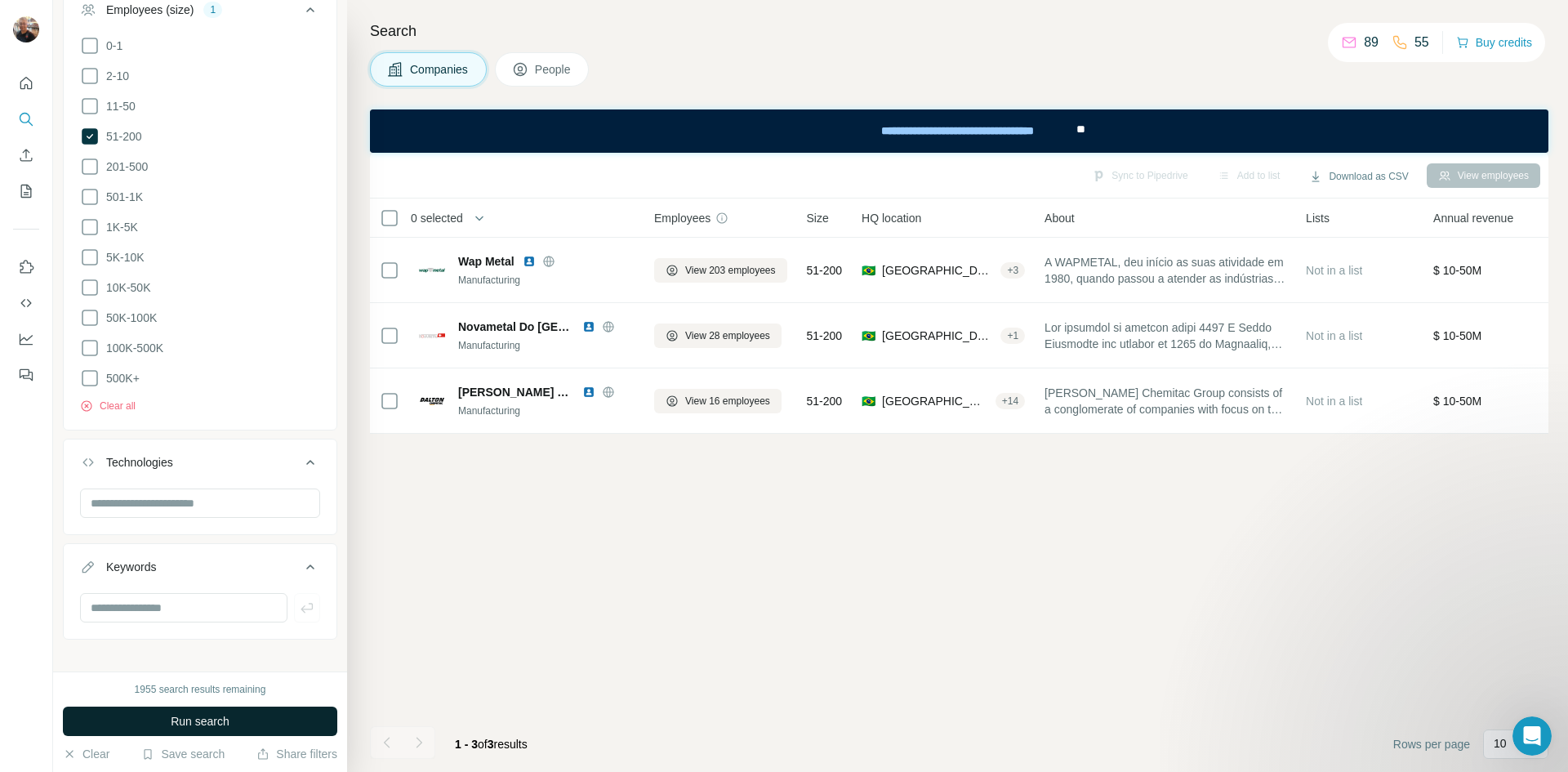
click at [216, 717] on span "Run search" at bounding box center [200, 721] width 59 height 16
click at [89, 100] on icon at bounding box center [89, 106] width 20 height 20
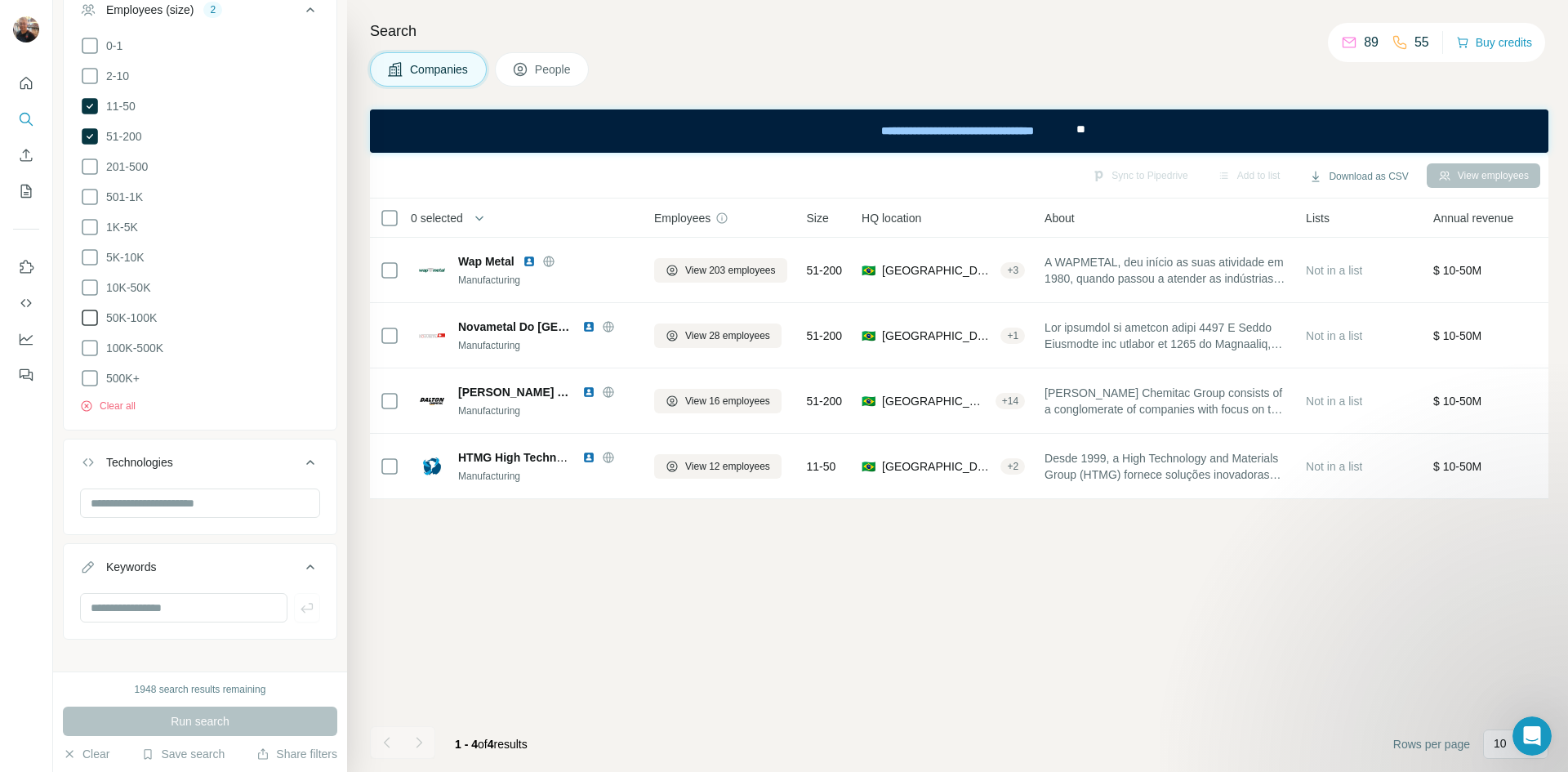
click at [85, 72] on icon at bounding box center [89, 76] width 20 height 20
click at [224, 723] on span "Run search" at bounding box center [200, 721] width 59 height 16
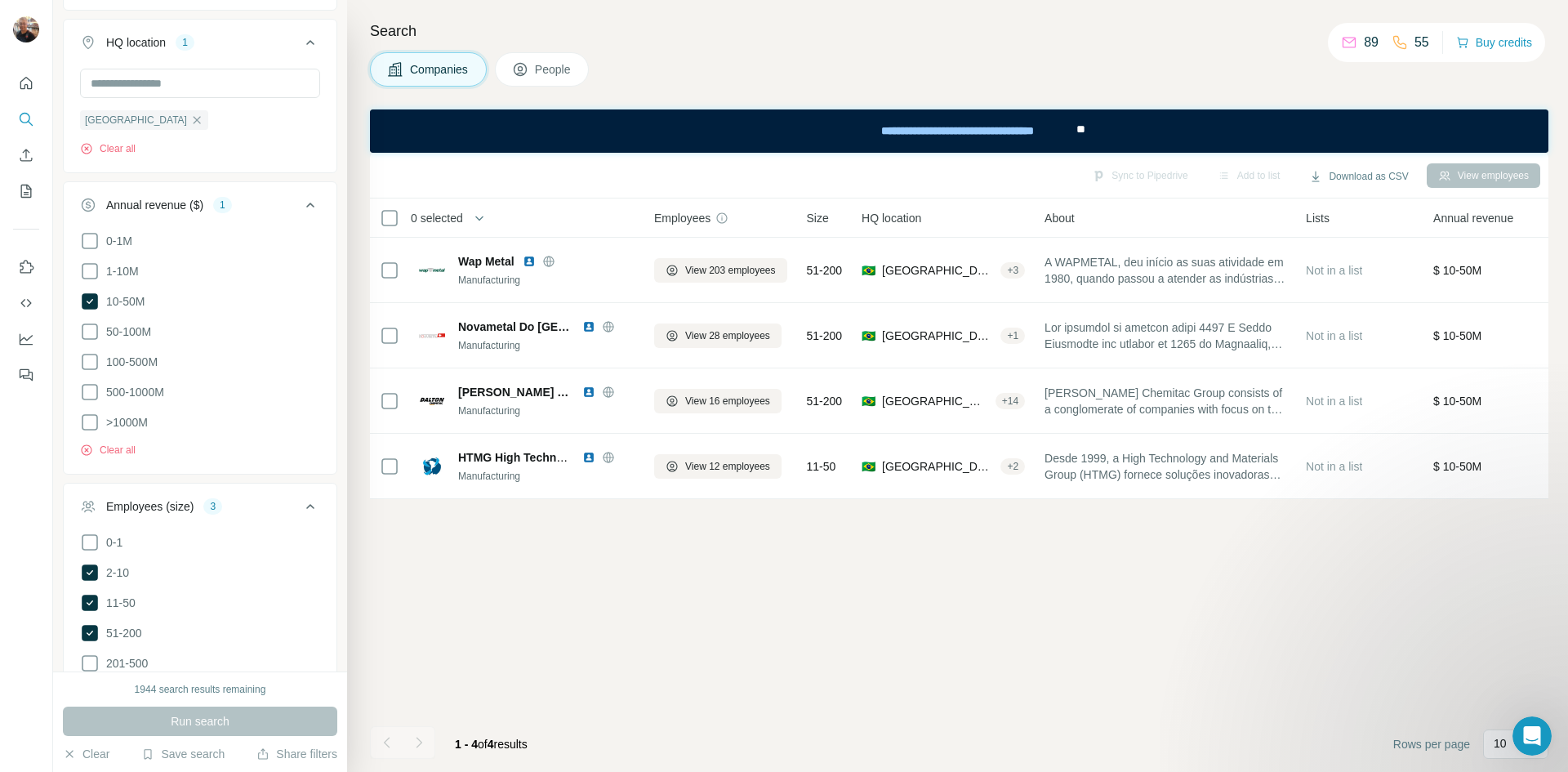
scroll to position [453, 0]
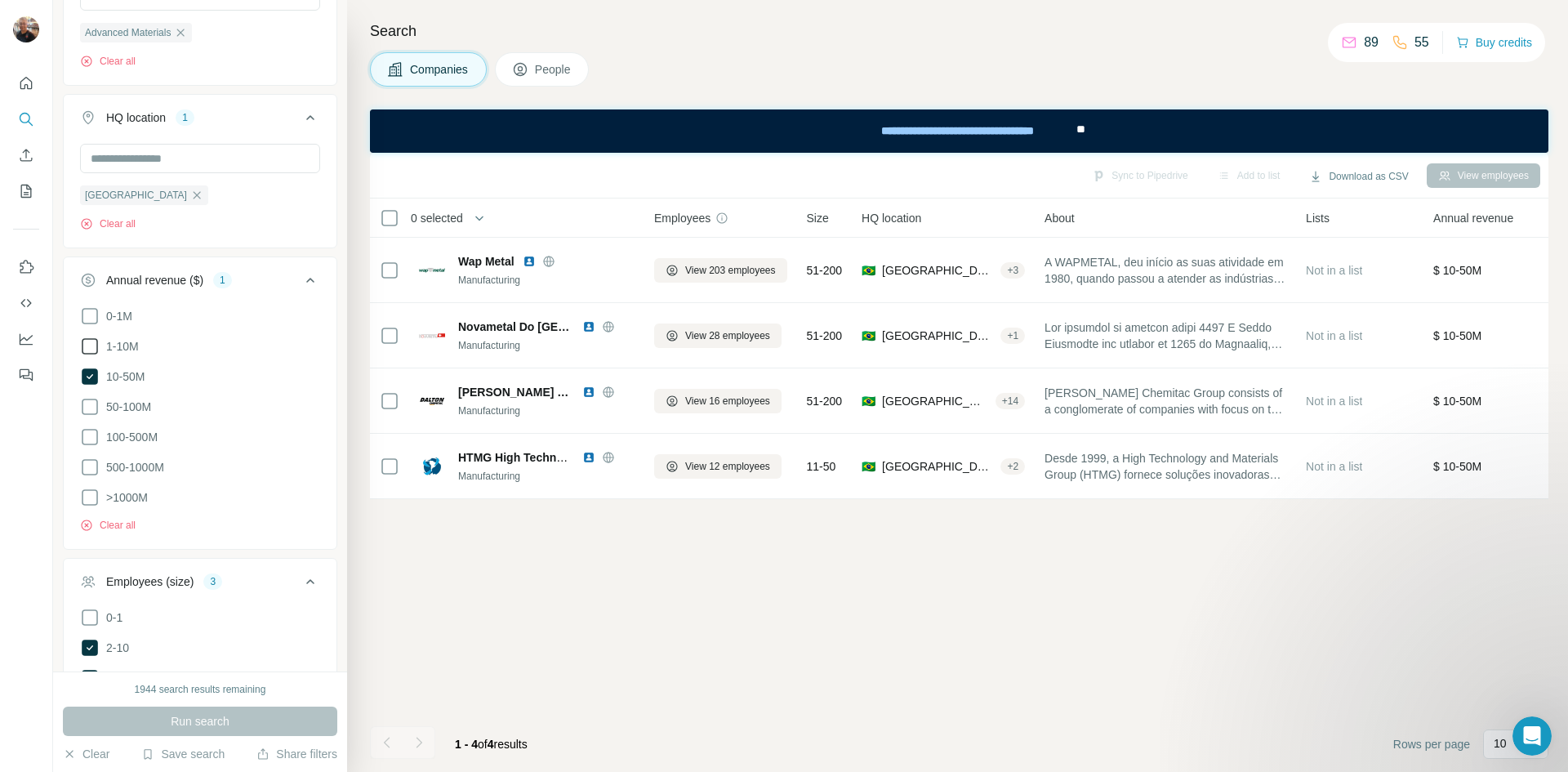
click at [88, 347] on icon at bounding box center [89, 346] width 20 height 20
click at [91, 314] on icon at bounding box center [89, 316] width 20 height 20
click at [208, 720] on span "Run search" at bounding box center [200, 721] width 59 height 16
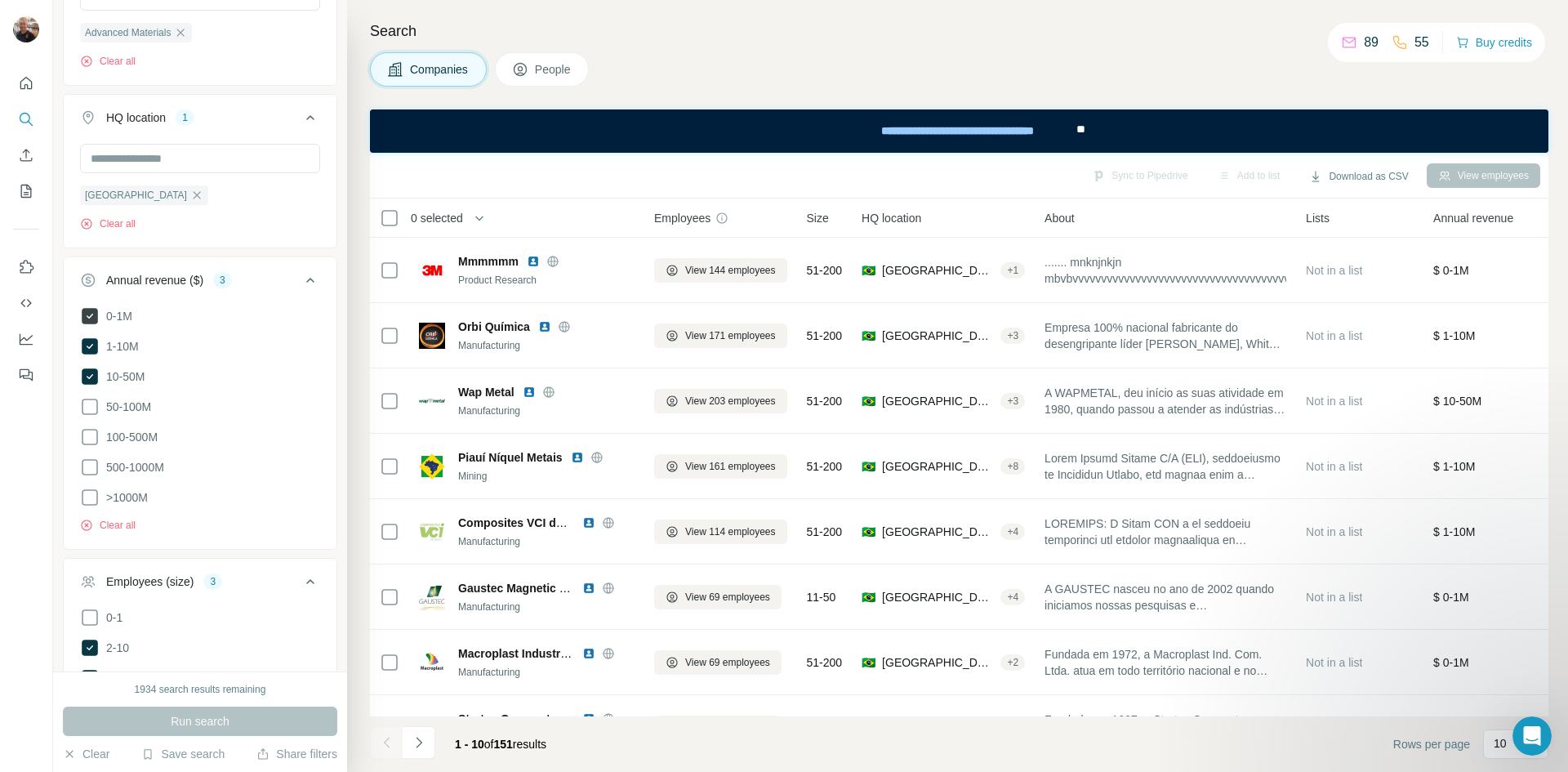
click at [85, 320] on icon at bounding box center [89, 316] width 16 height 16
click at [229, 718] on span "Run search" at bounding box center [200, 721] width 59 height 16
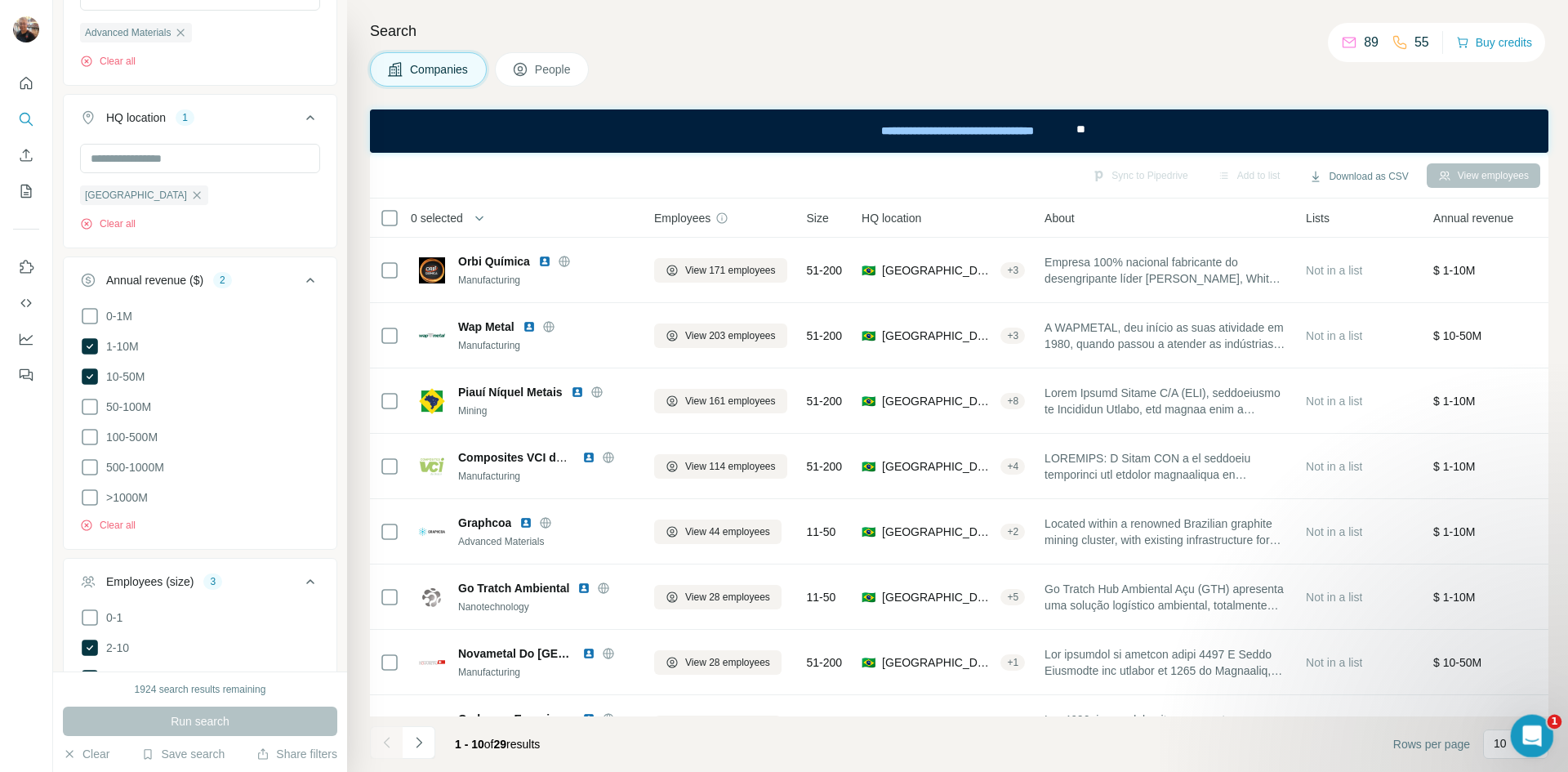
click at [1510, 714] on html at bounding box center [1529, 733] width 39 height 39
click at [1500, 744] on p "10" at bounding box center [1500, 742] width 13 height 16
click at [1504, 645] on p "40" at bounding box center [1503, 648] width 13 height 16
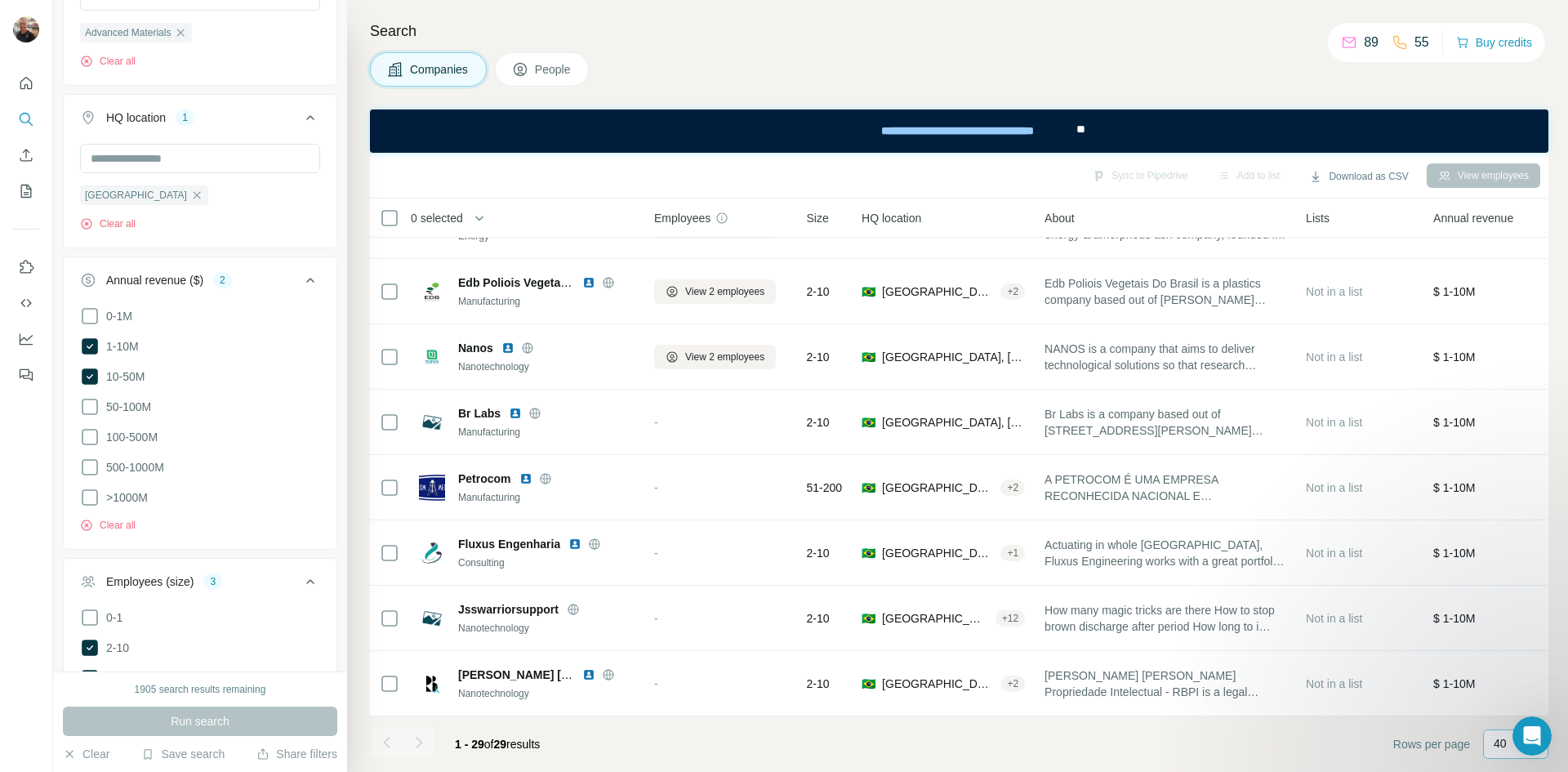
scroll to position [943, 0]
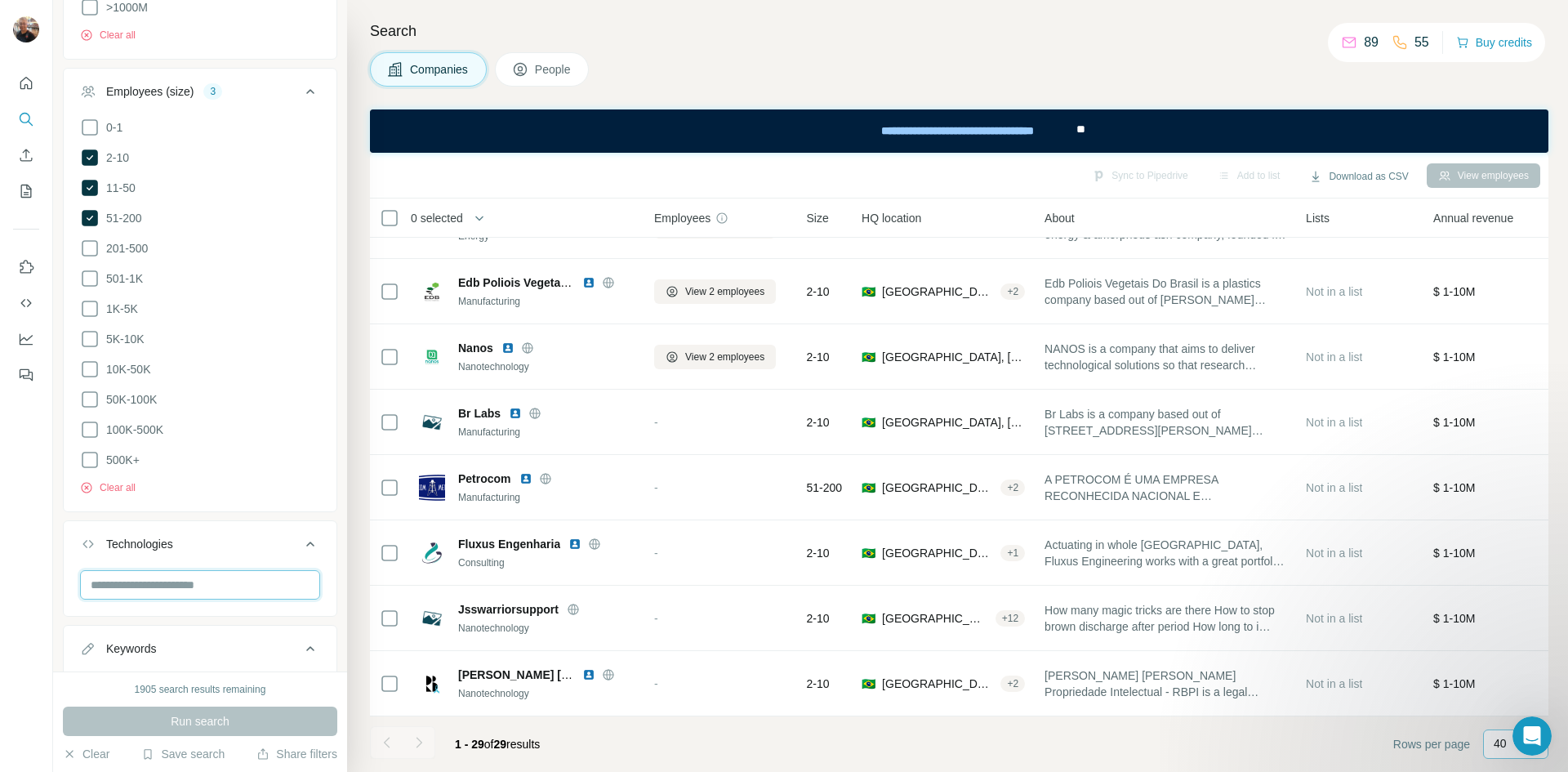
click at [182, 576] on input "text" at bounding box center [200, 584] width 240 height 30
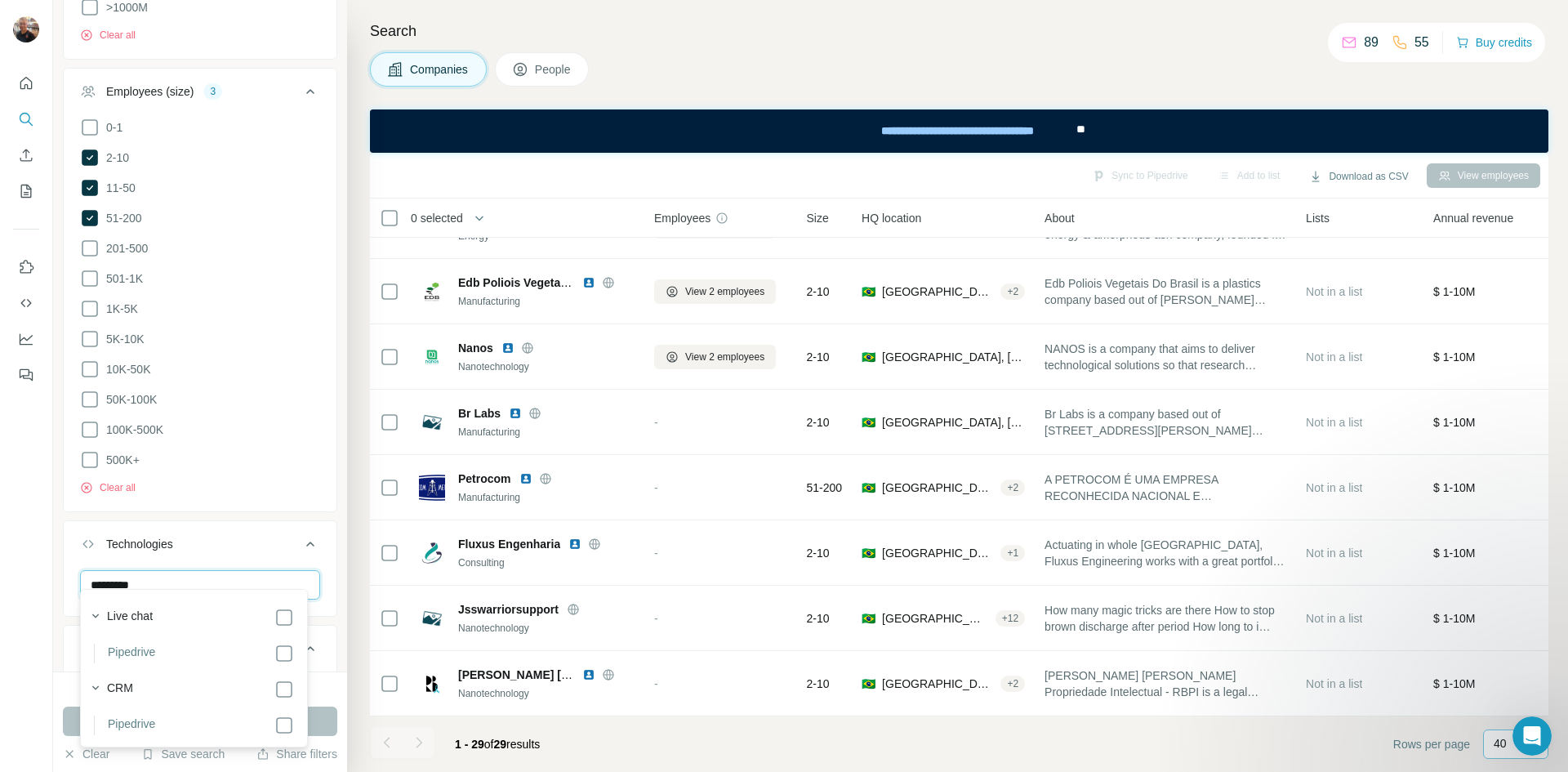
type input "*********"
click at [249, 536] on div "Technologies" at bounding box center [190, 544] width 221 height 16
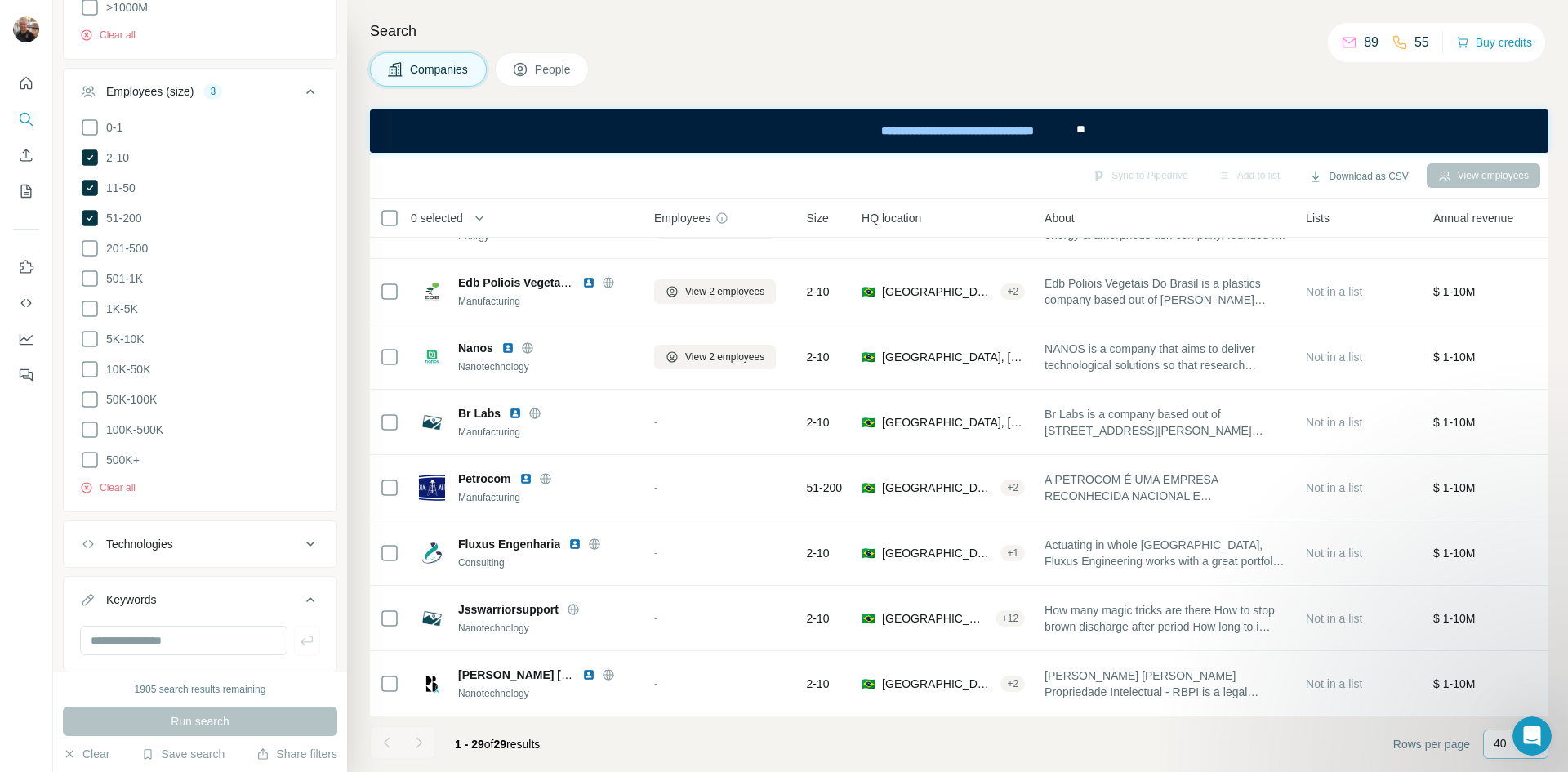
click at [152, 536] on div "Technologies" at bounding box center [140, 544] width 67 height 16
click at [142, 570] on input "text" at bounding box center [200, 584] width 240 height 30
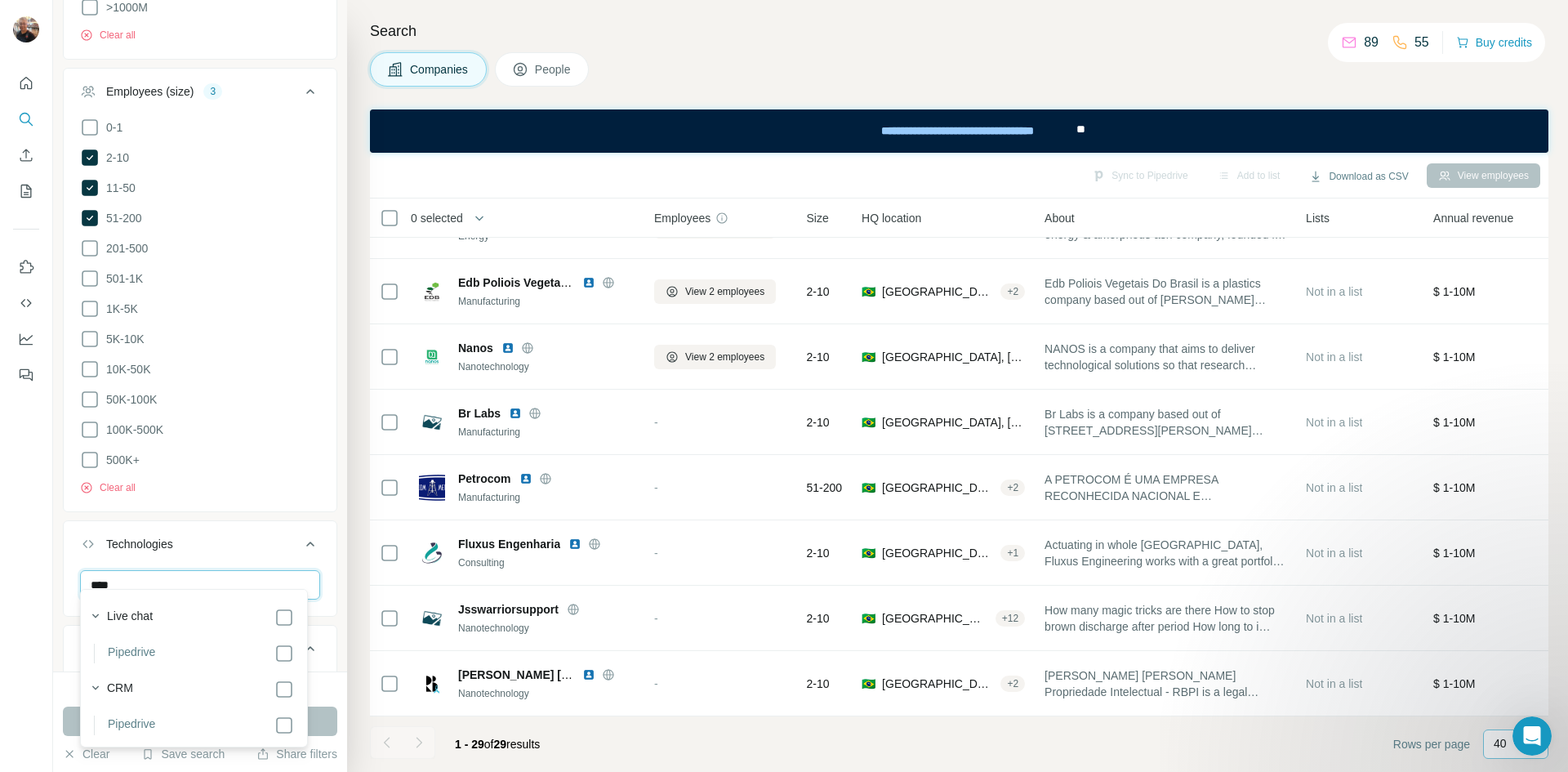
type input "****"
click at [330, 632] on div "New search Hide Company lookalikes Company information Company Select a company…" at bounding box center [200, 335] width 294 height 671
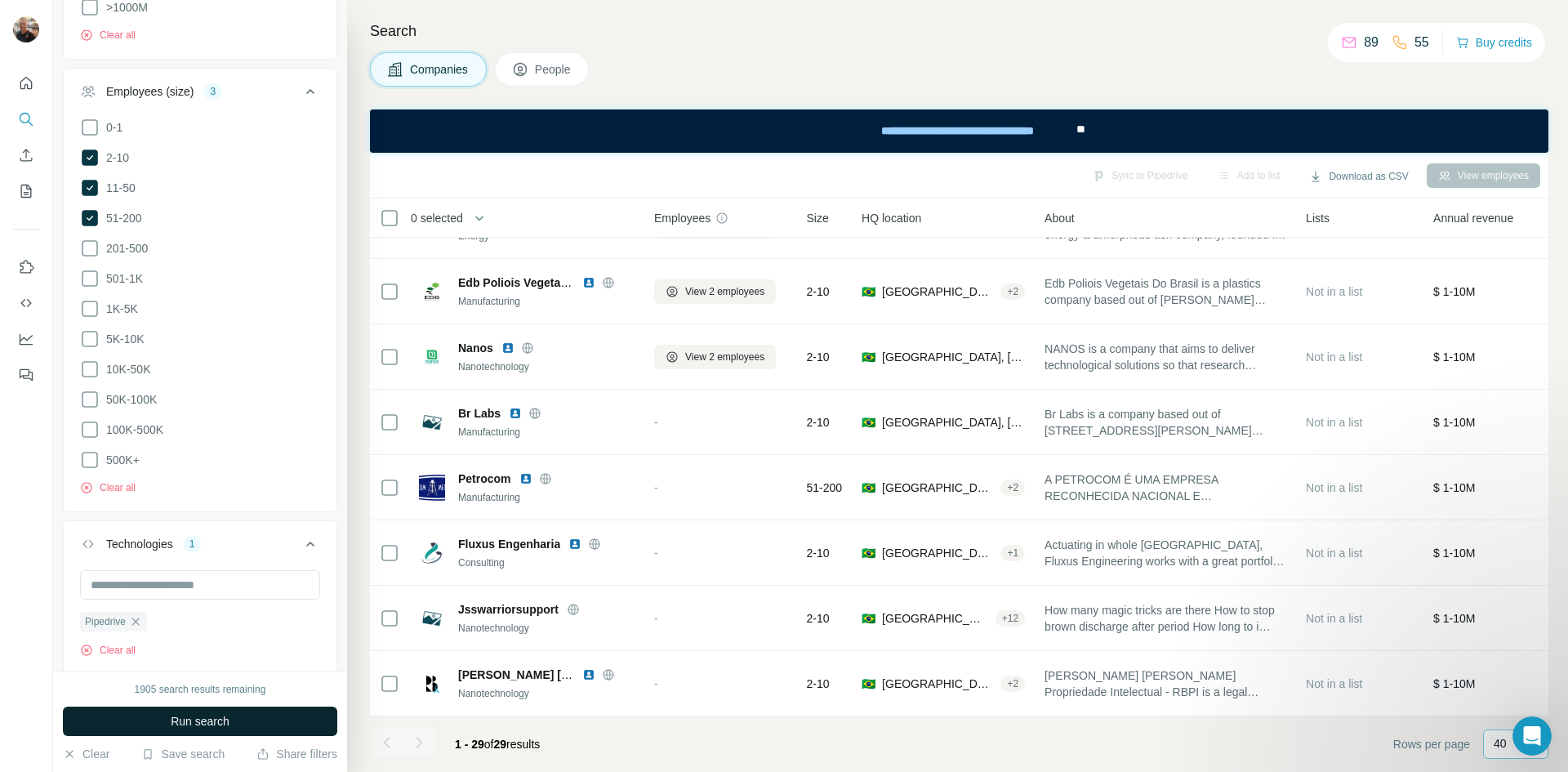
click at [227, 722] on span "Run search" at bounding box center [200, 721] width 59 height 16
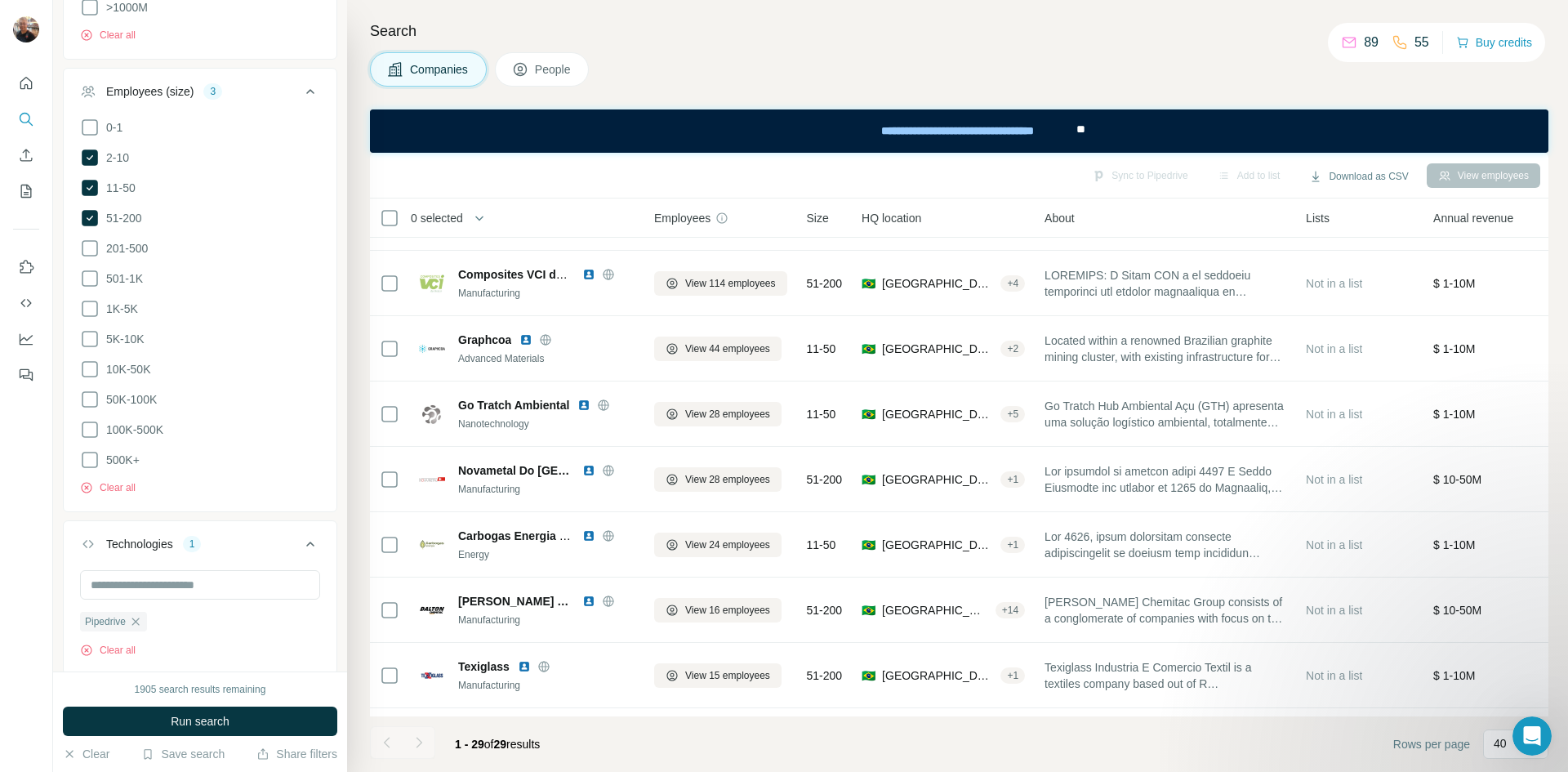
scroll to position [1425, 0]
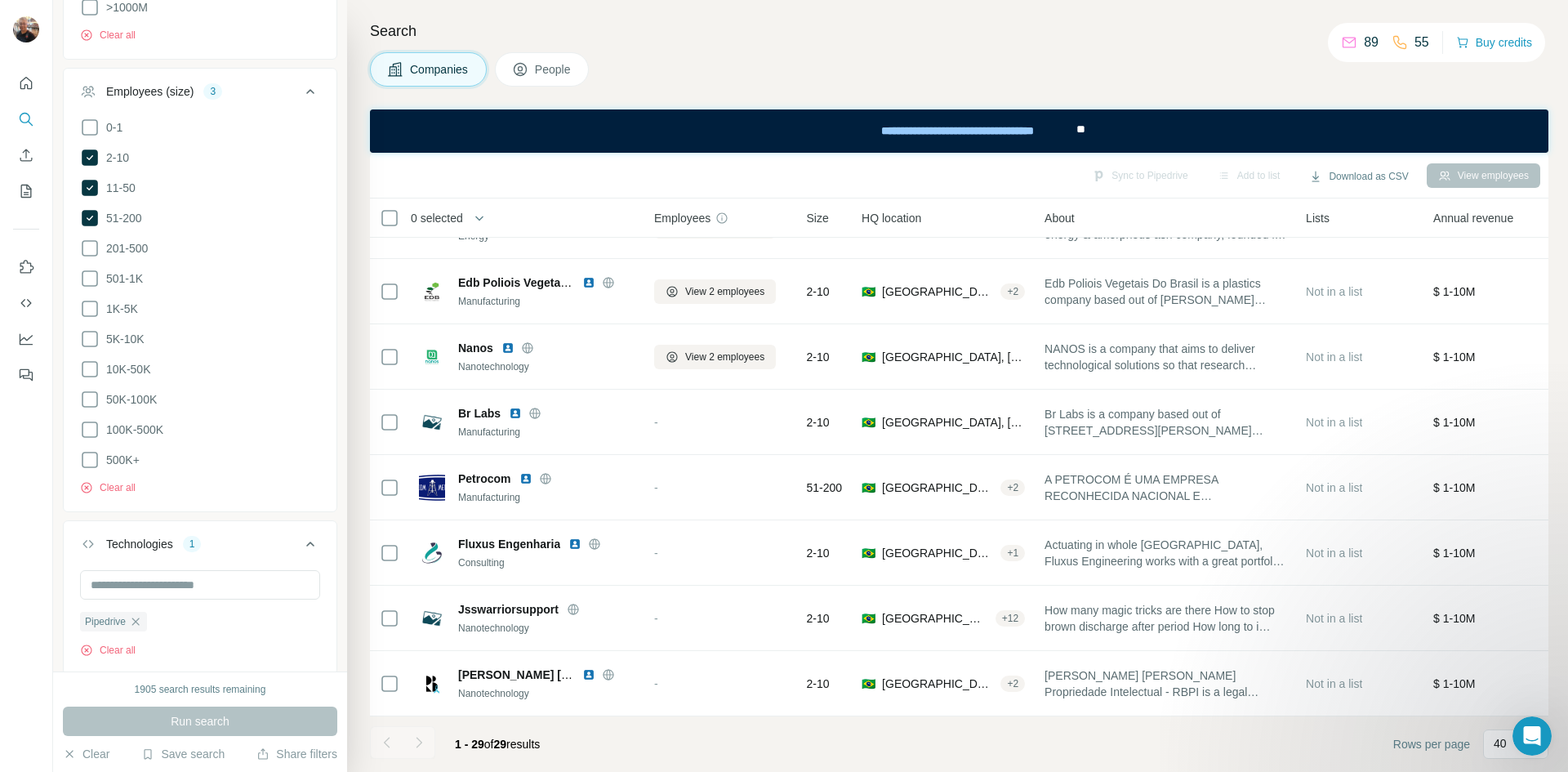
click at [195, 537] on div "1" at bounding box center [192, 544] width 19 height 14
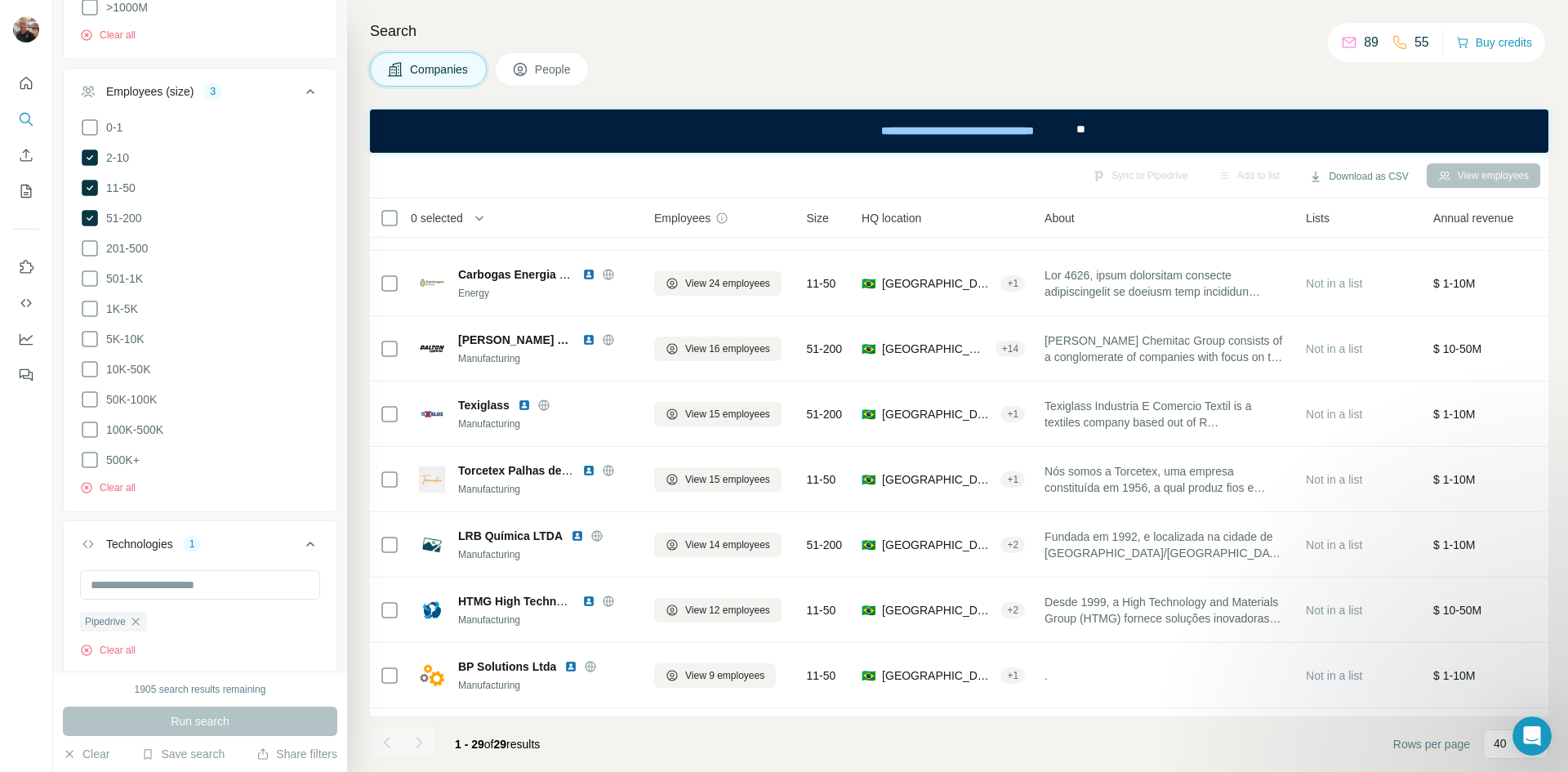
scroll to position [0, 0]
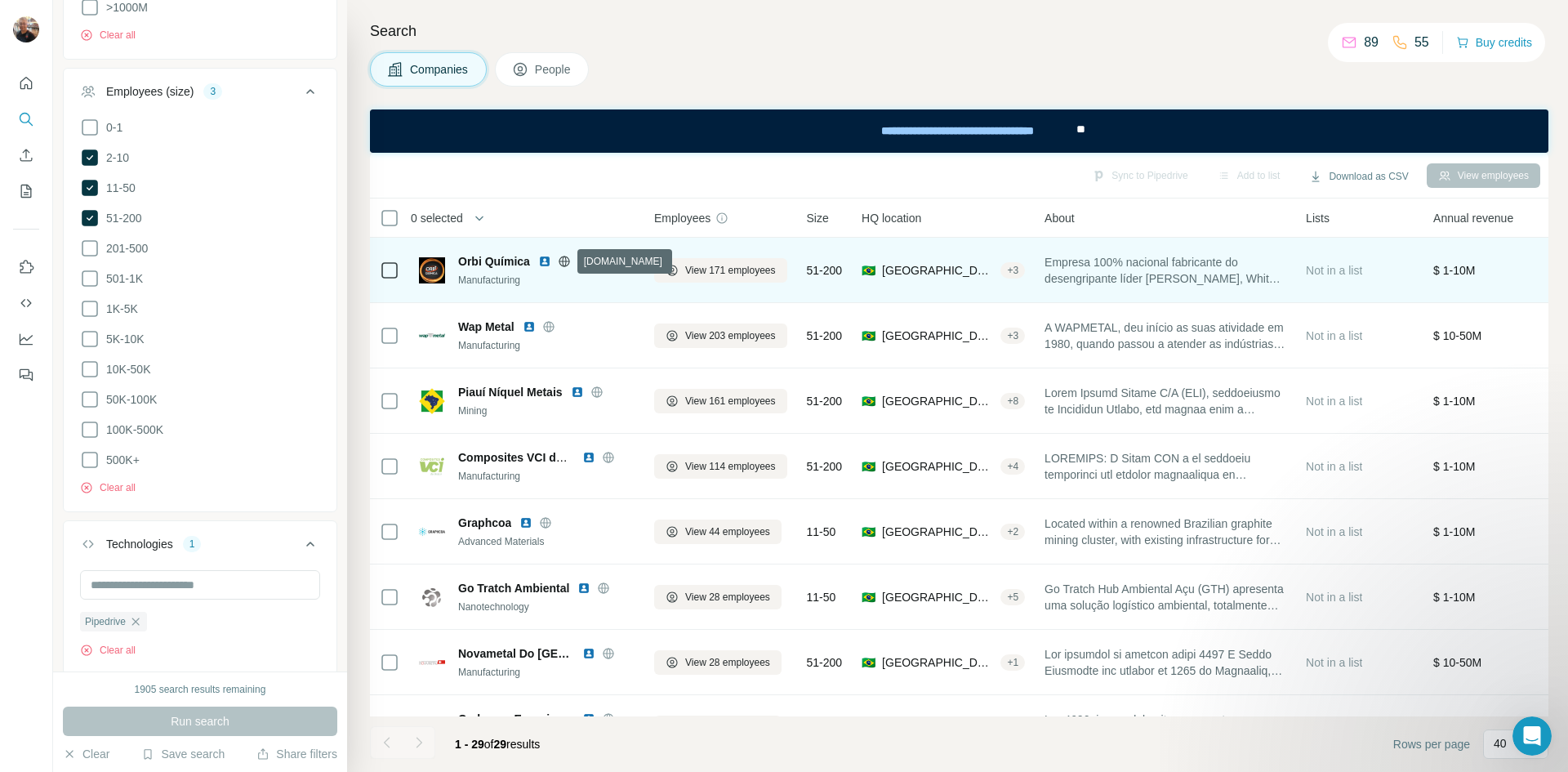
click at [567, 257] on icon at bounding box center [563, 261] width 10 height 10
click at [542, 257] on img at bounding box center [545, 262] width 13 height 13
